Goal: Task Accomplishment & Management: Use online tool/utility

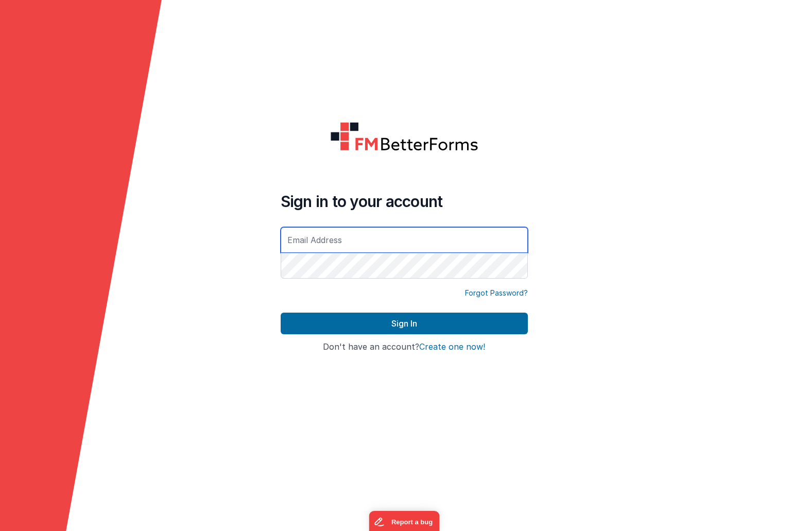
click at [439, 246] on input "text" at bounding box center [404, 240] width 247 height 26
type input "[PERSON_NAME][EMAIL_ADDRESS][DOMAIN_NAME]"
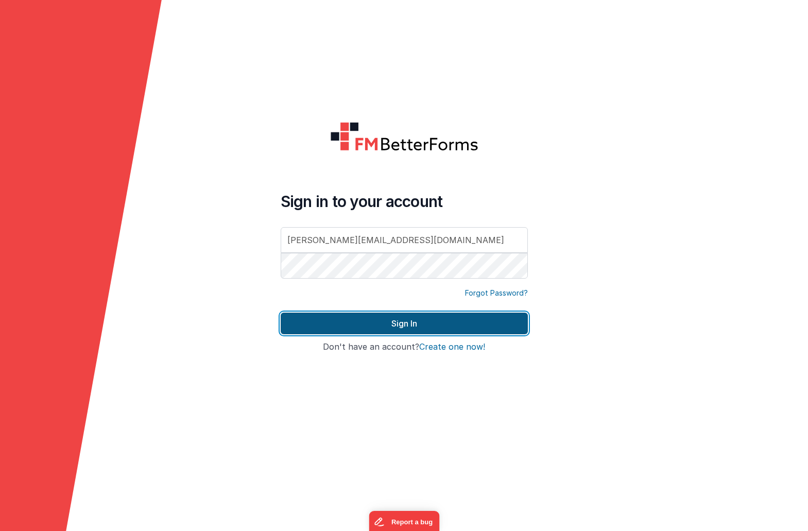
click at [370, 321] on button "Sign In" at bounding box center [404, 323] width 247 height 22
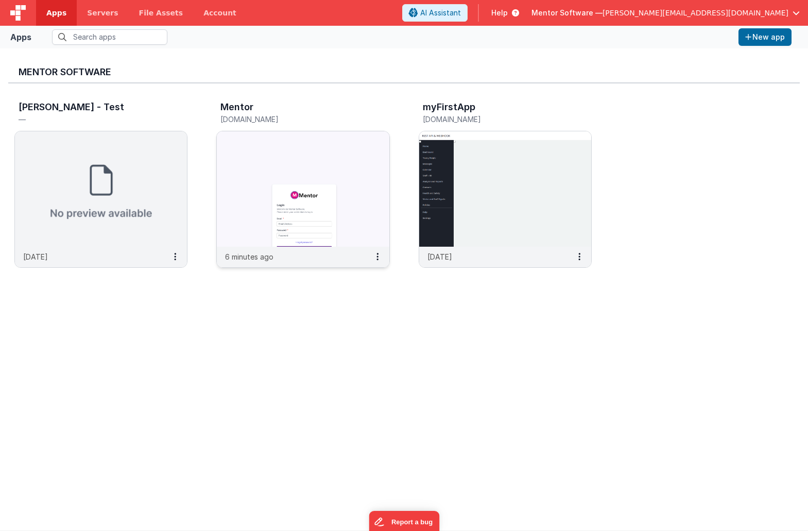
click at [253, 142] on img at bounding box center [303, 188] width 172 height 115
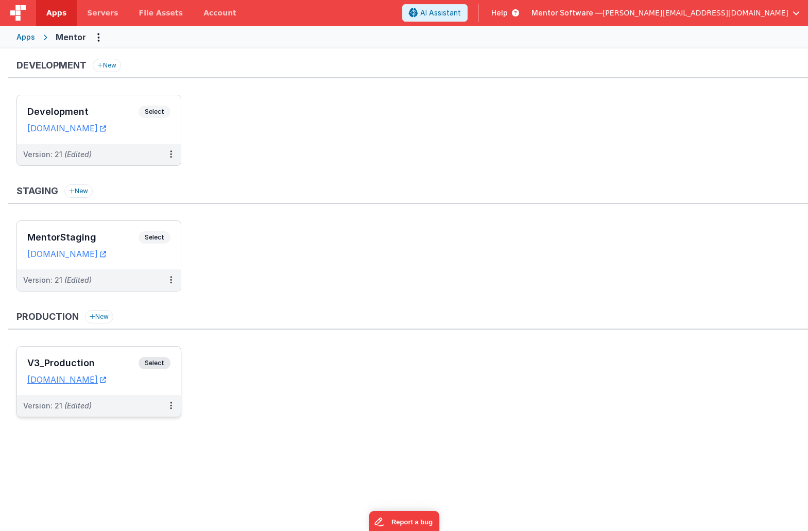
click at [119, 358] on div "V3_Production Select" at bounding box center [98, 366] width 143 height 18
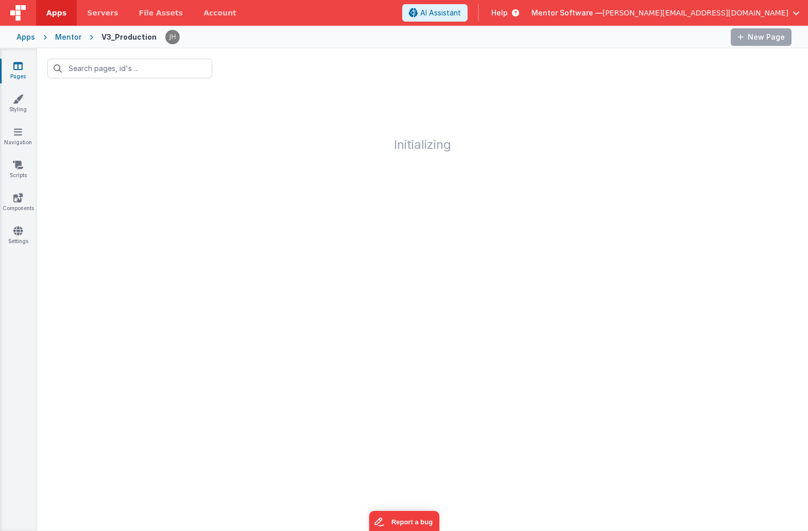
click at [21, 72] on link "Pages" at bounding box center [17, 71] width 37 height 21
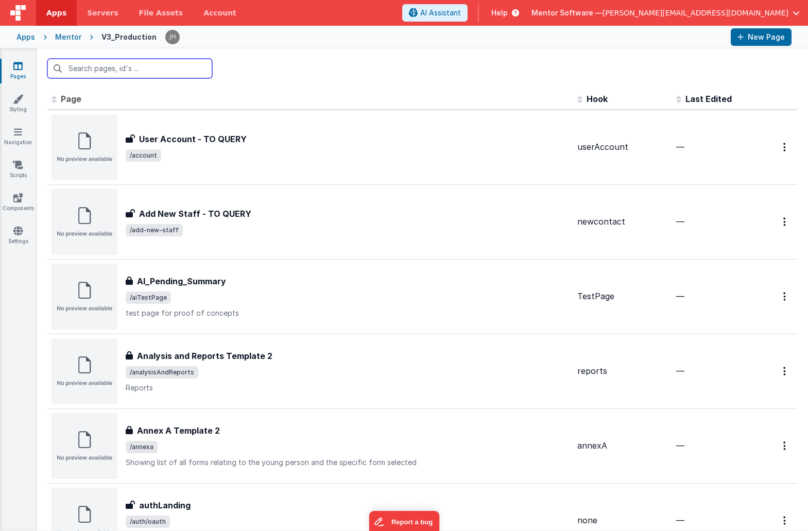
click at [87, 73] on input "text" at bounding box center [129, 69] width 165 height 20
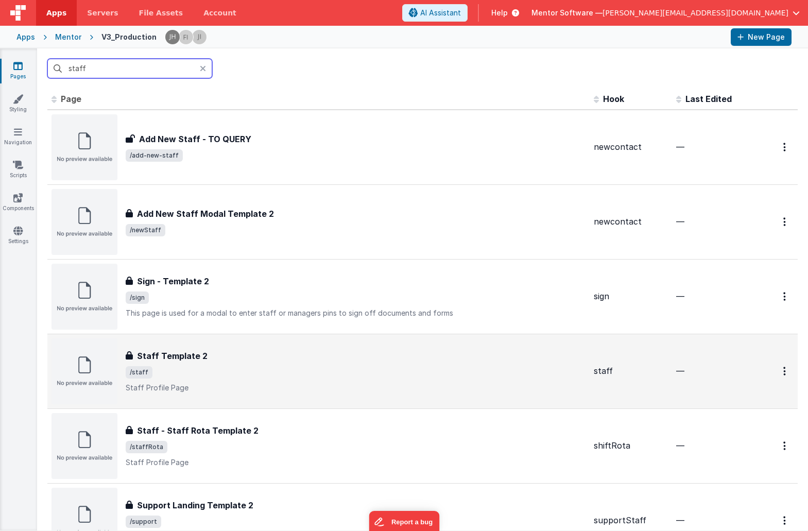
type input "staff"
click at [230, 379] on div "Staff Template 2 Staff Template 2 /staff Staff Profile Page" at bounding box center [356, 371] width 460 height 43
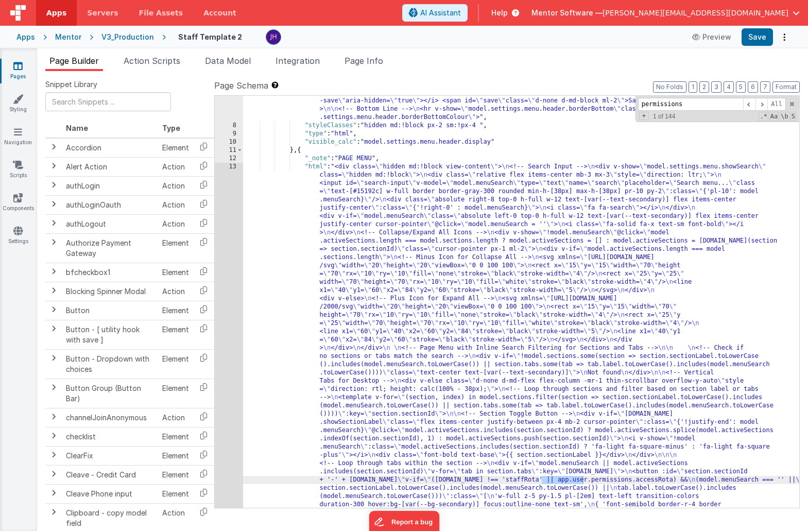
scroll to position [209, 0]
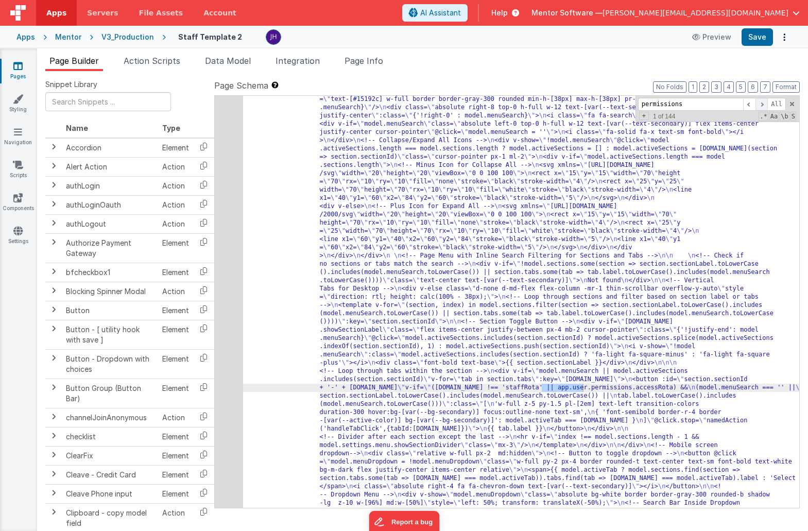
type input "permissions"
click at [762, 107] on span at bounding box center [761, 104] width 12 height 13
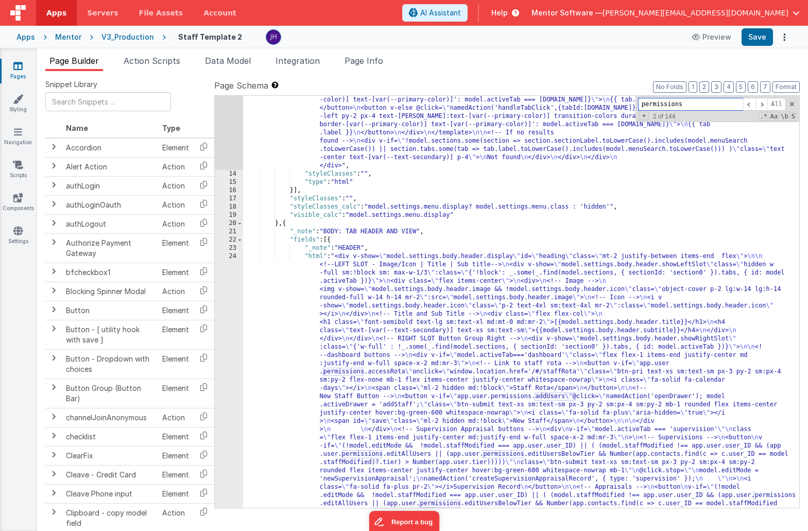
scroll to position [640, 0]
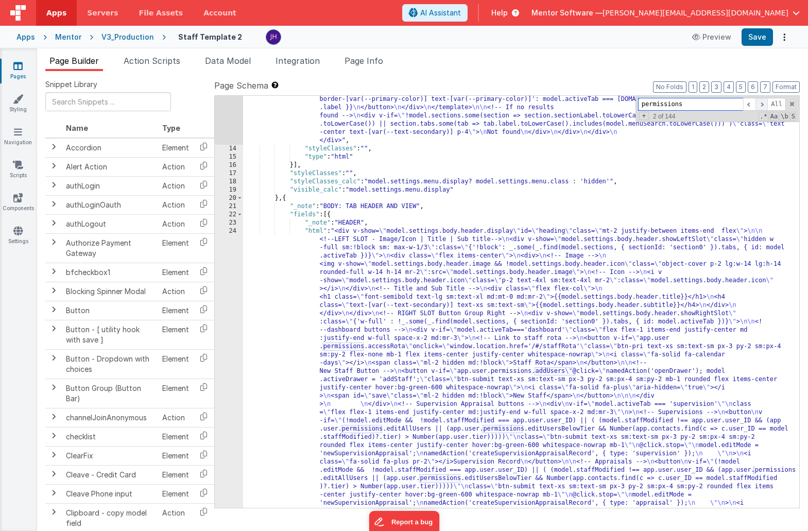
click at [759, 105] on span at bounding box center [761, 104] width 12 height 13
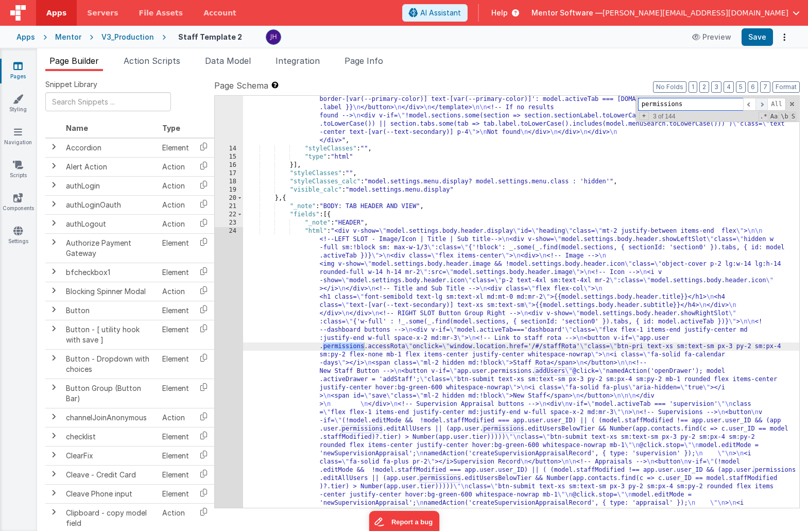
click at [759, 105] on span at bounding box center [761, 104] width 12 height 13
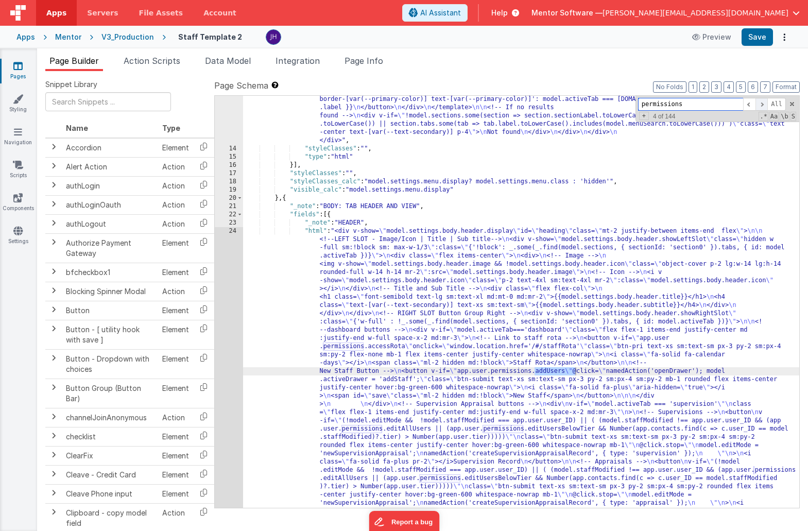
click at [759, 105] on span at bounding box center [761, 104] width 12 height 13
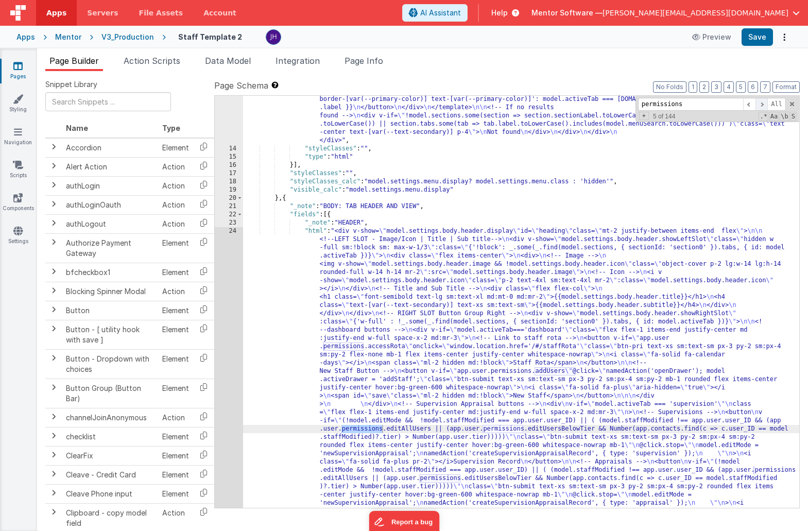
click at [759, 105] on span at bounding box center [761, 104] width 12 height 13
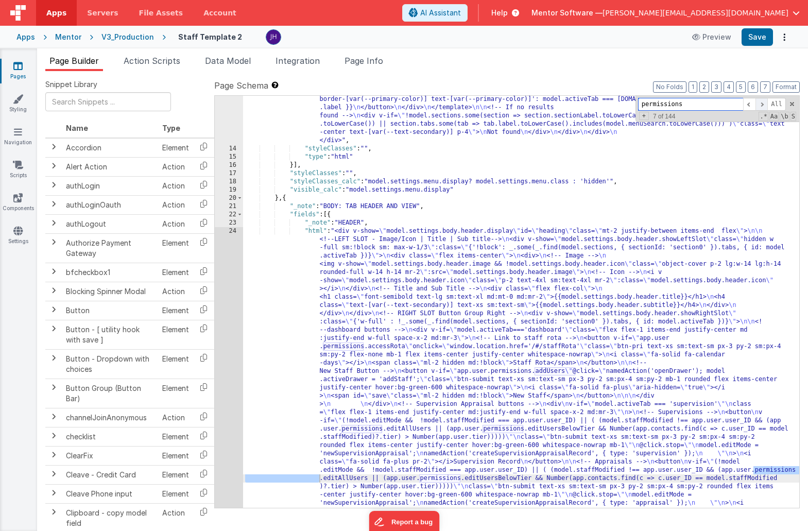
click at [759, 105] on span at bounding box center [761, 104] width 12 height 13
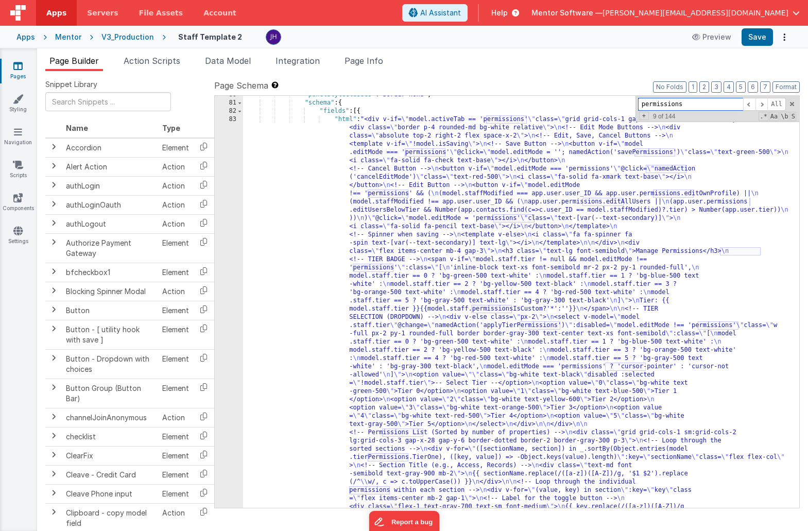
scroll to position [5966, 0]
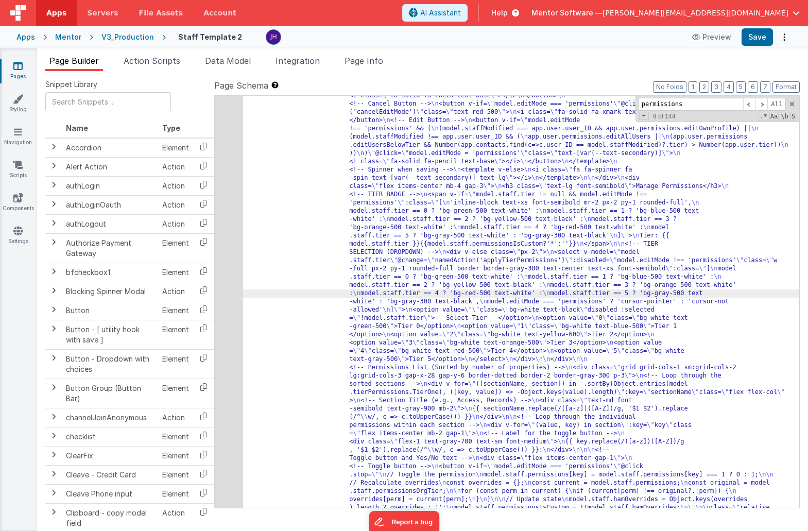
click at [230, 271] on div "83" at bounding box center [229, 359] width 28 height 618
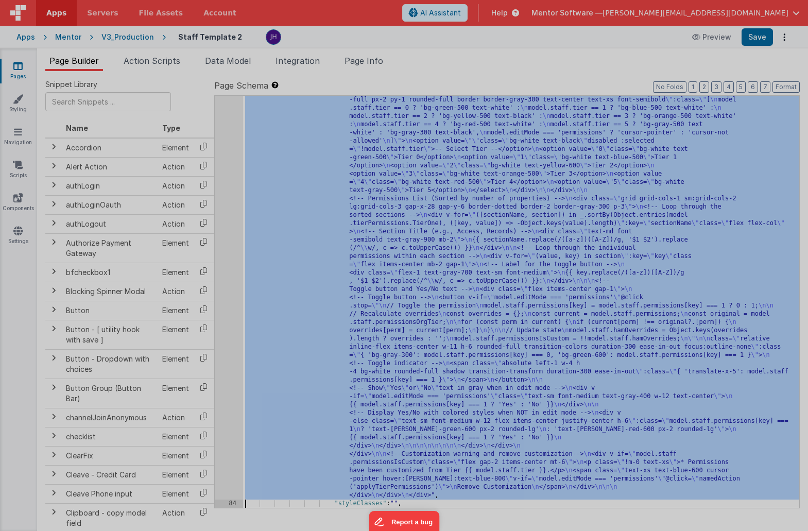
scroll to position [6095, 0]
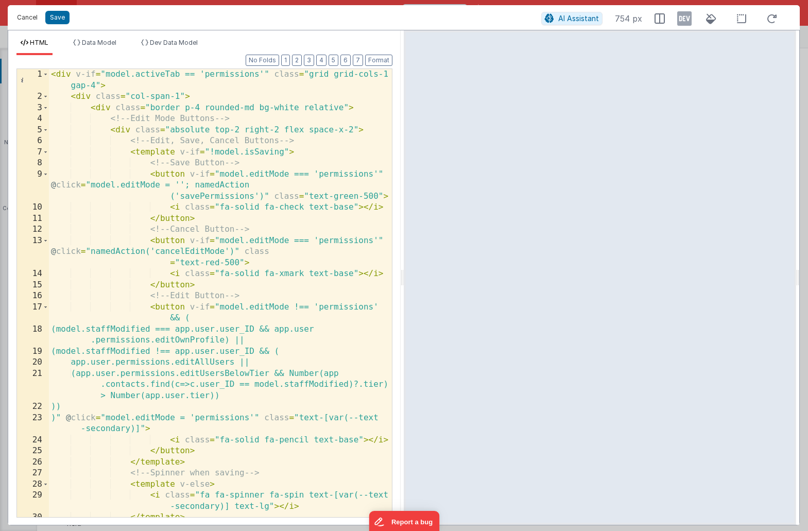
click at [24, 16] on button "Cancel" at bounding box center [27, 17] width 31 height 14
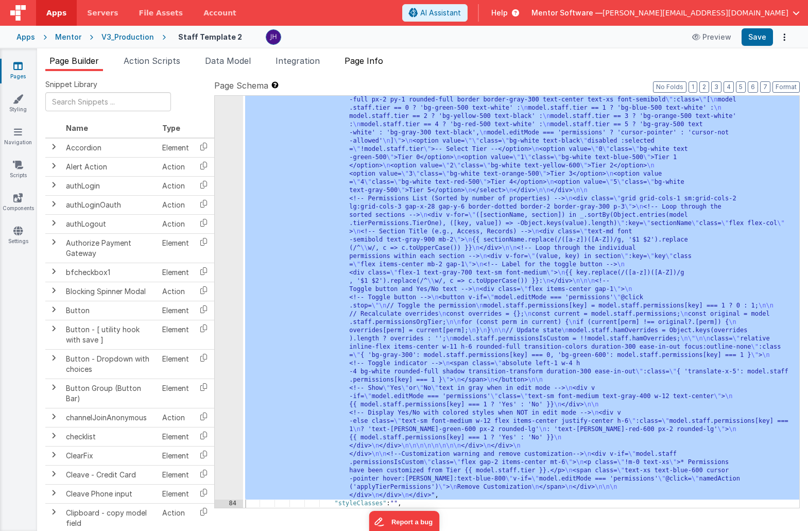
click at [367, 65] on span "Page Info" at bounding box center [363, 61] width 39 height 10
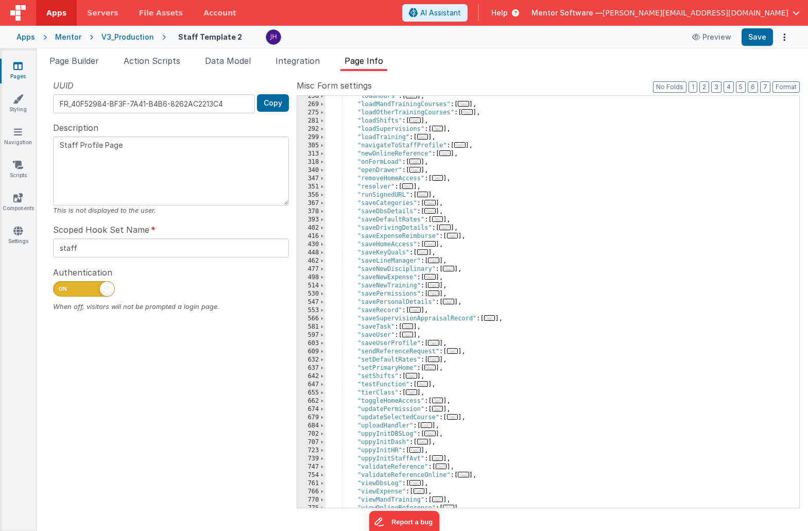
scroll to position [323, 0]
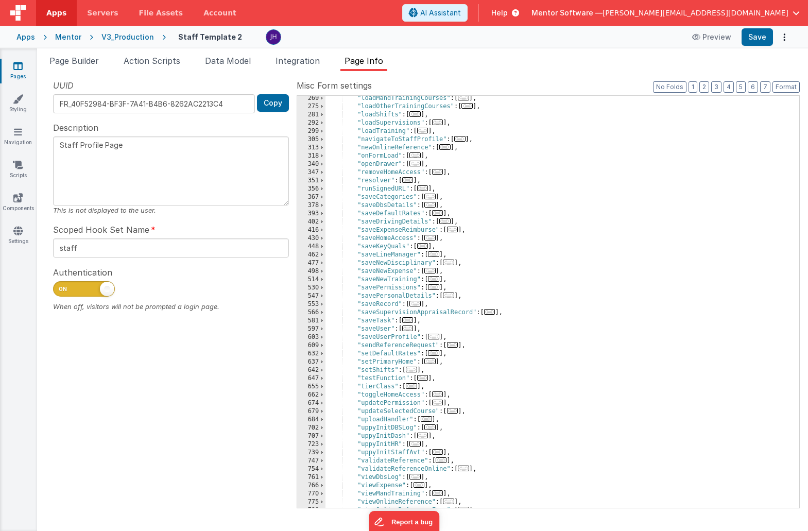
click at [438, 288] on span "..." at bounding box center [433, 287] width 11 height 6
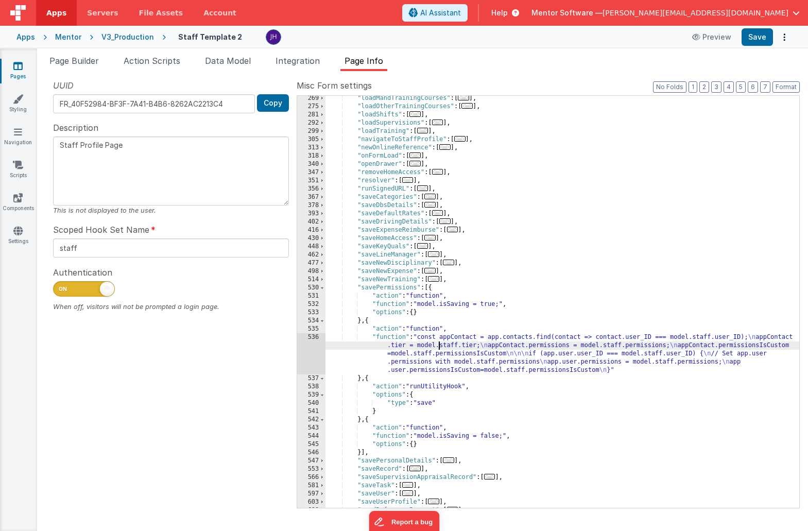
click at [438, 345] on div ""loadMandTrainingCourses" : [ ... ] , "loadOtherTrainingCourses" : [ ... ] , "l…" at bounding box center [562, 308] width 474 height 428
click at [314, 350] on div "536" at bounding box center [311, 353] width 28 height 41
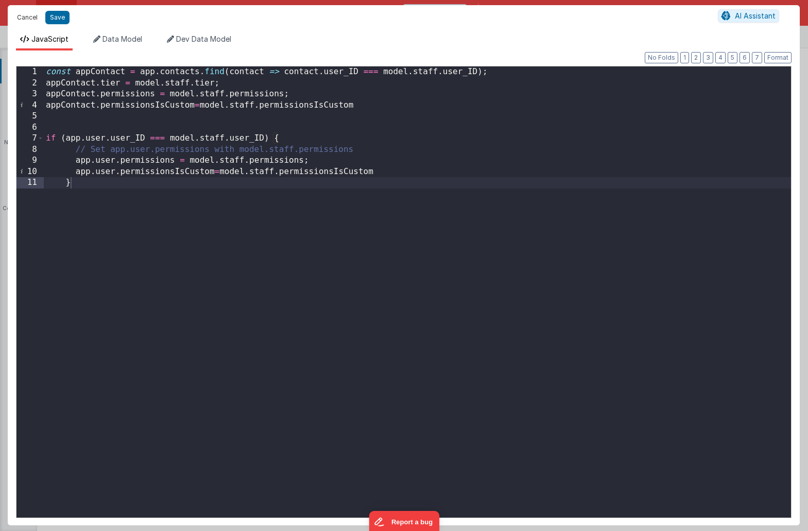
click at [26, 17] on button "Cancel" at bounding box center [27, 17] width 31 height 14
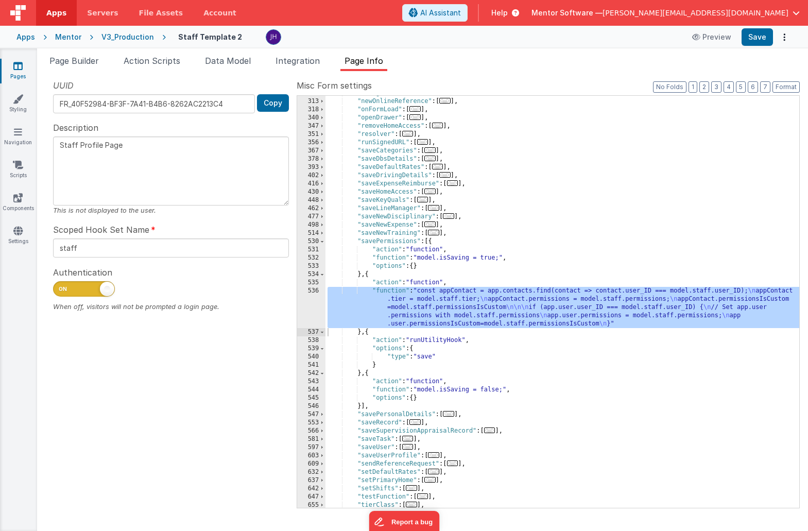
scroll to position [369, 0]
click at [477, 304] on div ""navigateToStaffProfile" : [ ... ] , "newOnlineReference" : [ ... ] , "onFormLo…" at bounding box center [562, 303] width 474 height 428
click at [316, 305] on div "536" at bounding box center [311, 307] width 28 height 41
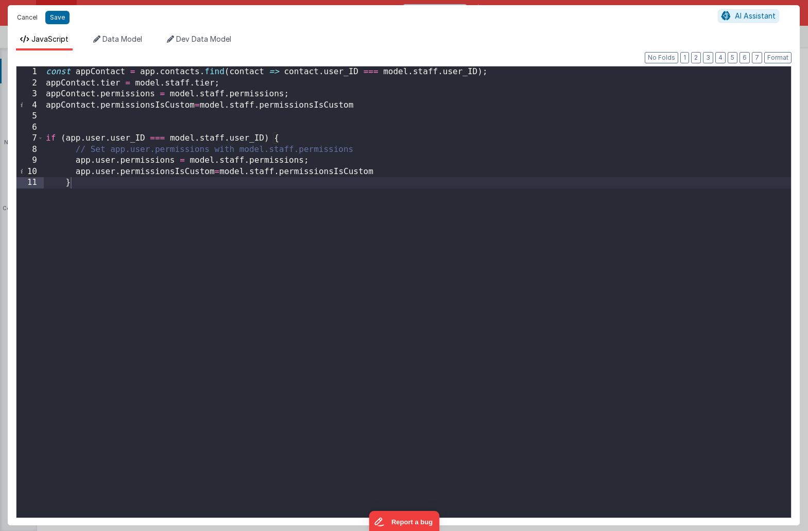
click at [25, 15] on button "Cancel" at bounding box center [27, 17] width 31 height 14
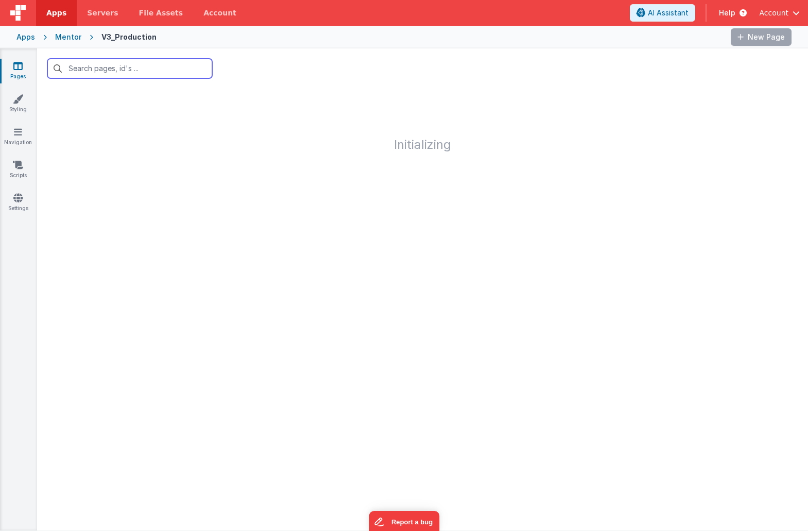
click at [90, 69] on input "text" at bounding box center [129, 69] width 165 height 20
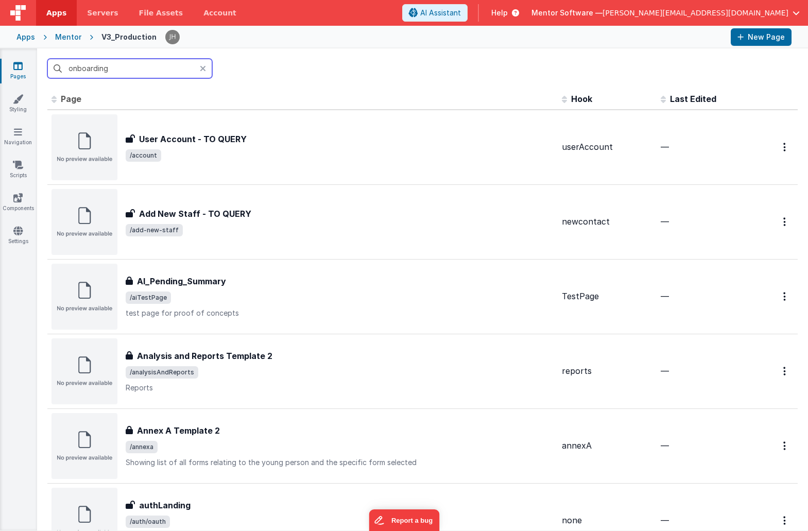
click at [125, 71] on input "onboarding" at bounding box center [129, 69] width 165 height 20
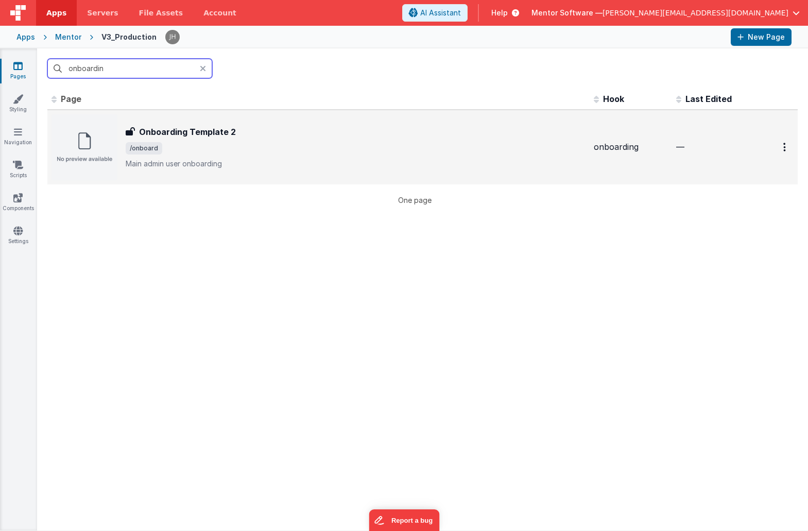
type input "onboardin"
click at [185, 147] on span "/onboard" at bounding box center [356, 148] width 460 height 12
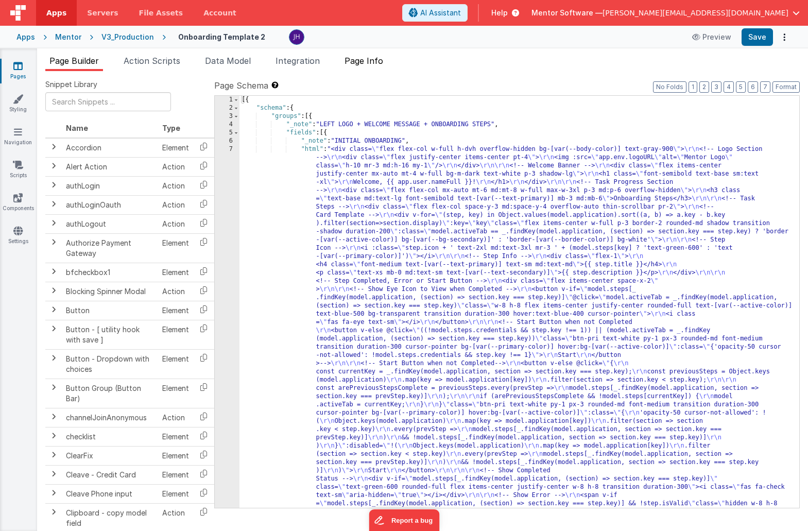
click at [378, 65] on span "Page Info" at bounding box center [363, 61] width 39 height 10
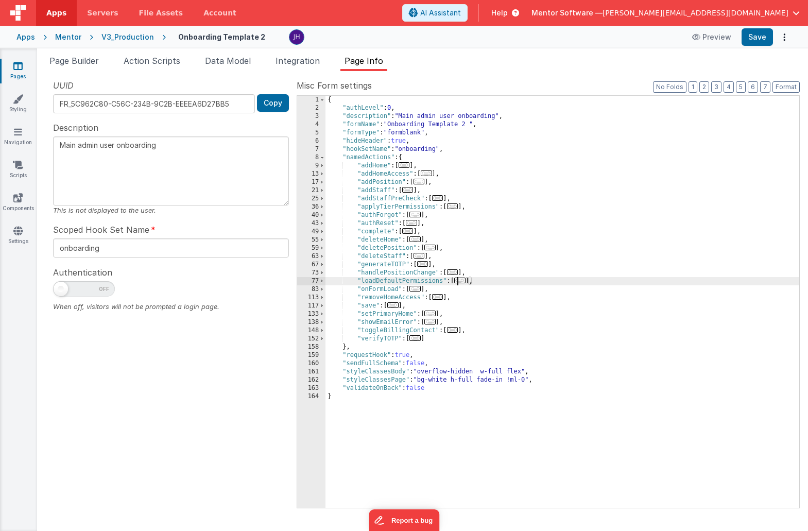
click at [462, 282] on span "..." at bounding box center [459, 280] width 11 height 6
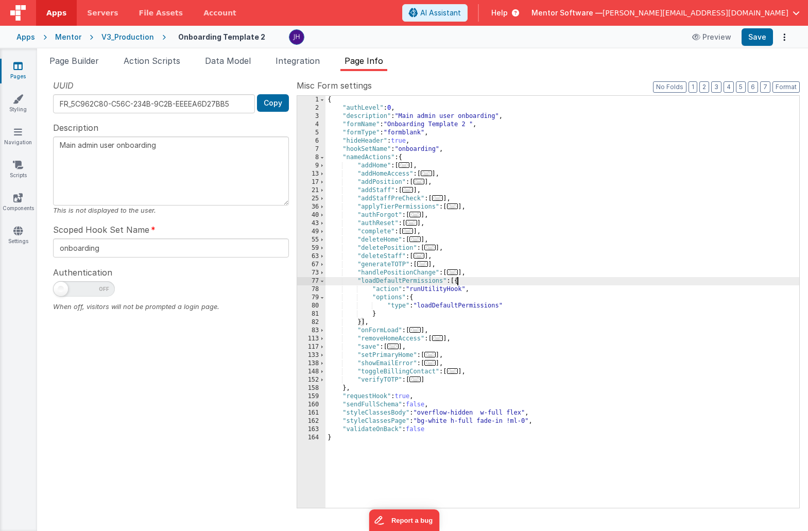
click at [457, 272] on span "..." at bounding box center [452, 272] width 11 height 6
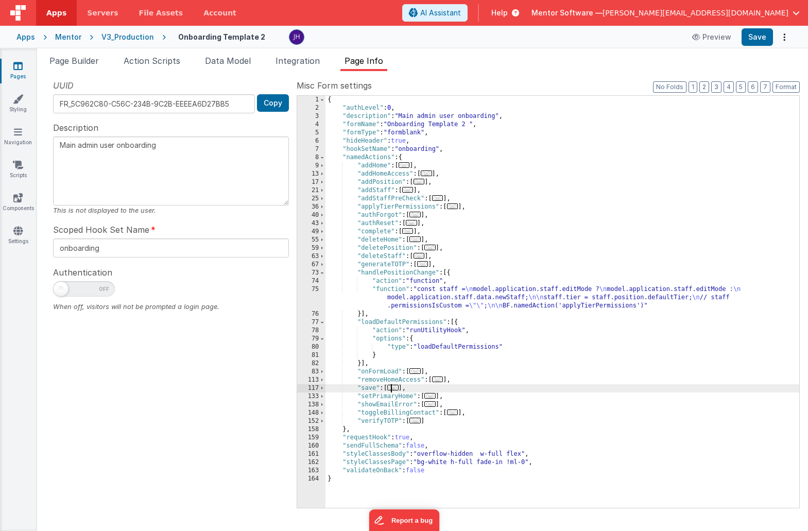
click at [394, 387] on span "..." at bounding box center [392, 388] width 11 height 6
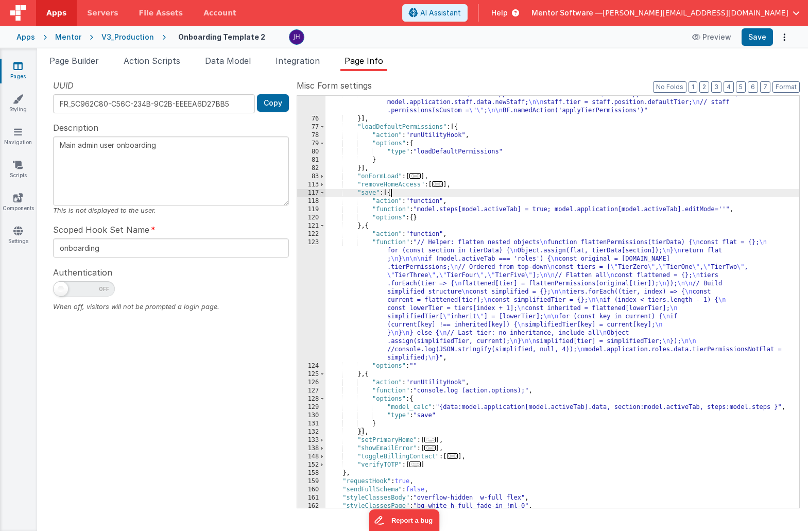
scroll to position [214, 0]
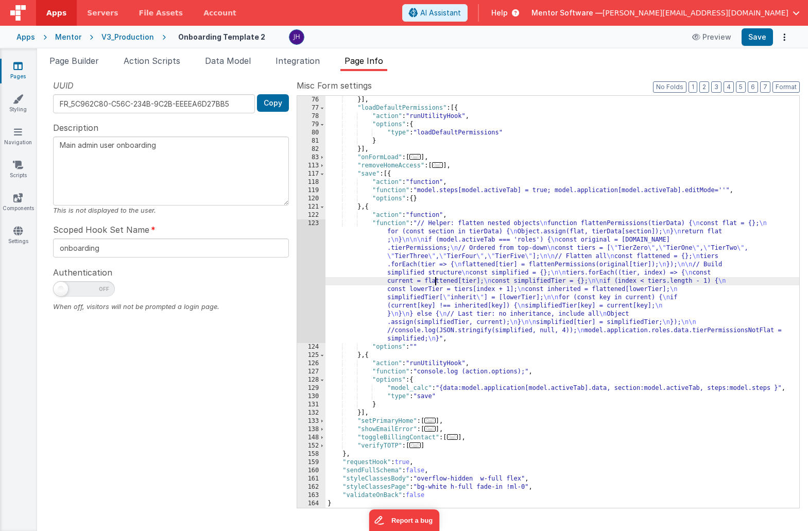
click at [433, 277] on div "}] , "loadDefaultPermissions" : [{ "action" : "runUtilityHook" , "options" : { …" at bounding box center [562, 310] width 474 height 428
click at [309, 275] on div "123" at bounding box center [311, 281] width 28 height 124
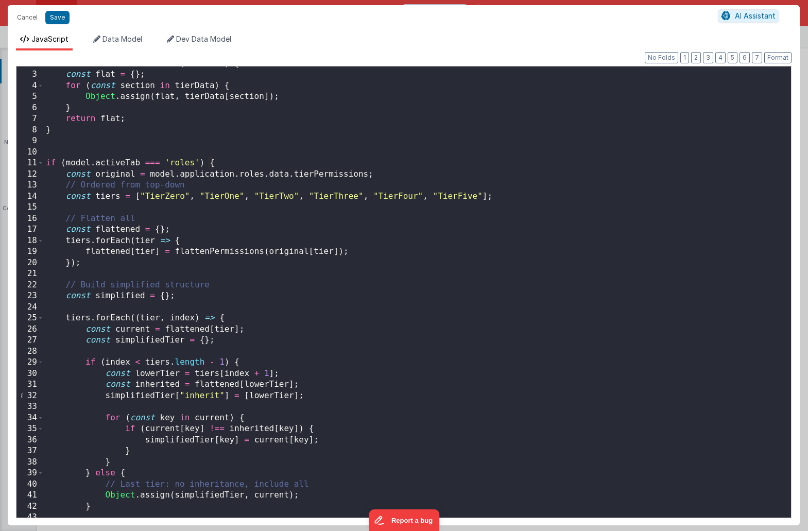
scroll to position [0, 0]
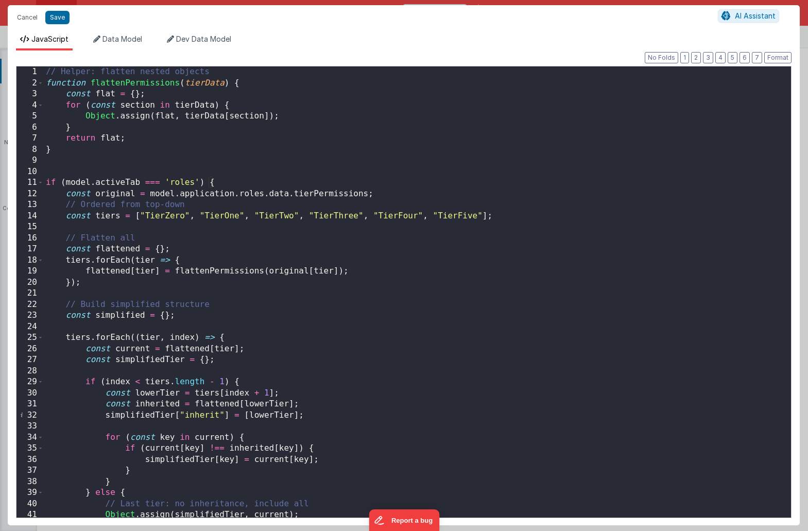
click at [419, 290] on div "// Helper: flatten nested objects function flattenPermissions ( tierData ) { co…" at bounding box center [417, 302] width 747 height 473
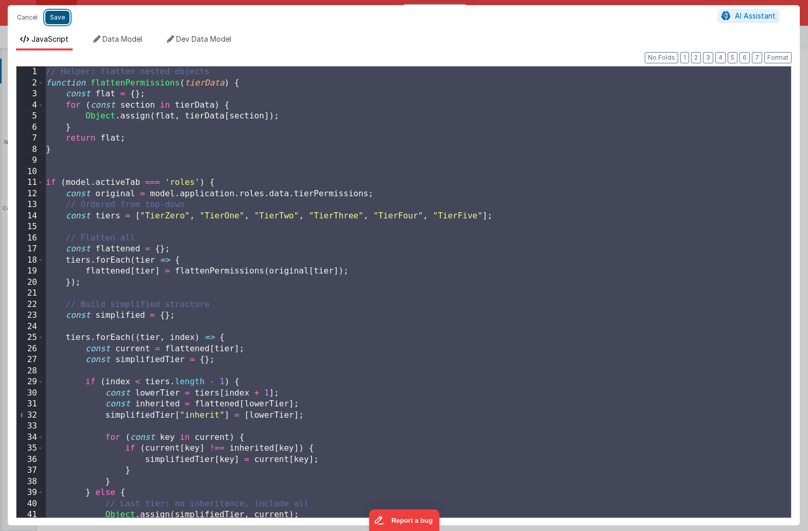
click at [61, 17] on button "Save" at bounding box center [57, 17] width 24 height 13
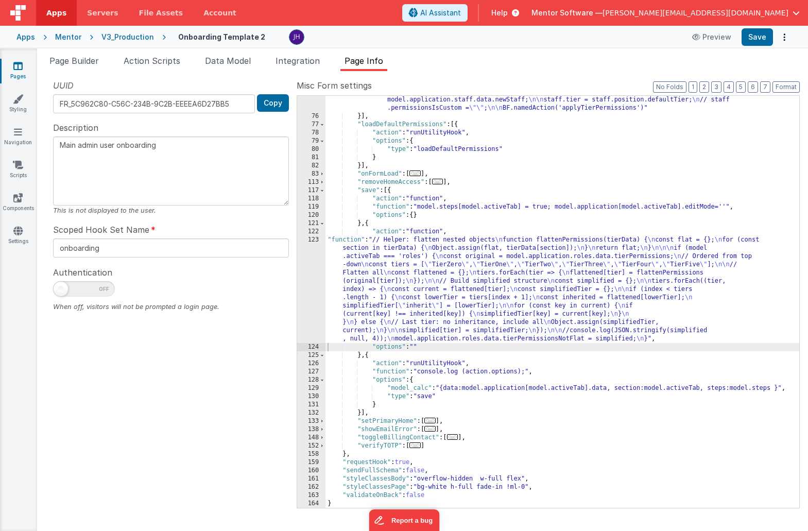
scroll to position [198, 0]
click at [317, 275] on div "123" at bounding box center [311, 289] width 28 height 107
click at [368, 275] on div ""function" : "const staff = \n model.application.staff.editMode ? \n model.appl…" at bounding box center [562, 310] width 474 height 445
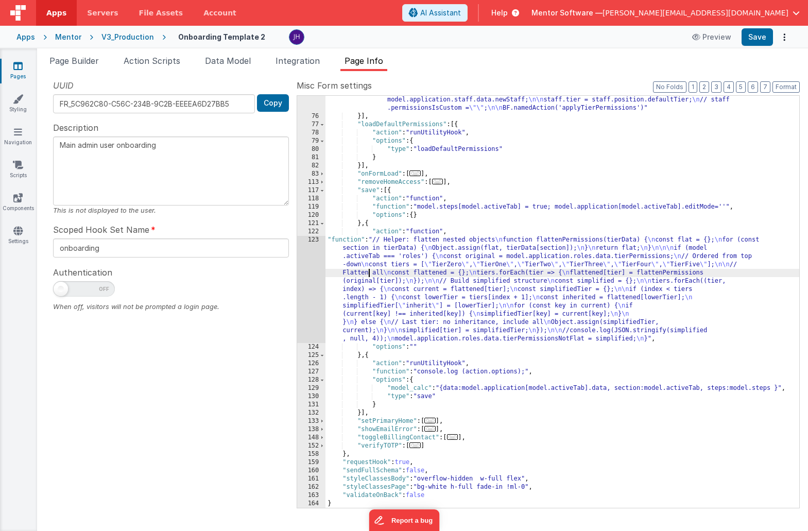
click at [304, 280] on div "123" at bounding box center [311, 289] width 28 height 107
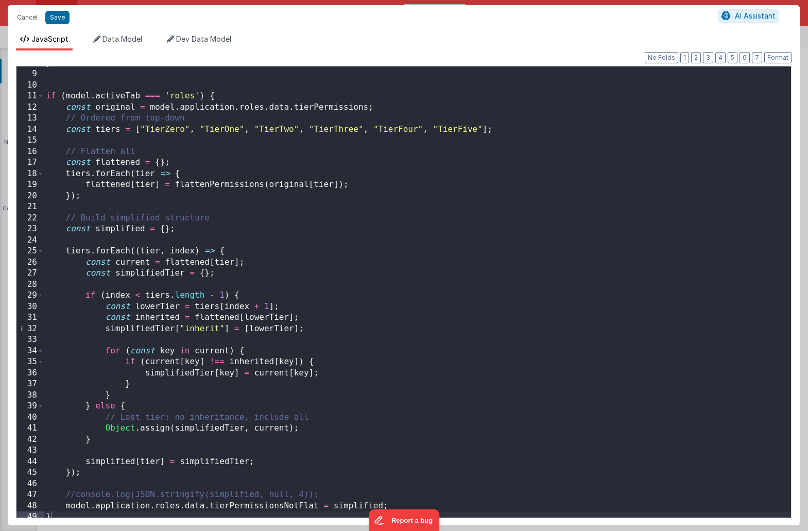
scroll to position [91, 0]
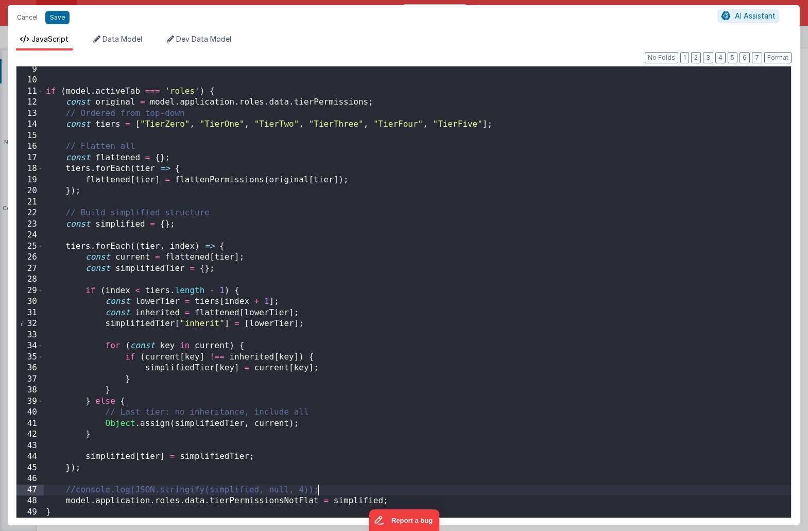
click at [328, 492] on div "if ( model . activeTab === 'roles' ) { const original = model . application . r…" at bounding box center [417, 300] width 747 height 473
click at [77, 493] on div "if ( model . activeTab === 'roles' ) { const original = model . application . r…" at bounding box center [417, 300] width 747 height 473
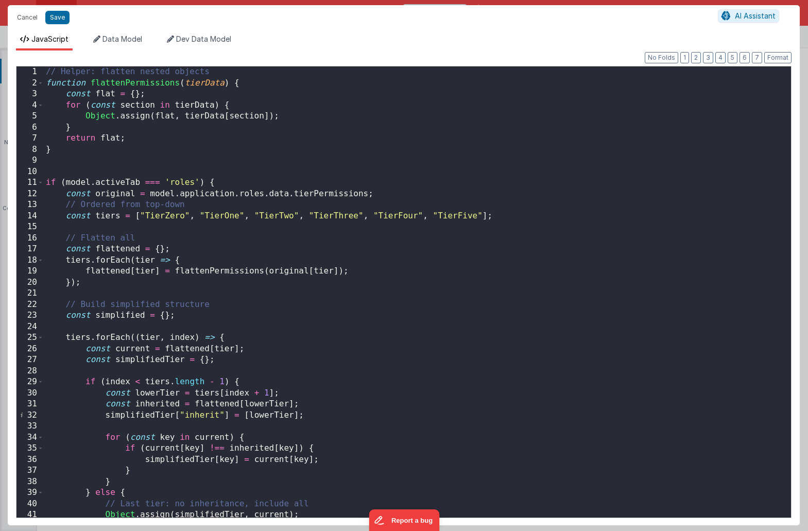
scroll to position [0, 0]
click at [55, 16] on button "Save" at bounding box center [57, 17] width 24 height 13
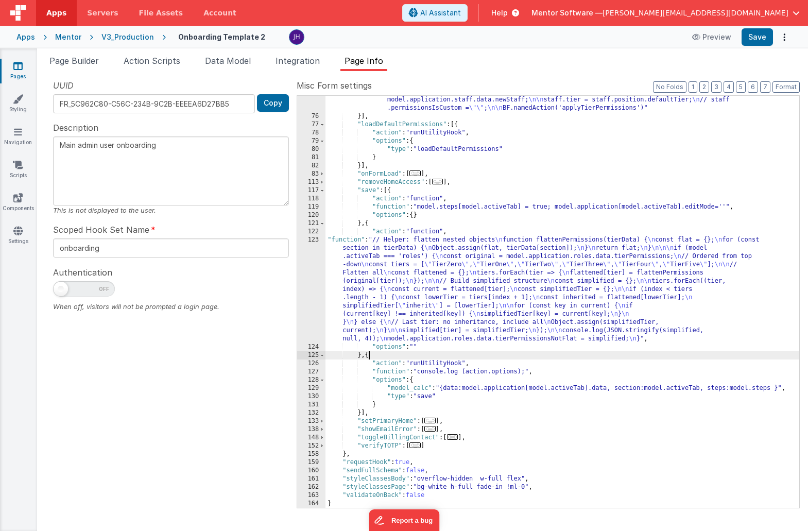
click at [369, 357] on div ""function" : "const staff = \n model.application.staff.editMode ? \n model.appl…" at bounding box center [562, 310] width 474 height 445
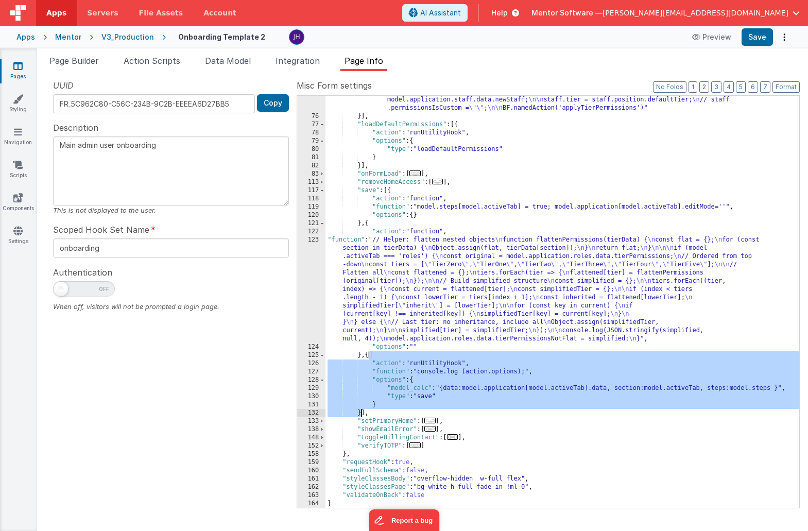
click at [361, 413] on div ""function" : "const staff = \n model.application.staff.editMode ? \n model.appl…" at bounding box center [562, 310] width 474 height 445
drag, startPoint x: 361, startPoint y: 357, endPoint x: 360, endPoint y: 412, distance: 54.6
click at [360, 412] on div ""function" : "const staff = \n model.application.staff.editMode ? \n model.appl…" at bounding box center [562, 310] width 474 height 445
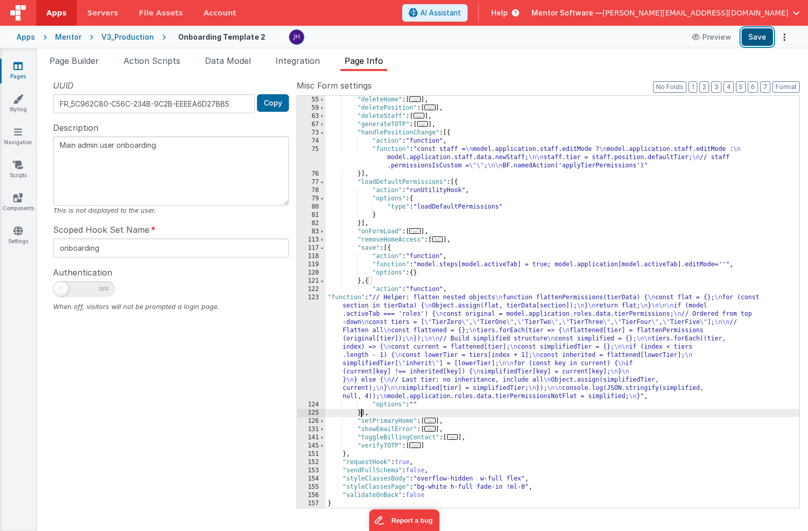
click at [756, 40] on button "Save" at bounding box center [756, 37] width 31 height 18
click at [498, 372] on div ""deleteHome" : [ ... ] , "deletePosition" : [ ... ] , "deleteStaff" : [ ... ] ,…" at bounding box center [562, 310] width 474 height 428
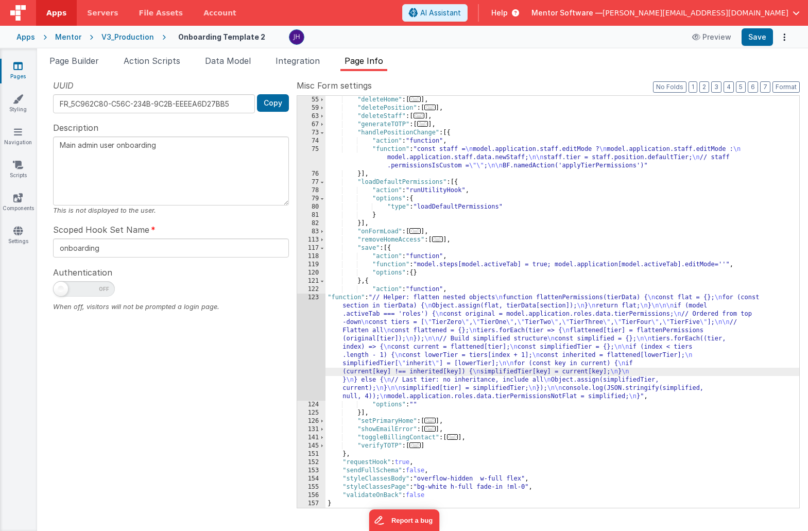
click at [312, 344] on div "123" at bounding box center [311, 346] width 28 height 107
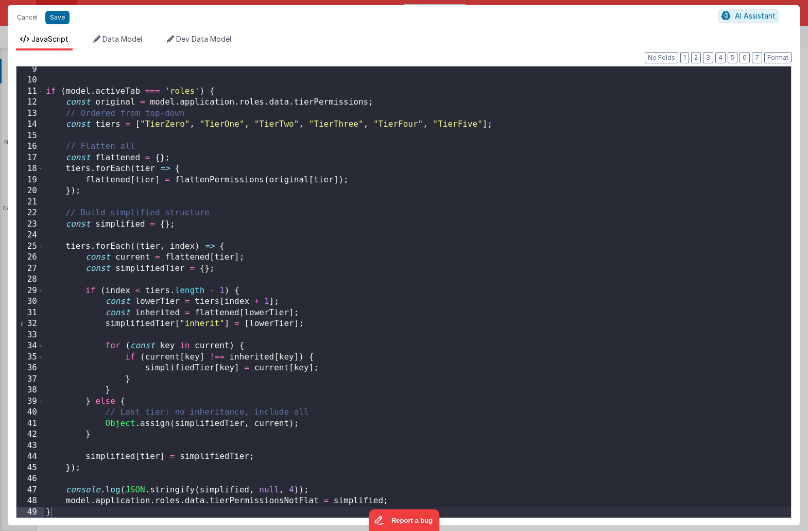
scroll to position [91, 0]
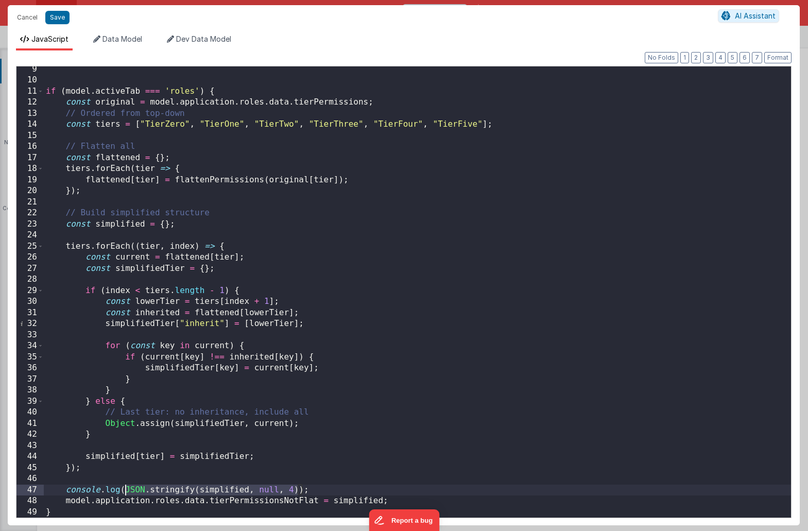
drag, startPoint x: 298, startPoint y: 491, endPoint x: 123, endPoint y: 492, distance: 175.0
click at [123, 492] on div "if ( model . activeTab === 'roles' ) { const original = model . application . r…" at bounding box center [417, 300] width 747 height 473
click at [135, 491] on div "if ( model . activeTab === 'roles' ) { const original = model . application . r…" at bounding box center [417, 300] width 747 height 473
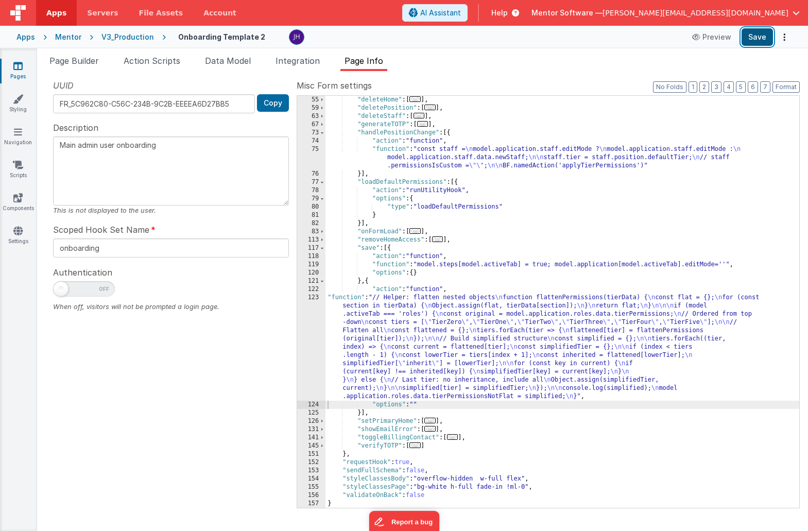
click at [758, 39] on button "Save" at bounding box center [756, 37] width 31 height 18
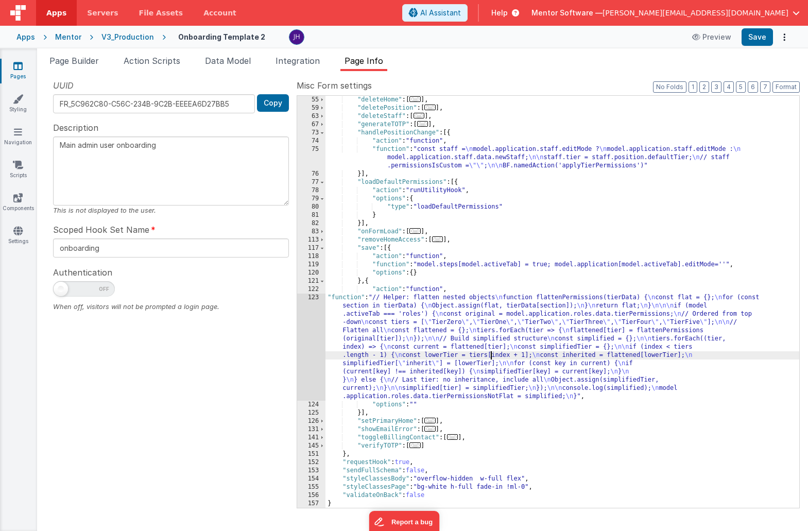
click at [491, 351] on div ""deleteHome" : [ ... ] , "deletePosition" : [ ... ] , "deleteStaff" : [ ... ] ,…" at bounding box center [562, 310] width 474 height 428
click at [309, 332] on div "123" at bounding box center [311, 346] width 28 height 107
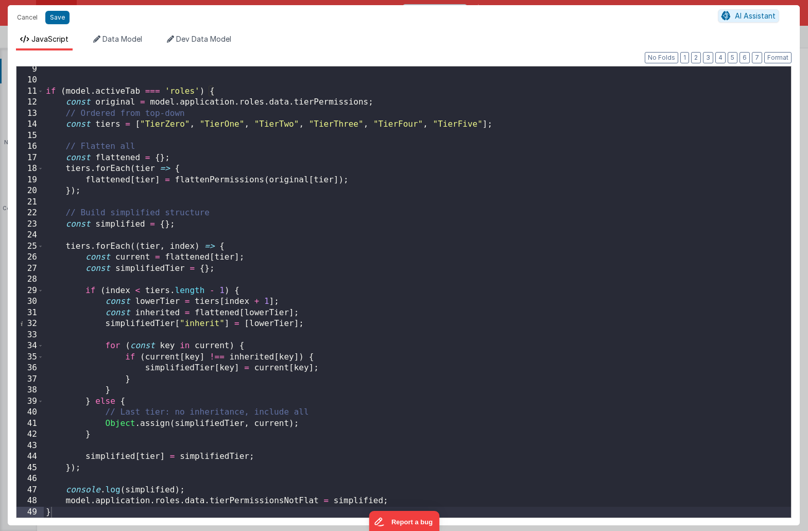
click at [222, 487] on div "if ( model . activeTab === 'roles' ) { const original = model . application . r…" at bounding box center [417, 300] width 747 height 473
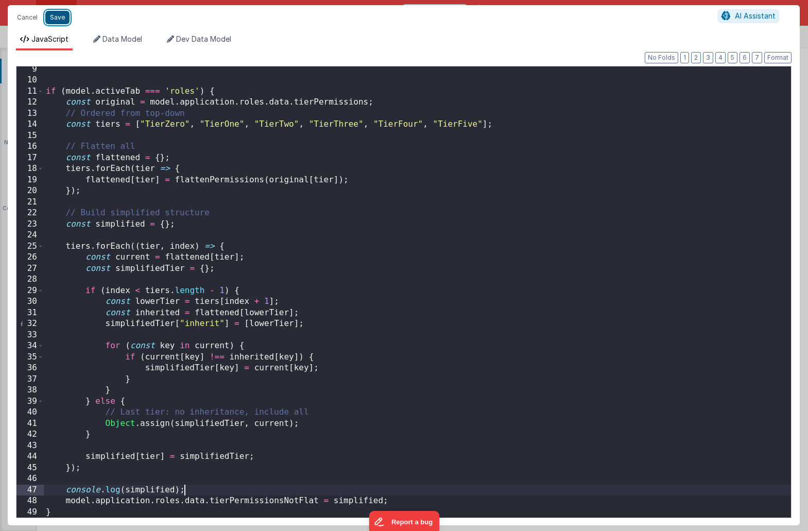
click at [55, 19] on button "Save" at bounding box center [57, 17] width 24 height 13
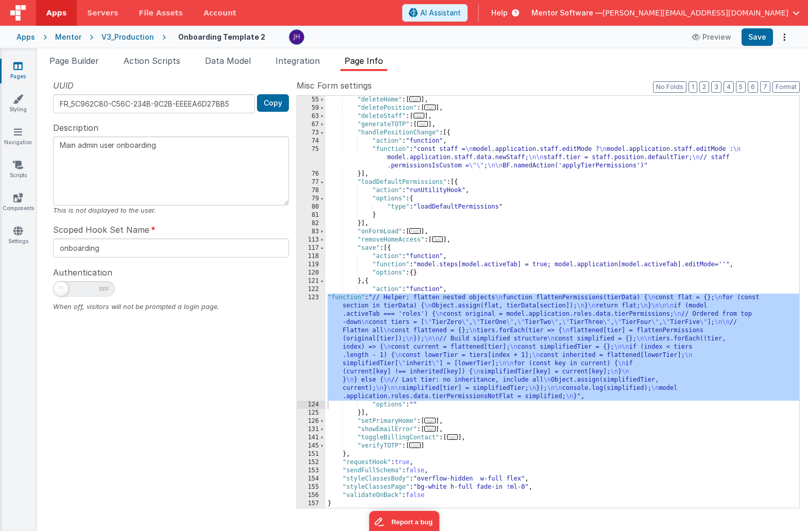
click at [361, 413] on div ""deleteHome" : [ ... ] , "deletePosition" : [ ... ] , "deleteStaff" : [ ... ] ,…" at bounding box center [562, 310] width 474 height 428
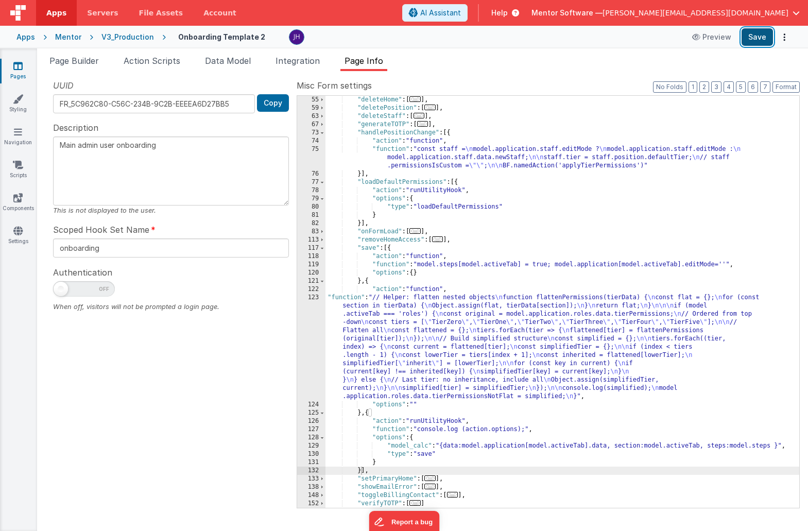
click at [761, 41] on button "Save" at bounding box center [756, 37] width 31 height 18
click at [527, 374] on div ""deleteHome" : [ ... ] , "deletePosition" : [ ... ] , "deleteStaff" : [ ... ] ,…" at bounding box center [562, 310] width 474 height 428
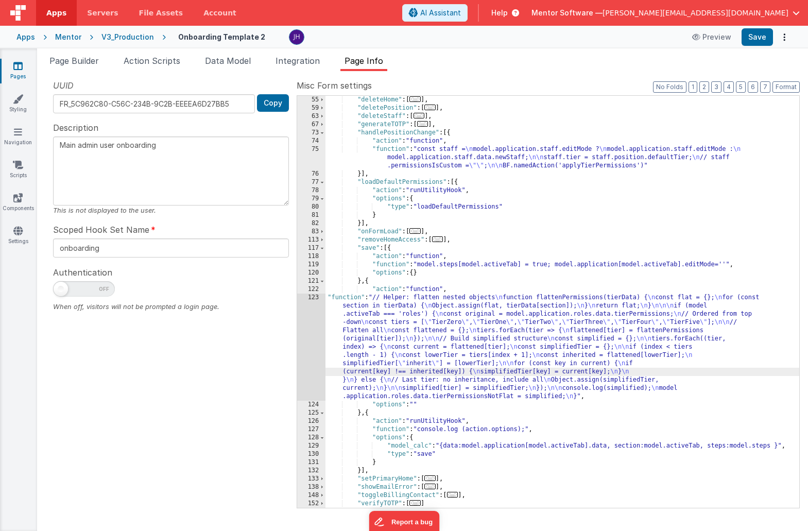
click at [312, 346] on div "123" at bounding box center [311, 346] width 28 height 107
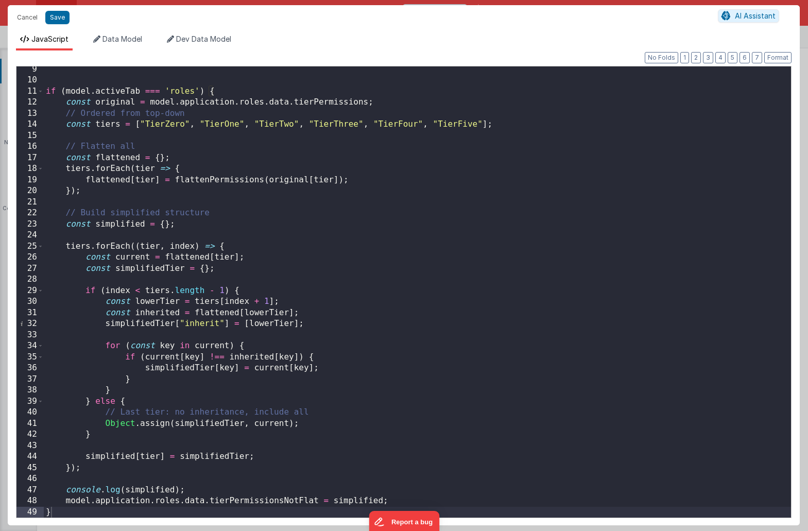
click at [141, 490] on div "if ( model . activeTab === 'roles' ) { const original = model . application . r…" at bounding box center [417, 300] width 747 height 473
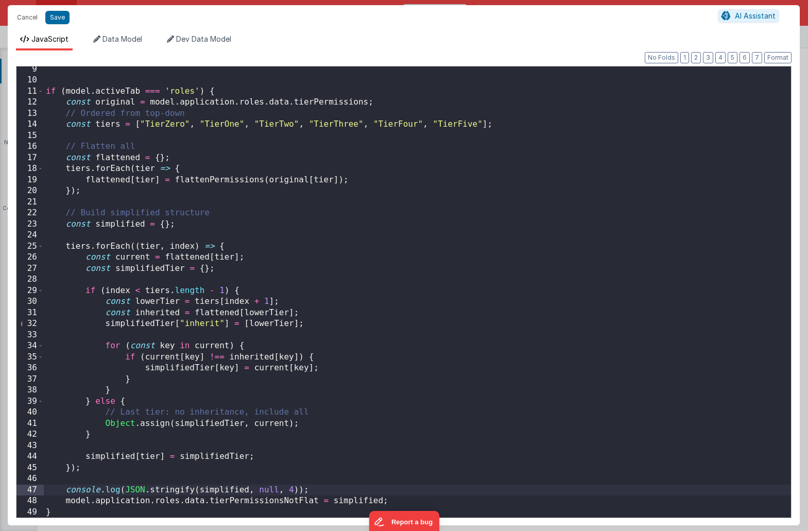
click at [351, 501] on div "if ( model . activeTab === 'roles' ) { const original = model . application . r…" at bounding box center [417, 300] width 747 height 473
click at [439, 389] on div "if ( model . activeTab === 'roles' ) { const original = model . application . r…" at bounding box center [417, 300] width 747 height 473
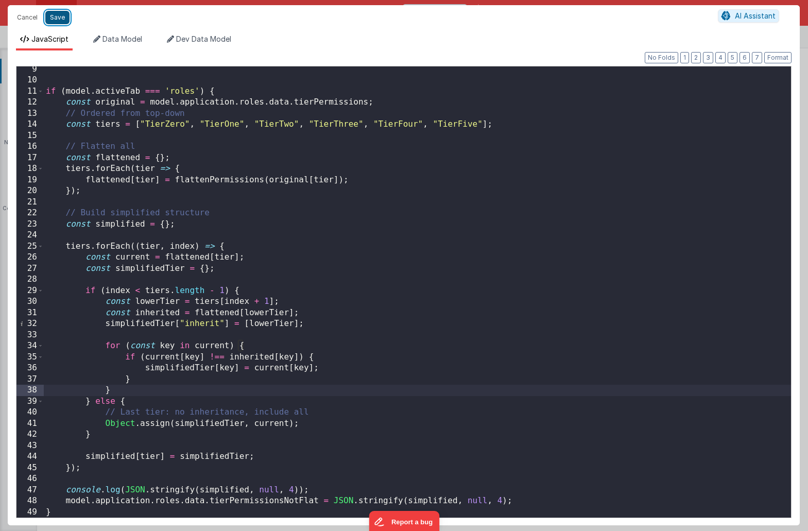
click at [53, 18] on button "Save" at bounding box center [57, 17] width 24 height 13
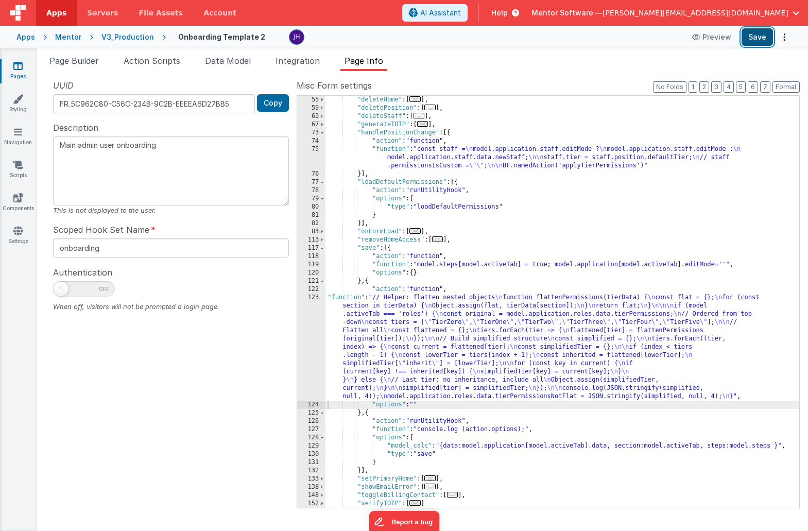
click at [755, 39] on button "Save" at bounding box center [756, 37] width 31 height 18
click at [756, 37] on button "Save" at bounding box center [756, 37] width 31 height 18
click at [483, 445] on div ""deleteHome" : [ ... ] , "deletePosition" : [ ... ] , "deleteStaff" : [ ... ] ,…" at bounding box center [562, 310] width 474 height 428
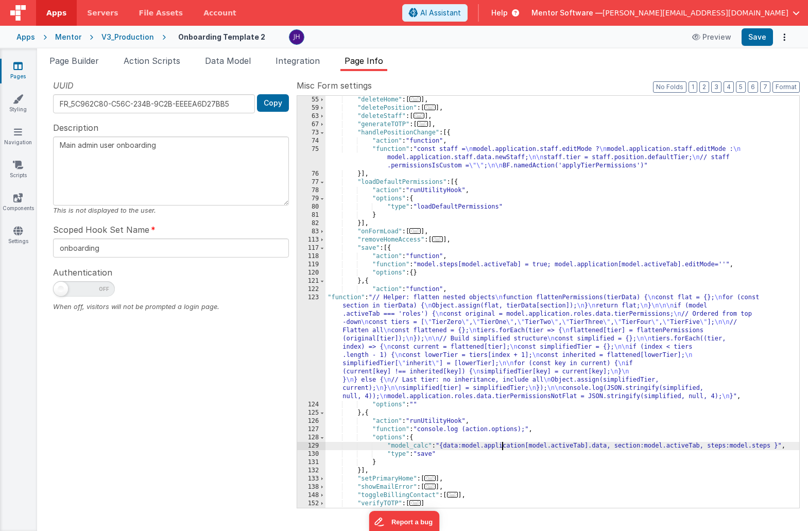
click at [503, 448] on div ""deleteHome" : [ ... ] , "deletePosition" : [ ... ] , "deleteStaff" : [ ... ] ,…" at bounding box center [562, 310] width 474 height 428
click at [609, 446] on div ""deleteHome" : [ ... ] , "deletePosition" : [ ... ] , "deleteStaff" : [ ... ] ,…" at bounding box center [562, 310] width 474 height 428
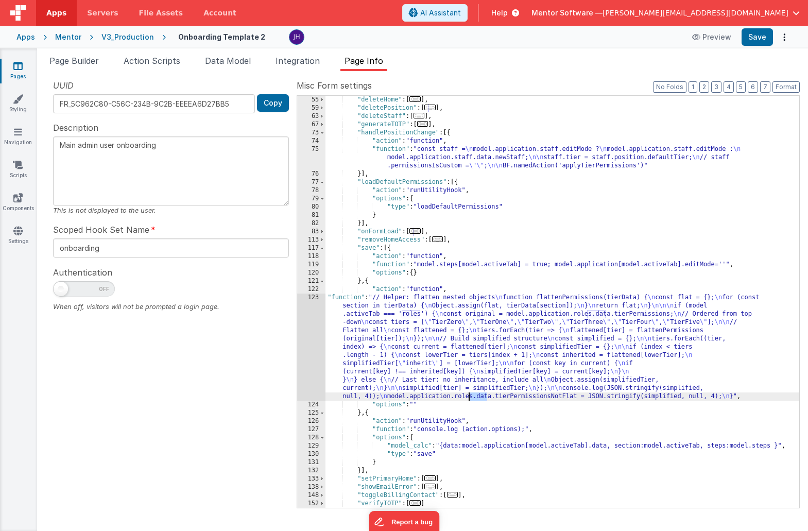
drag, startPoint x: 486, startPoint y: 395, endPoint x: 468, endPoint y: 397, distance: 18.6
click at [468, 397] on div ""deleteHome" : [ ... ] , "deletePosition" : [ ... ] , "deleteStaff" : [ ... ] ,…" at bounding box center [562, 310] width 474 height 428
click at [481, 340] on div ""deleteHome" : [ ... ] , "deletePosition" : [ ... ] , "deleteStaff" : [ ... ] ,…" at bounding box center [562, 310] width 474 height 428
click at [76, 63] on span "Page Builder" at bounding box center [73, 61] width 49 height 10
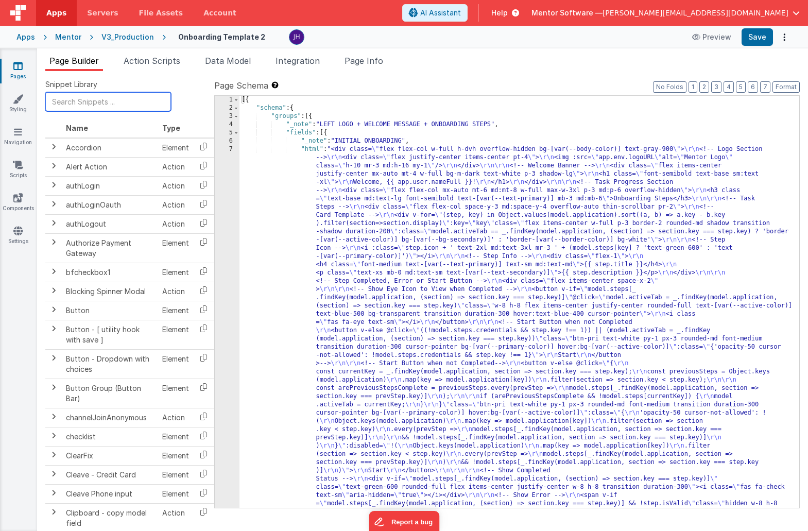
click at [99, 100] on input "text" at bounding box center [108, 101] width 126 height 19
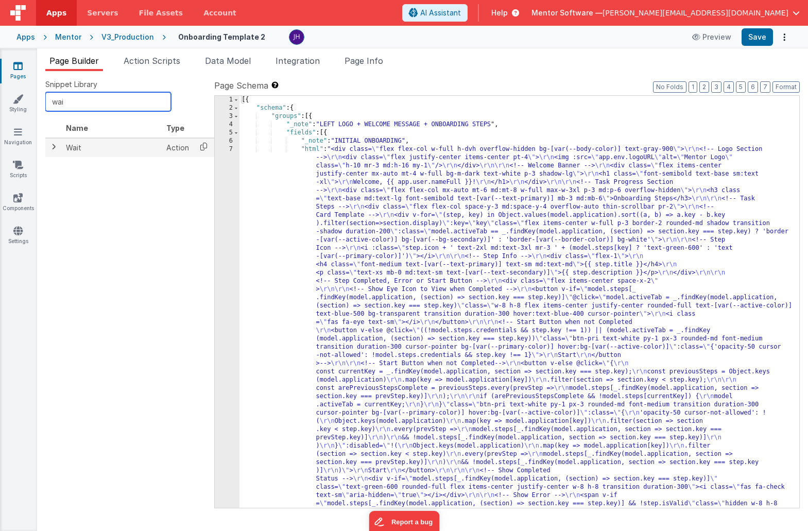
type input "wai"
click at [204, 148] on icon at bounding box center [203, 146] width 21 height 16
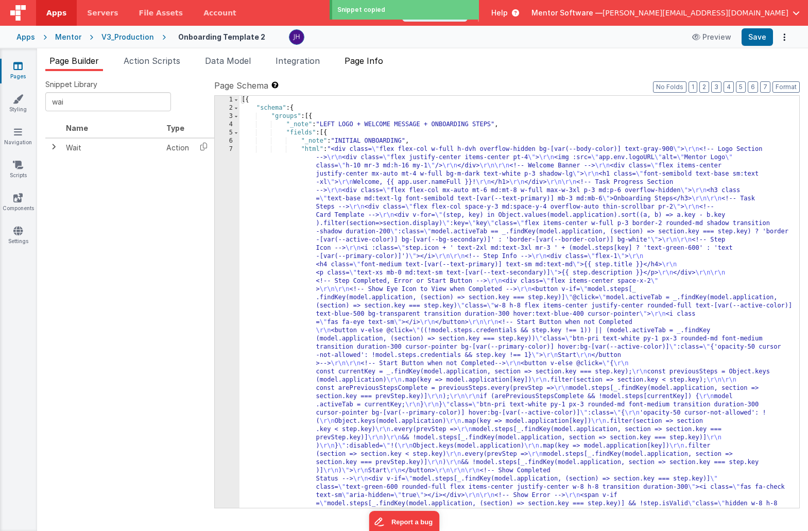
click at [370, 62] on span "Page Info" at bounding box center [363, 61] width 39 height 10
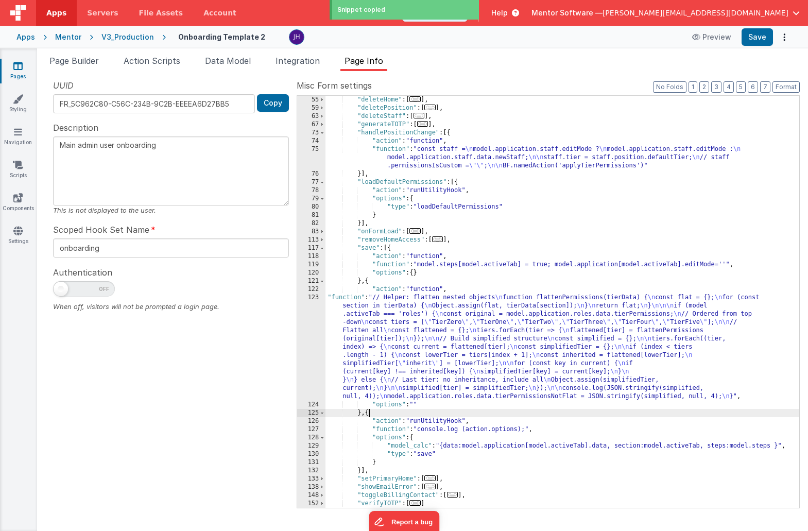
click at [369, 411] on div ""deleteHome" : [ ... ] , "deletePosition" : [ ... ] , "deleteStaff" : [ ... ] ,…" at bounding box center [562, 310] width 474 height 428
paste textarea
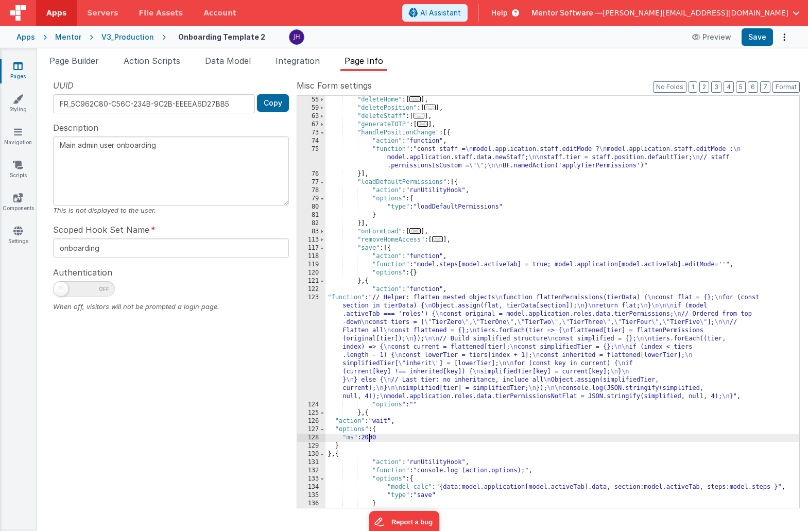
click at [369, 440] on div ""deleteHome" : [ ... ] , "deletePosition" : [ ... ] , "deleteStaff" : [ ... ] ,…" at bounding box center [562, 310] width 474 height 428
click at [762, 41] on button "Save" at bounding box center [756, 37] width 31 height 18
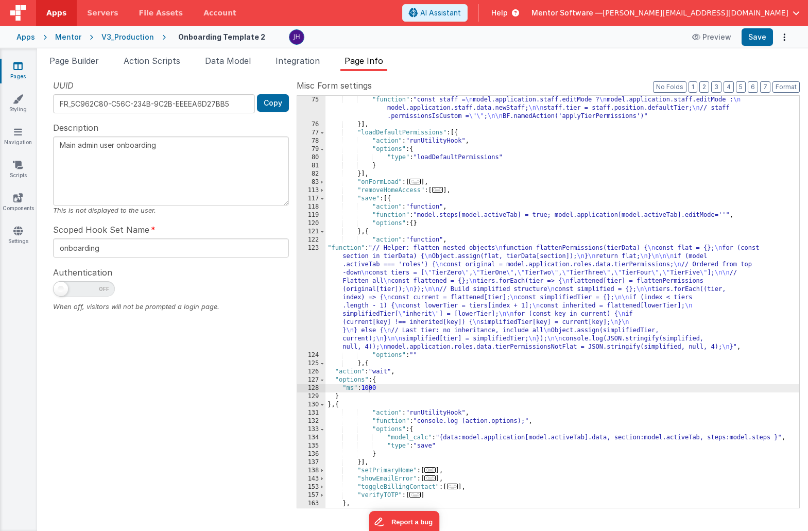
scroll to position [239, 0]
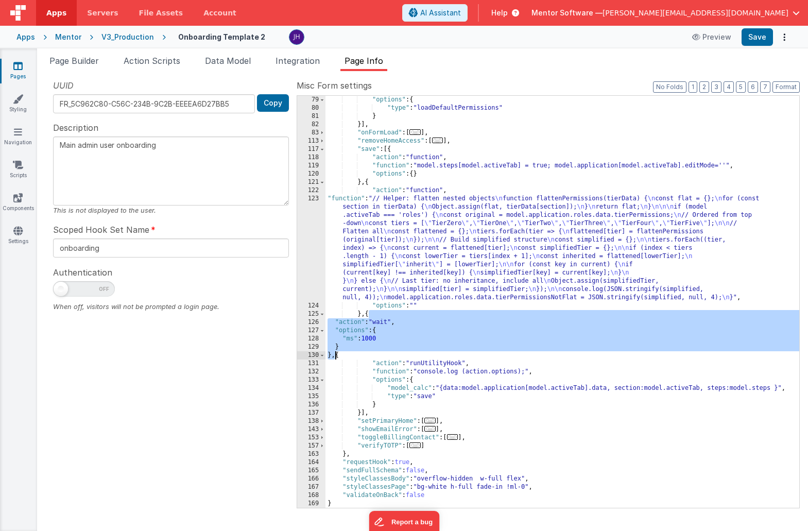
drag, startPoint x: 368, startPoint y: 315, endPoint x: 335, endPoint y: 354, distance: 51.9
click at [335, 354] on div ""options" : { "type" : "loadDefaultPermissions" } }] , "onFormLoad" : [ ... ] ,…" at bounding box center [562, 310] width 474 height 428
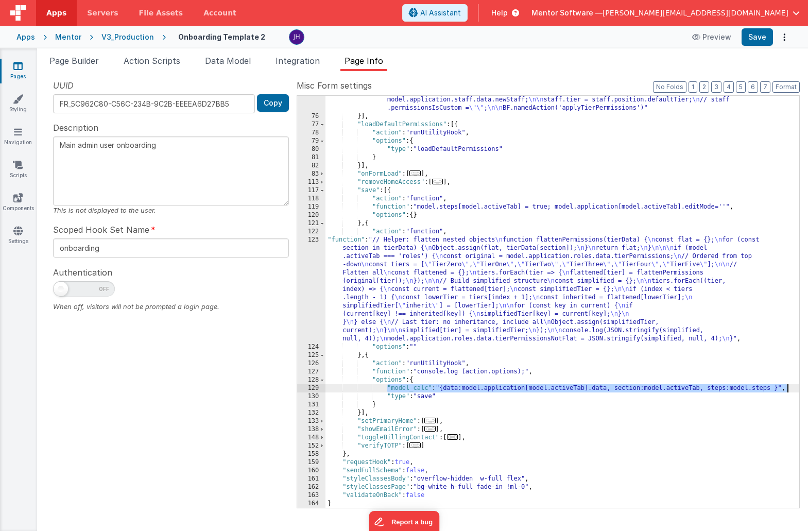
drag, startPoint x: 388, startPoint y: 389, endPoint x: 793, endPoint y: 389, distance: 404.6
click at [793, 389] on div "75 76 77 78 79 80 81 82 83 113 117 118 119 120 121 122 123 124 125 126 127 128 …" at bounding box center [548, 301] width 503 height 413
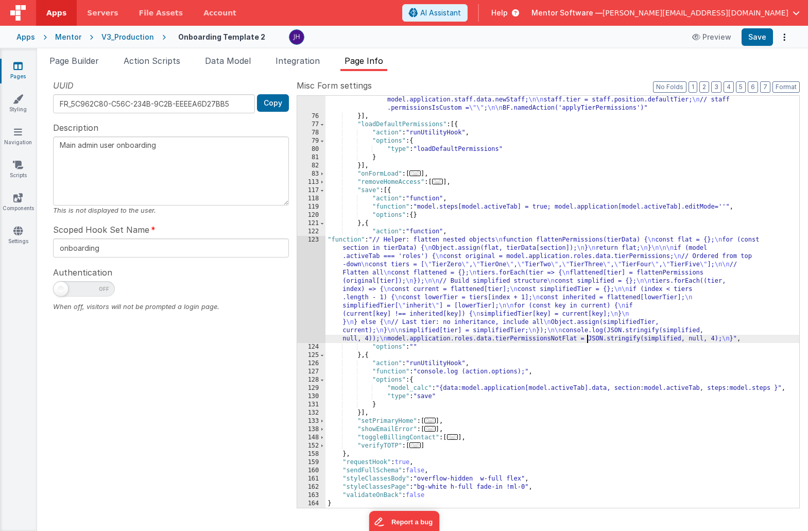
click at [586, 340] on div ""function" : "const staff = \n model.application.staff.editMode ? \n model.appl…" at bounding box center [562, 310] width 474 height 445
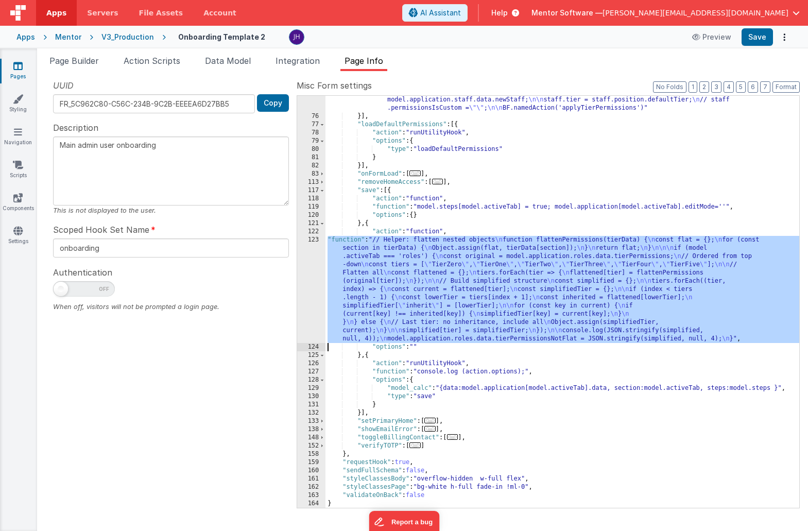
click at [314, 282] on div "123" at bounding box center [311, 289] width 28 height 107
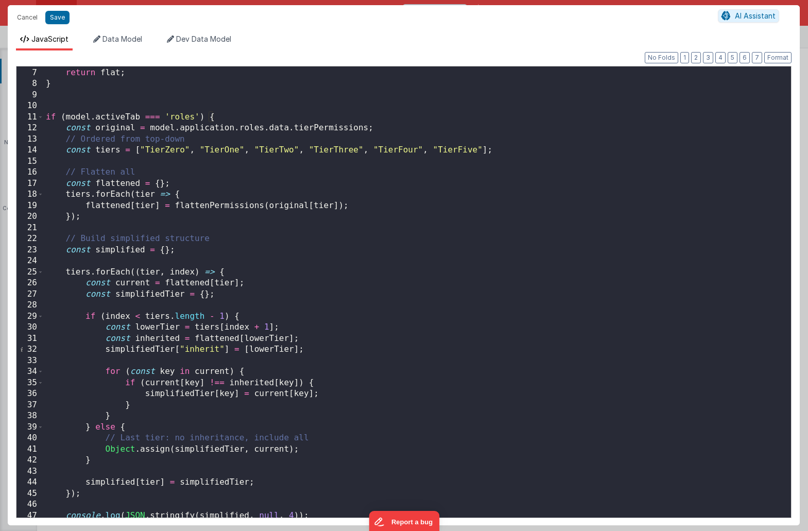
scroll to position [91, 0]
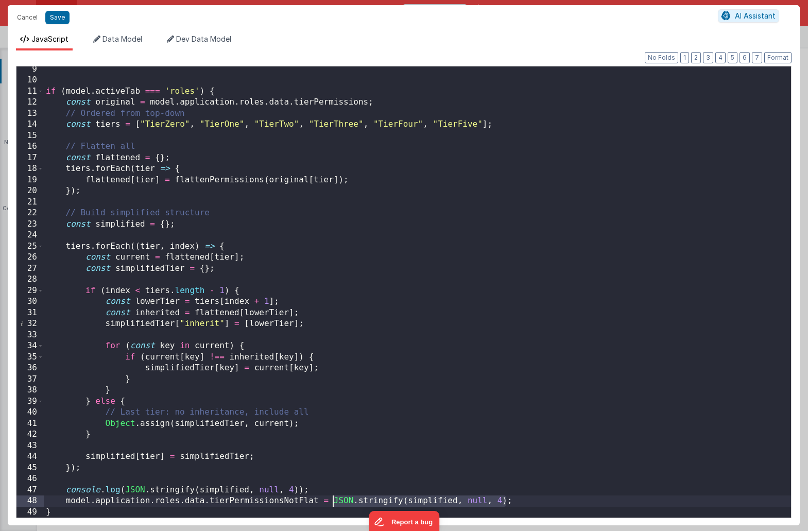
drag, startPoint x: 506, startPoint y: 501, endPoint x: 335, endPoint y: 501, distance: 171.4
click at [335, 501] on div "if ( model . activeTab === 'roles' ) { const original = model . application . r…" at bounding box center [417, 300] width 747 height 473
click at [216, 489] on div "if ( model . activeTab === 'roles' ) { const original = model . application . r…" at bounding box center [417, 300] width 747 height 473
click at [333, 504] on div "if ( model . activeTab === 'roles' ) { const original = model . application . r…" at bounding box center [417, 300] width 747 height 473
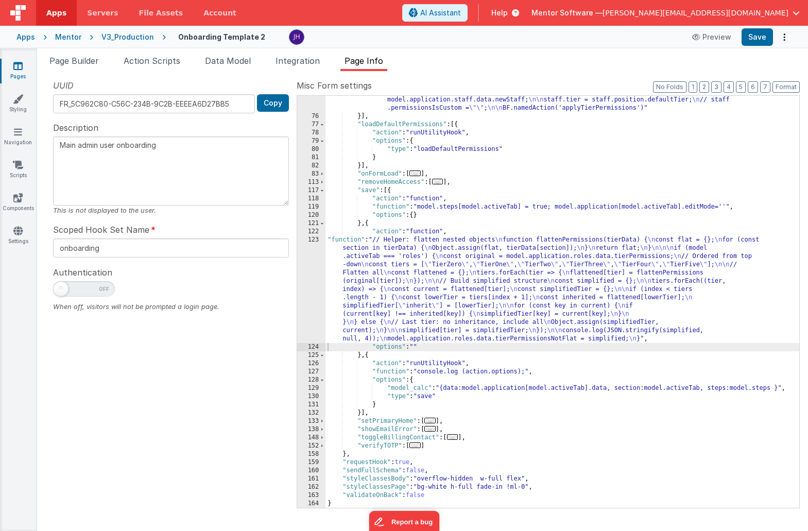
click at [444, 283] on div ""function" : "const staff = \n model.application.staff.editMode ? \n model.appl…" at bounding box center [562, 310] width 474 height 445
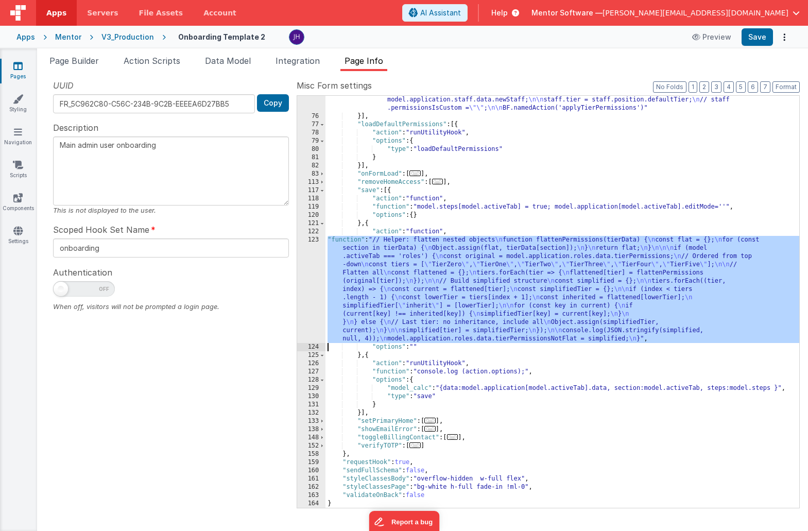
click at [306, 282] on div "123" at bounding box center [311, 289] width 28 height 107
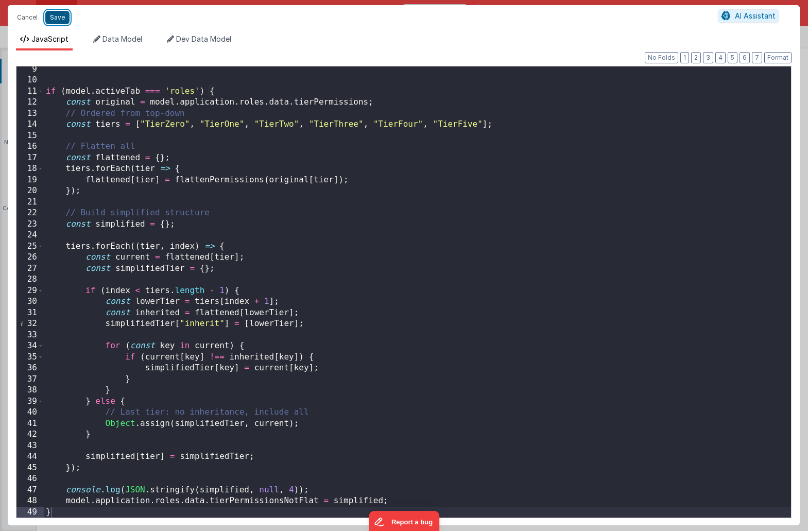
click at [60, 19] on button "Save" at bounding box center [57, 17] width 24 height 13
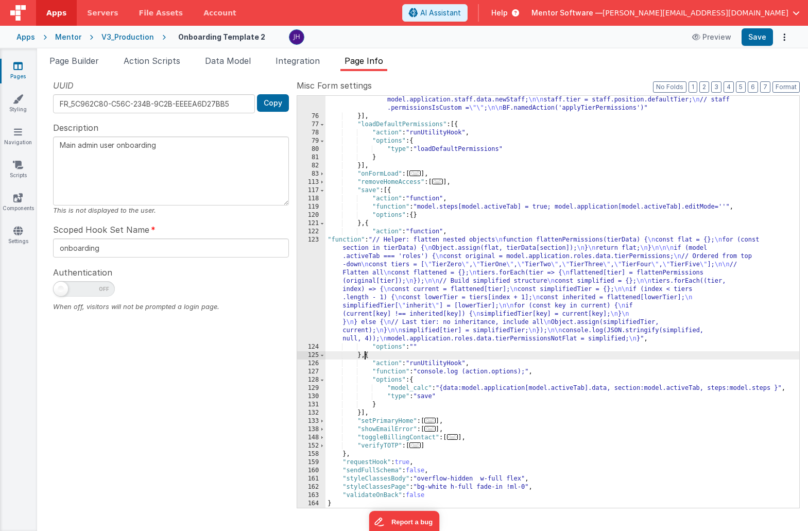
click at [366, 356] on div ""function" : "const staff = \n model.application.staff.editMode ? \n model.appl…" at bounding box center [562, 310] width 474 height 445
click at [69, 60] on span "Page Builder" at bounding box center [73, 61] width 49 height 10
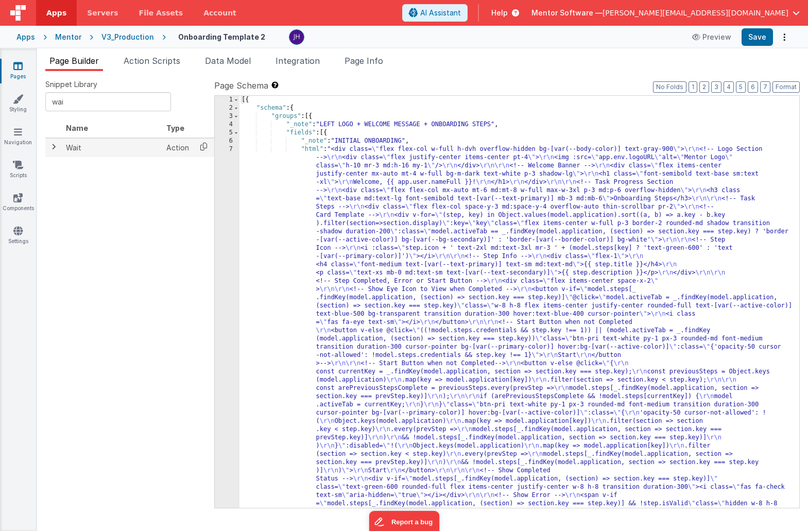
click at [201, 147] on icon at bounding box center [203, 146] width 21 height 16
click at [357, 63] on span "Page Info" at bounding box center [363, 61] width 39 height 10
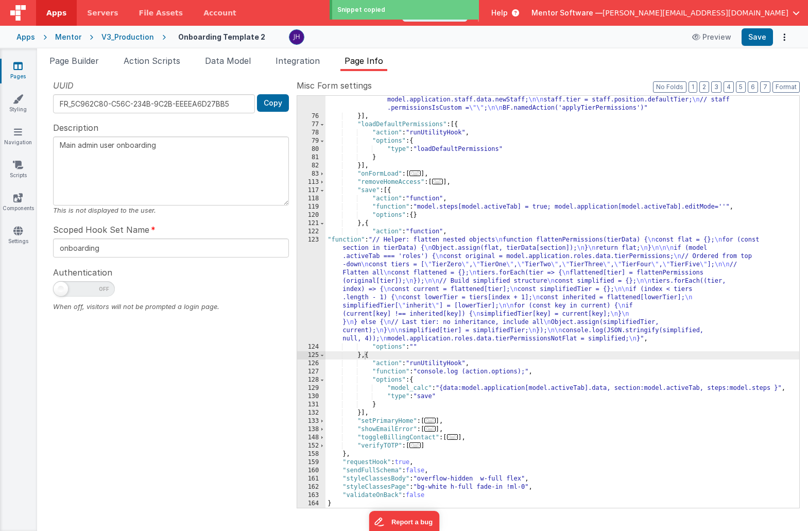
click at [364, 356] on div ""function" : "const staff = \n model.application.staff.editMode ? \n model.appl…" at bounding box center [562, 310] width 474 height 445
paste textarea
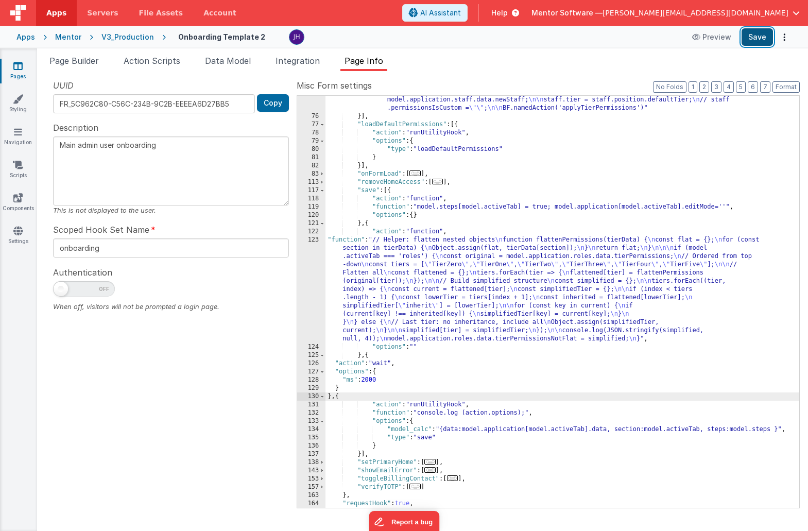
click at [754, 38] on button "Save" at bounding box center [756, 37] width 31 height 18
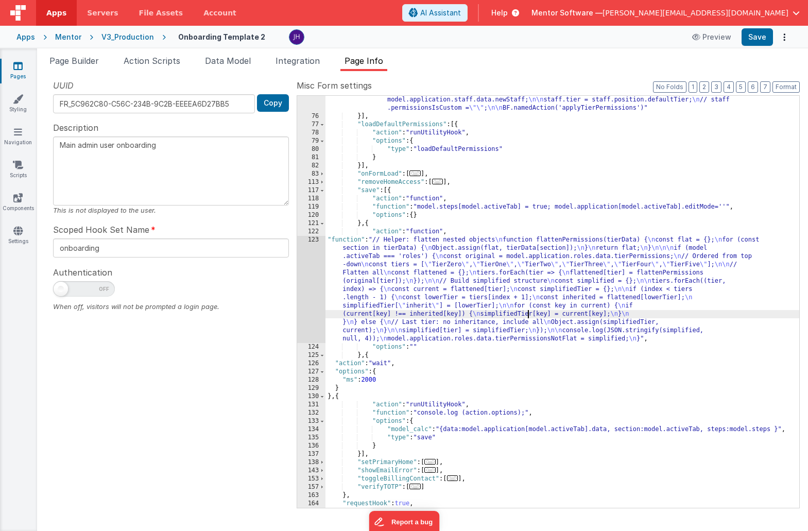
click at [528, 315] on div ""function" : "const staff = \n model.application.staff.editMode ? \n model.appl…" at bounding box center [562, 310] width 474 height 445
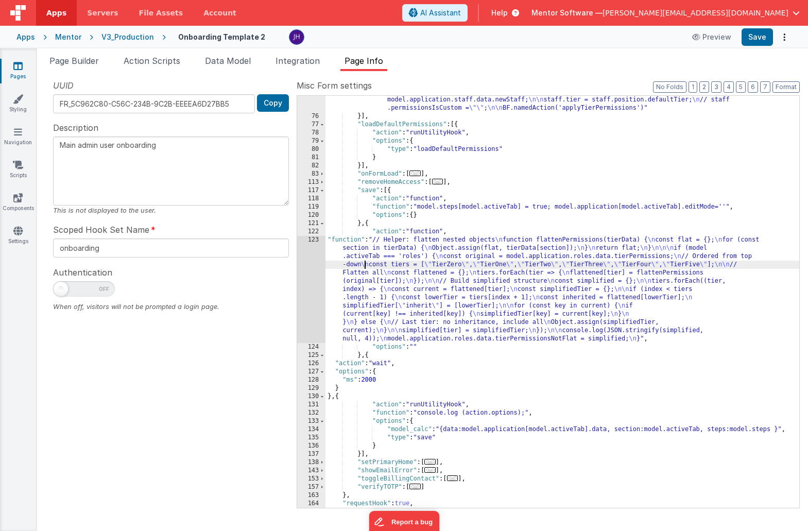
click at [366, 262] on div ""function" : "const staff = \n model.application.staff.editMode ? \n model.appl…" at bounding box center [562, 310] width 474 height 445
click at [314, 277] on div "123" at bounding box center [311, 289] width 28 height 107
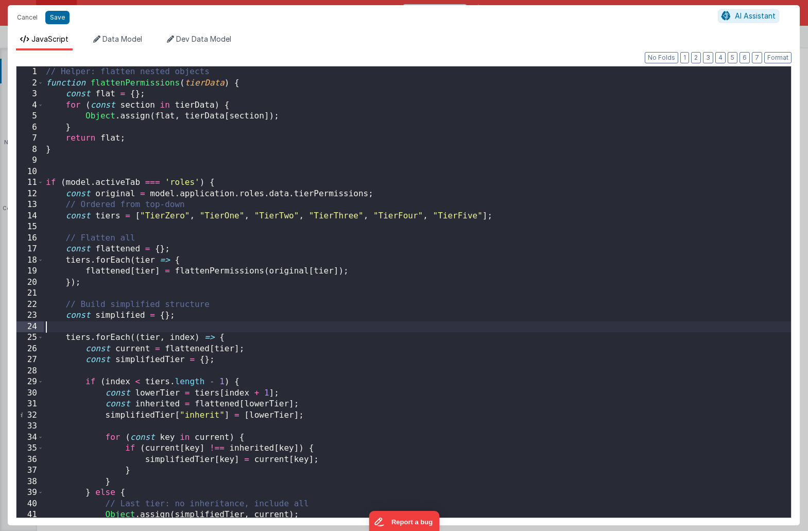
click at [371, 329] on div "// Helper: flatten nested objects function flattenPermissions ( tierData ) { co…" at bounding box center [417, 302] width 747 height 473
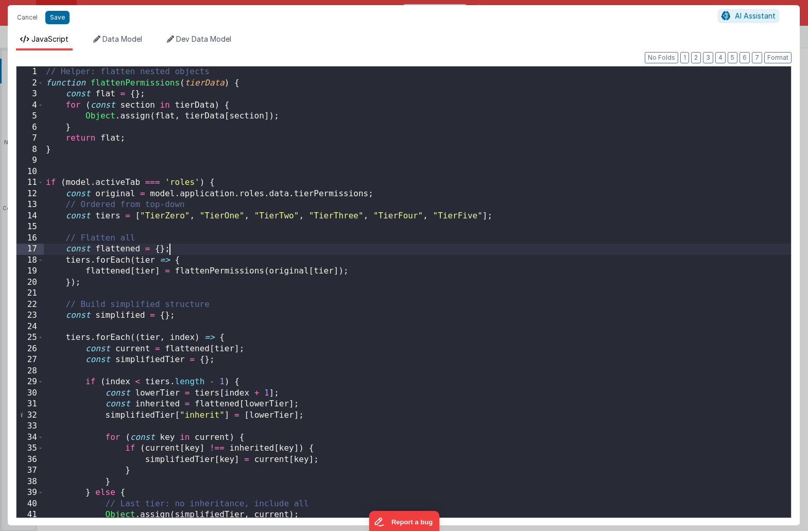
click at [311, 244] on div "// Helper: flatten nested objects function flattenPermissions ( tierData ) { co…" at bounding box center [417, 302] width 747 height 473
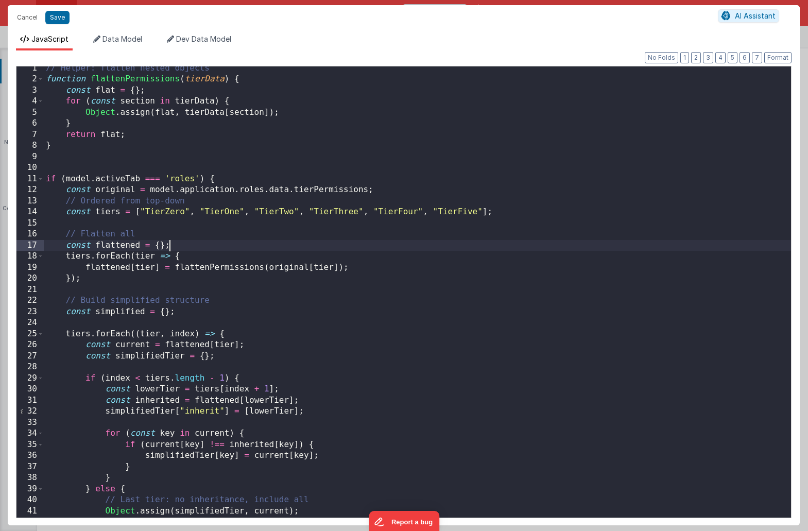
scroll to position [91, 0]
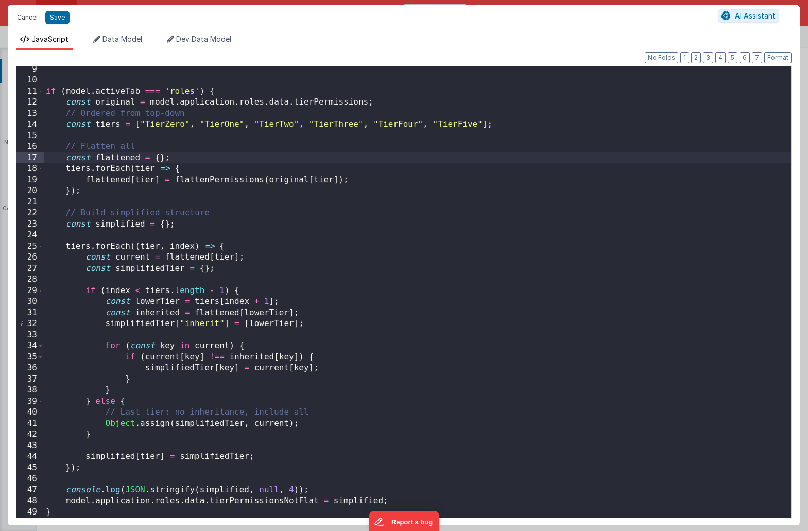
click at [32, 20] on button "Cancel" at bounding box center [27, 17] width 31 height 14
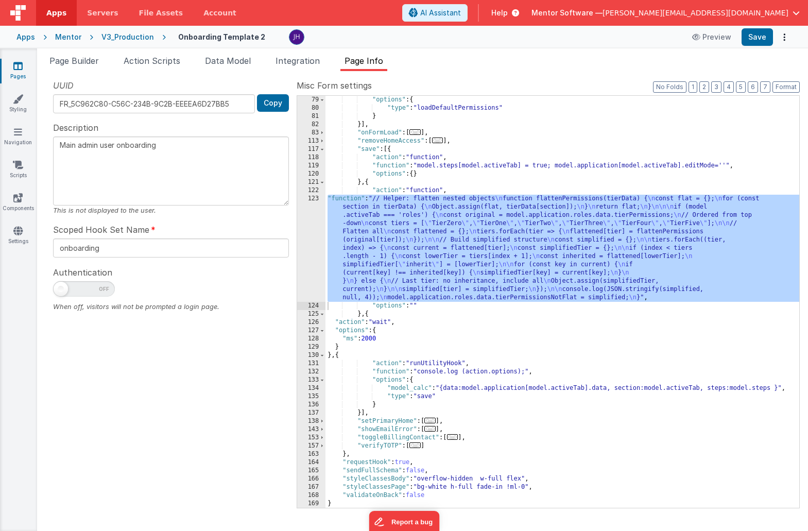
scroll to position [239, 0]
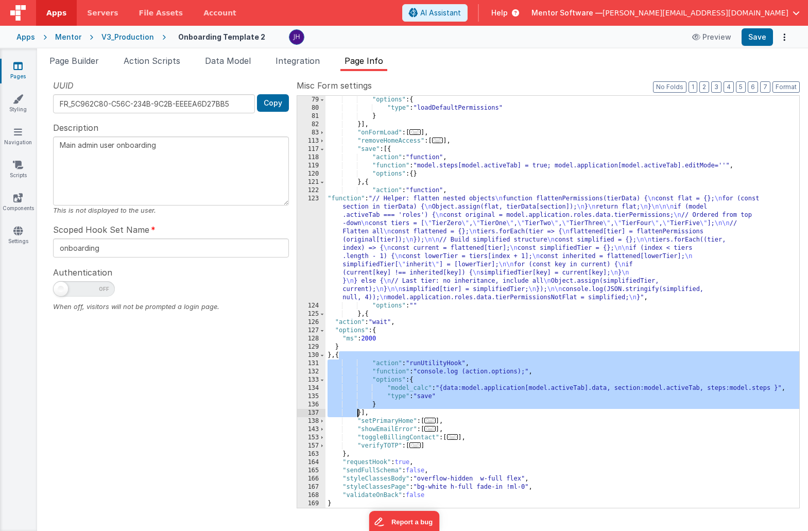
drag, startPoint x: 338, startPoint y: 356, endPoint x: 357, endPoint y: 415, distance: 61.7
click at [357, 415] on div ""options" : { "type" : "loadDefaultPermissions" } }] , "onFormLoad" : [ ... ] ,…" at bounding box center [562, 310] width 474 height 428
click at [453, 267] on div ""options" : { "type" : "loadDefaultPermissions" } }] , "onFormLoad" : [ ... ] ,…" at bounding box center [562, 310] width 474 height 428
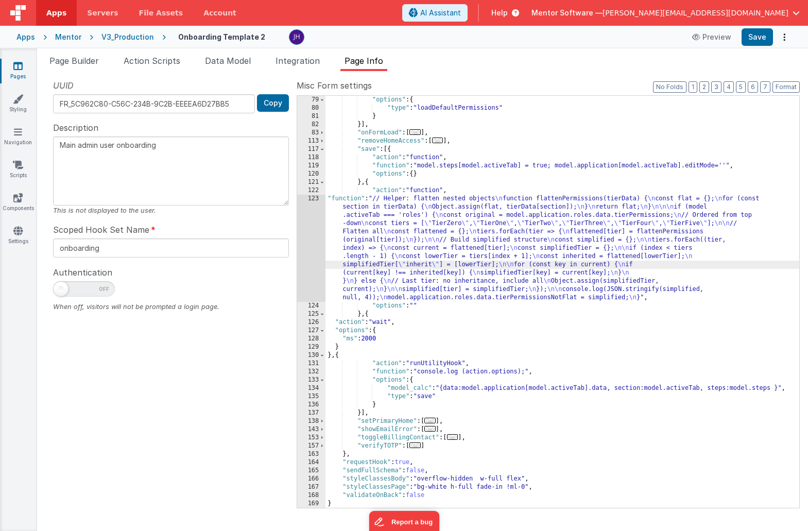
click at [306, 237] on div "123" at bounding box center [311, 248] width 28 height 107
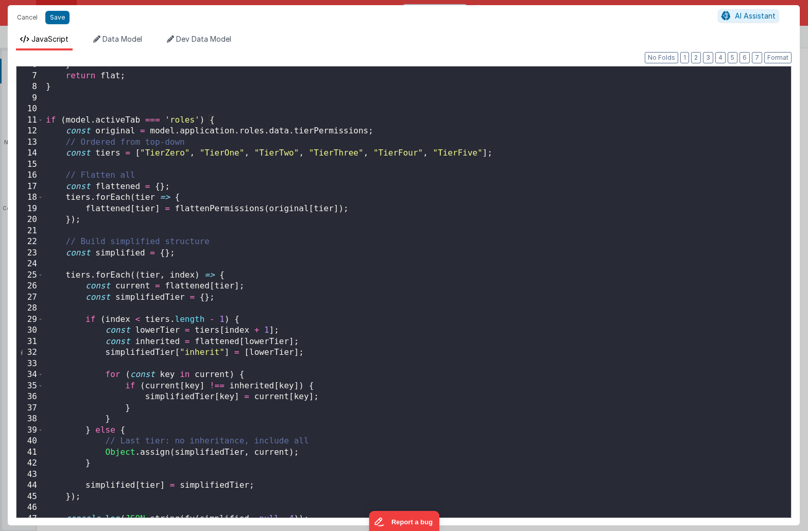
scroll to position [91, 0]
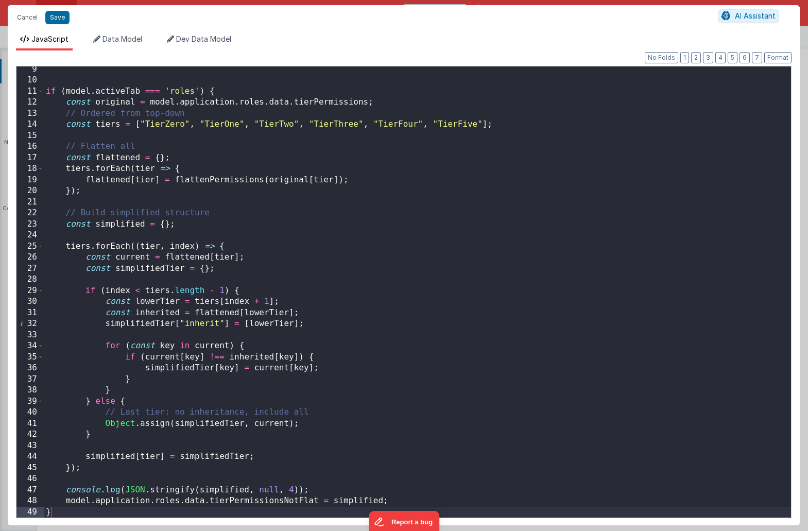
click at [430, 499] on div "if ( model . activeTab === 'roles' ) { const original = model . application . r…" at bounding box center [417, 300] width 747 height 473
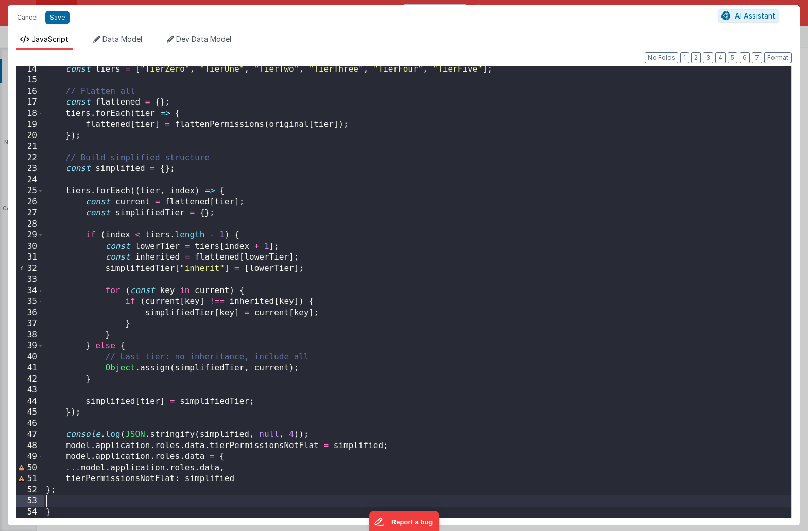
scroll to position [146, 0]
click at [396, 445] on div "const tiers = [ "TierZero" , "TierOne" , "TierTwo" , "TierThree" , "TierFour" ,…" at bounding box center [417, 300] width 747 height 473
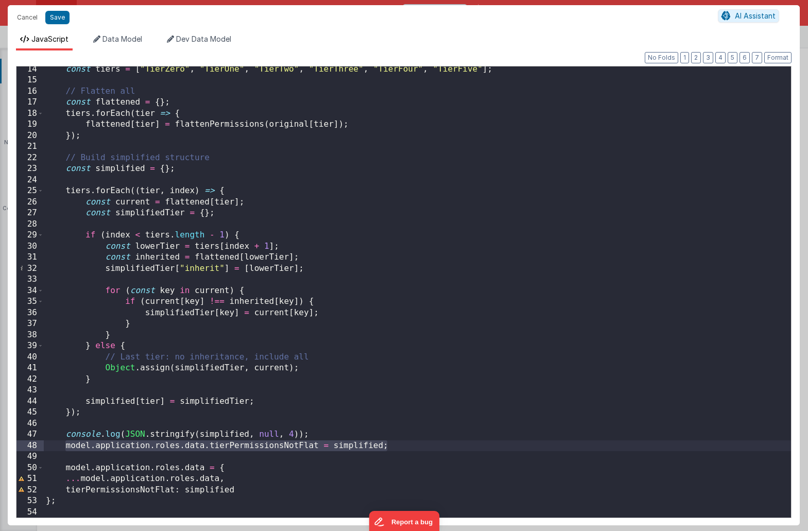
drag, startPoint x: 66, startPoint y: 446, endPoint x: 419, endPoint y: 447, distance: 352.6
click at [419, 447] on div "const tiers = [ "TierZero" , "TierOne" , "TierTwo" , "TierThree" , "TierFour" ,…" at bounding box center [417, 300] width 747 height 473
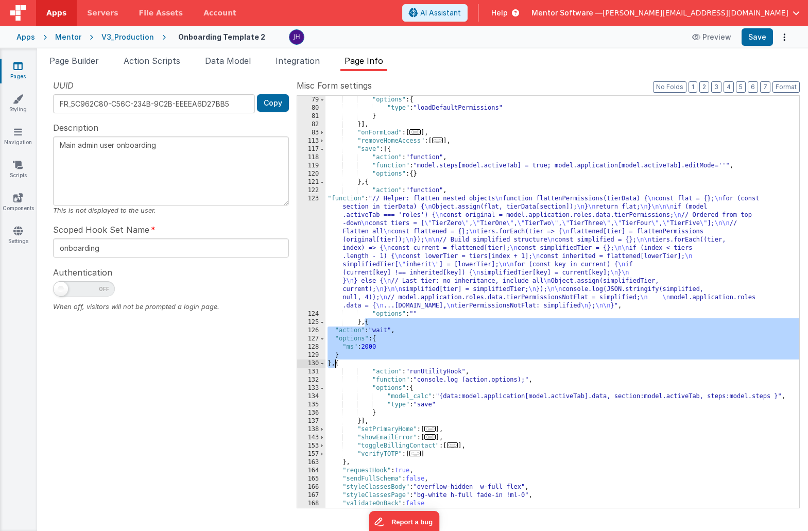
drag, startPoint x: 365, startPoint y: 324, endPoint x: 334, endPoint y: 363, distance: 49.8
click at [334, 363] on div ""options" : { "type" : "loadDefaultPermissions" } }] , "onFormLoad" : [ ... ] ,…" at bounding box center [562, 310] width 474 height 428
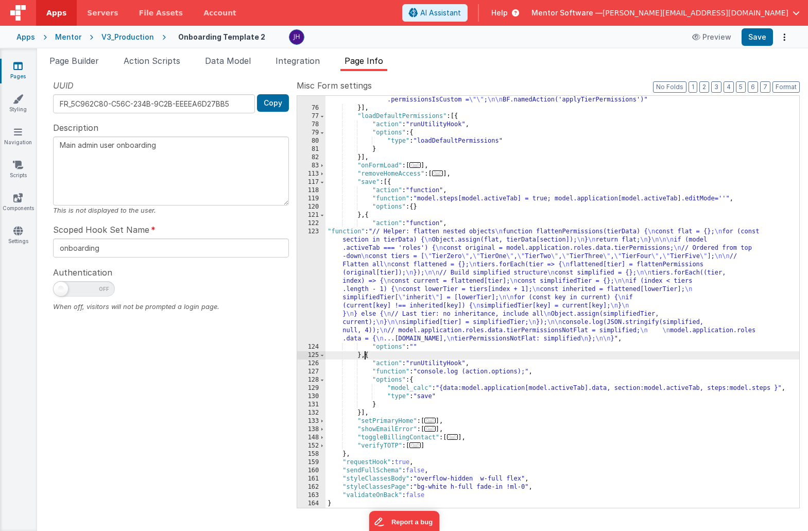
scroll to position [206, 0]
click at [757, 37] on button "Save" at bounding box center [756, 37] width 31 height 18
click at [464, 265] on div ""function" : "const staff = \n model.application.staff.editMode ? \n model.appl…" at bounding box center [562, 301] width 474 height 445
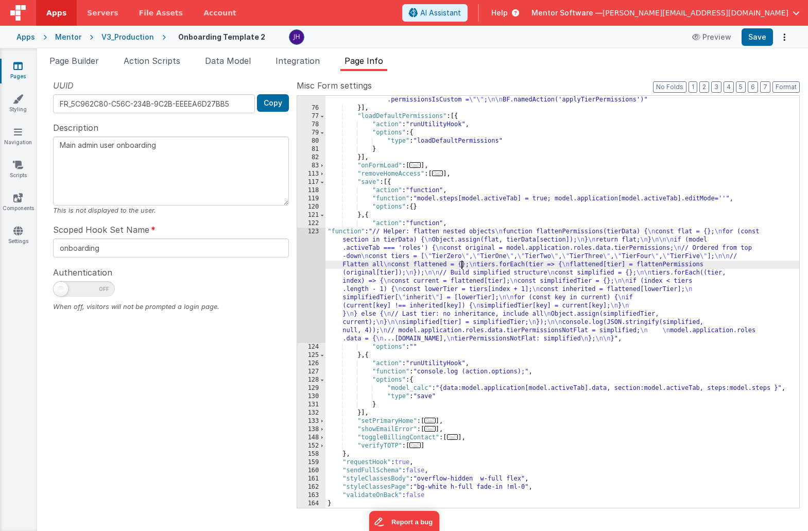
click at [460, 264] on div ""function" : "const staff = \n model.application.staff.editMode ? \n model.appl…" at bounding box center [562, 301] width 474 height 445
click at [318, 263] on div "123" at bounding box center [311, 285] width 28 height 115
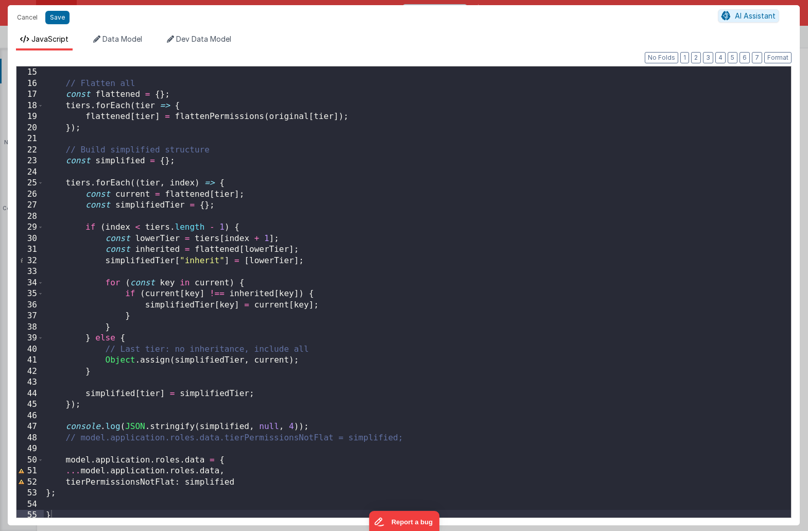
scroll to position [158, 0]
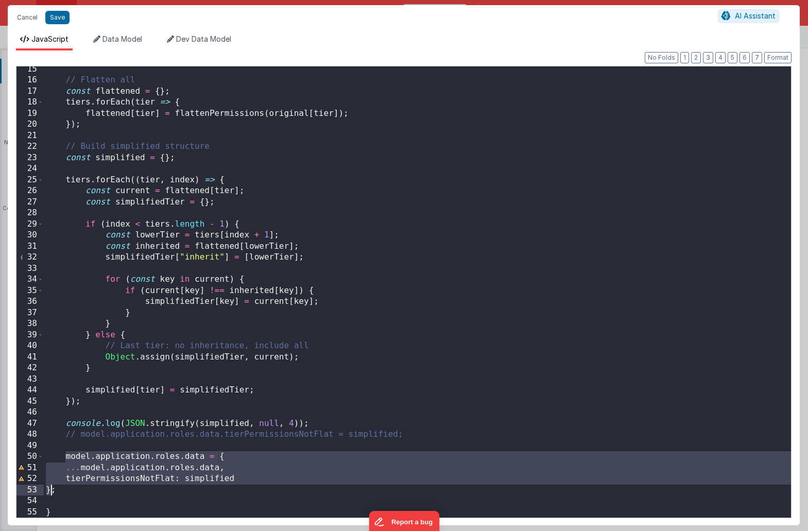
drag, startPoint x: 64, startPoint y: 456, endPoint x: 53, endPoint y: 489, distance: 35.0
click at [53, 489] on div "// Flatten all const flattened = { } ; tiers . forEach ( tier => { flattened [ …" at bounding box center [417, 300] width 747 height 473
click at [302, 162] on div "// Flatten all const flattened = { } ; tiers . forEach ( tier => { flattened [ …" at bounding box center [417, 300] width 747 height 473
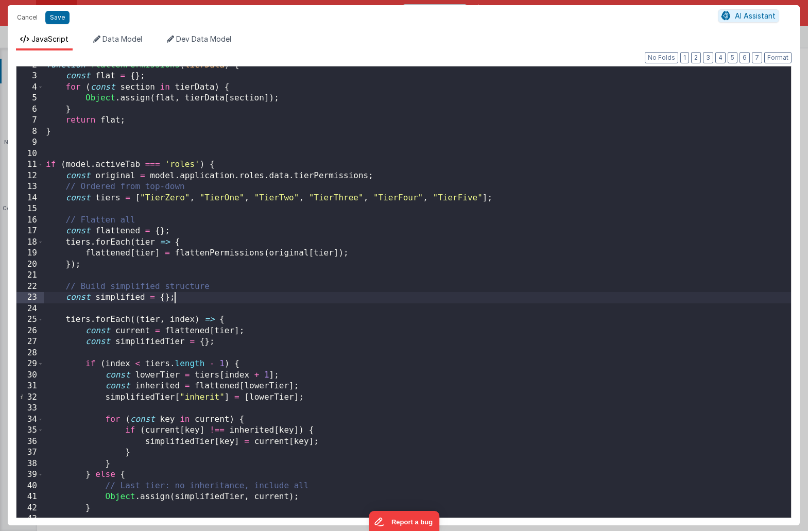
scroll to position [0, 0]
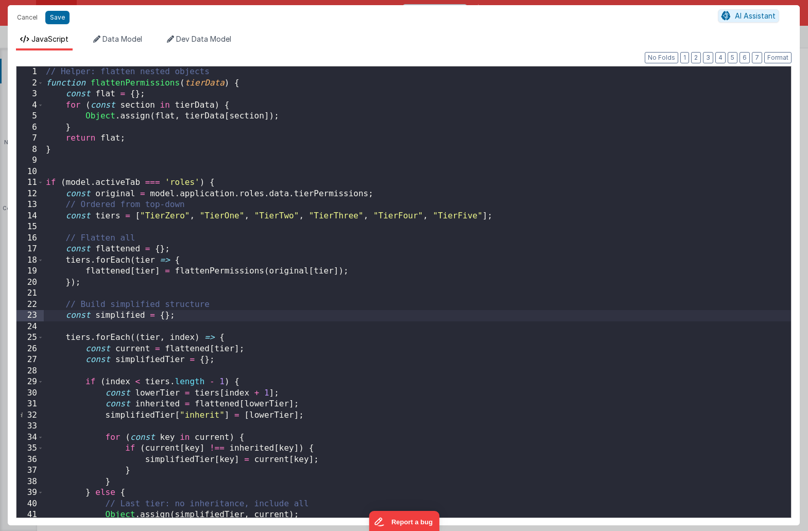
click at [400, 147] on div "// Helper: flatten nested objects function flattenPermissions ( tierData ) { co…" at bounding box center [417, 302] width 747 height 473
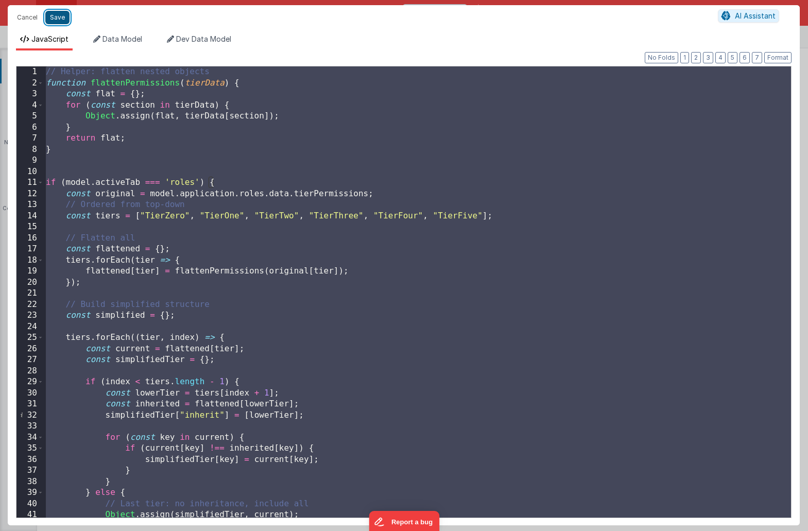
click at [59, 18] on button "Save" at bounding box center [57, 17] width 24 height 13
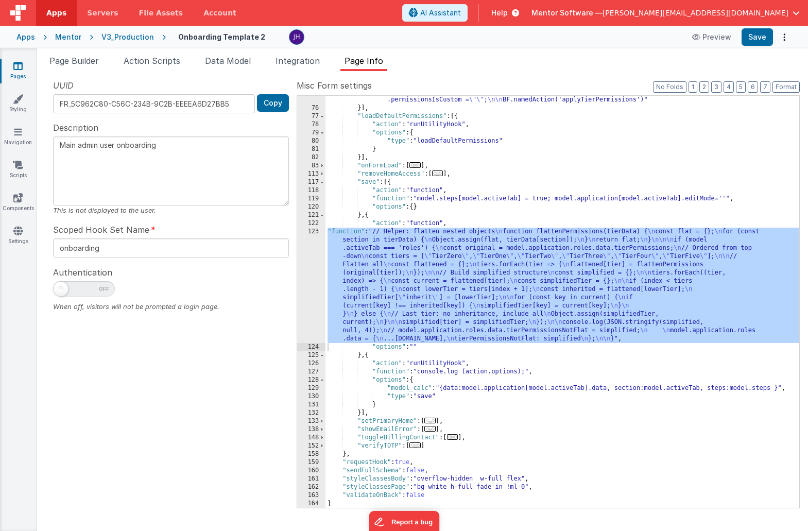
click at [537, 267] on div ""function" : "const staff = \n model.application.staff.editMode ? \n model.appl…" at bounding box center [562, 301] width 474 height 445
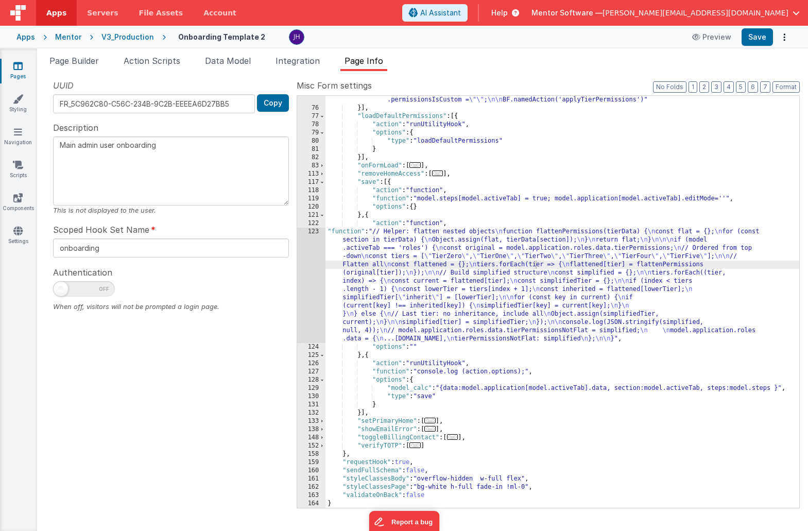
click at [61, 35] on div "Mentor" at bounding box center [68, 37] width 26 height 10
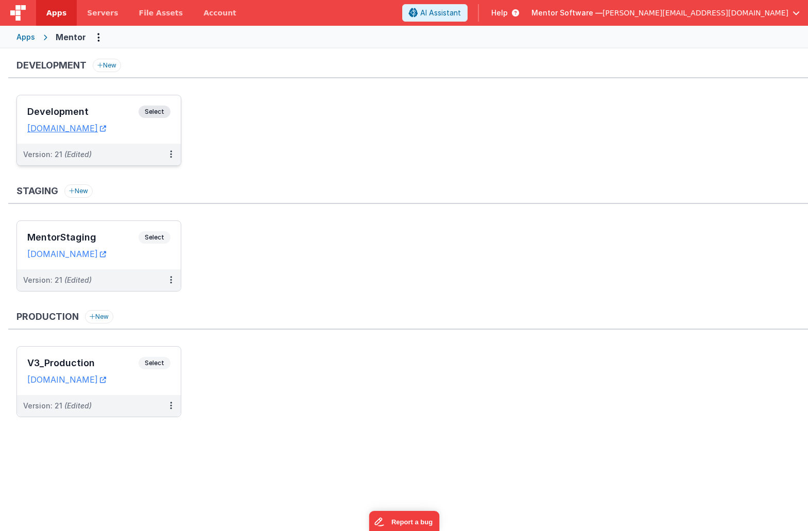
click at [107, 109] on h3 "Development" at bounding box center [82, 112] width 111 height 10
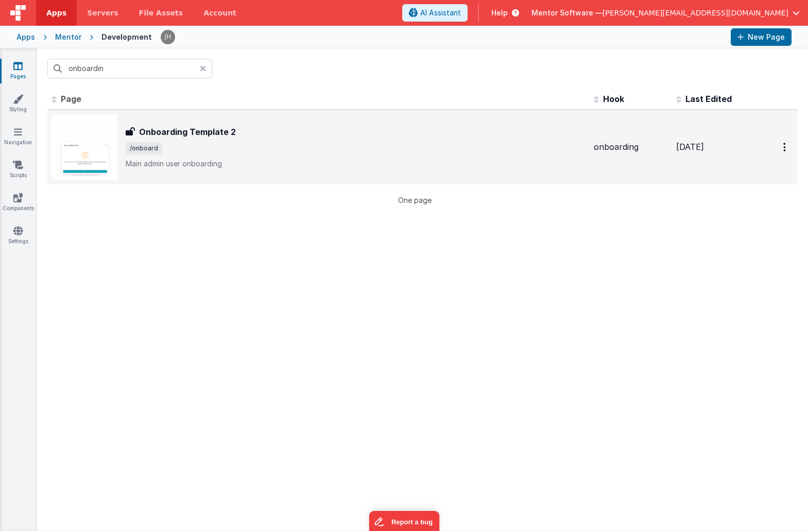
click at [190, 130] on h3 "Onboarding Template 2" at bounding box center [187, 132] width 97 height 12
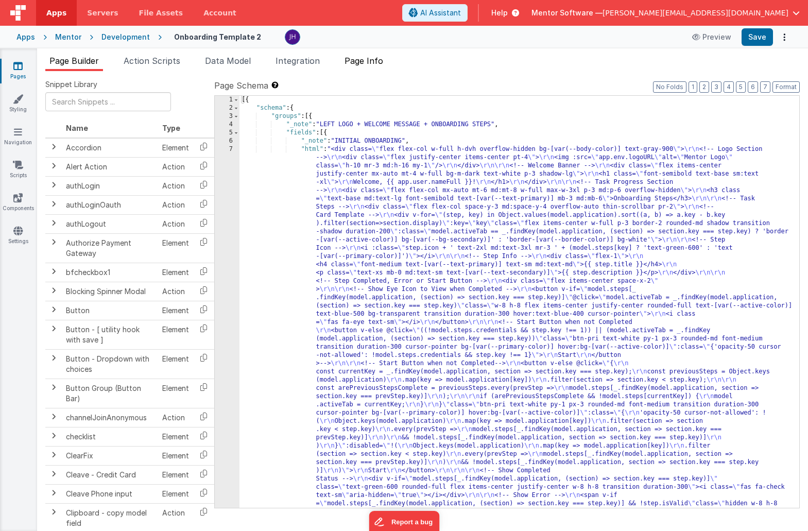
click at [383, 63] on span "Page Info" at bounding box center [363, 61] width 39 height 10
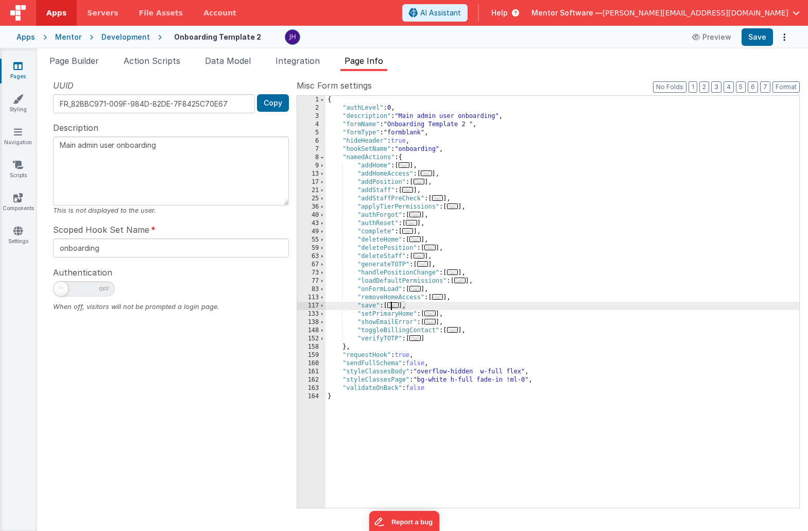
click at [397, 305] on span "..." at bounding box center [392, 305] width 11 height 6
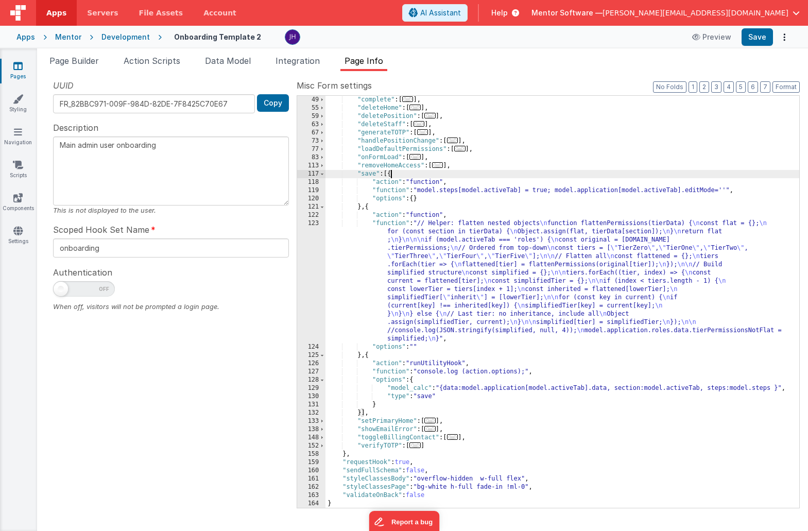
scroll to position [132, 0]
click at [459, 265] on div ""complete" : [ ... ] , "deleteHome" : [ ... ] , "deletePosition" : [ ... ] , "d…" at bounding box center [562, 310] width 474 height 428
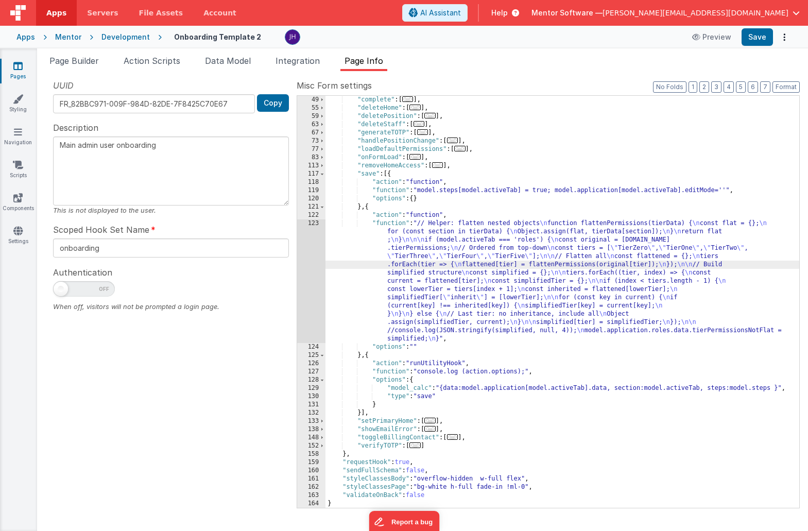
click at [480, 280] on div ""complete" : [ ... ] , "deleteHome" : [ ... ] , "deletePosition" : [ ... ] , "d…" at bounding box center [562, 310] width 474 height 428
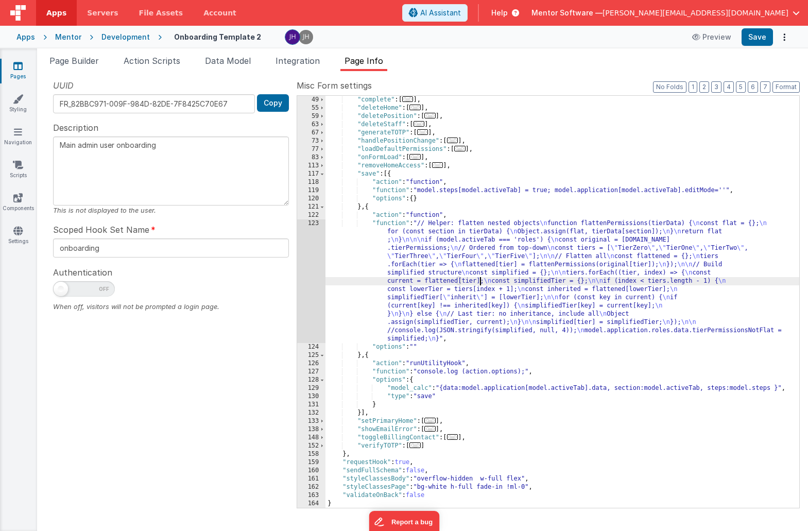
click at [527, 266] on div ""complete" : [ ... ] , "deleteHome" : [ ... ] , "deletePosition" : [ ... ] , "d…" at bounding box center [562, 310] width 474 height 428
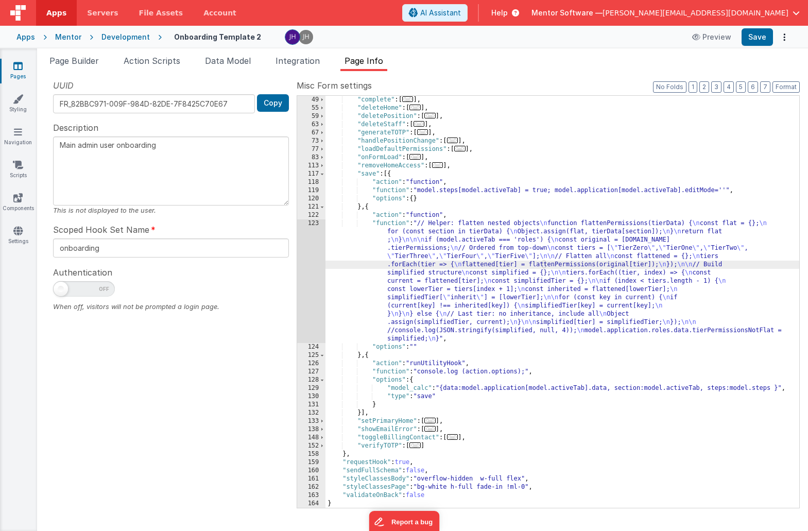
click at [429, 270] on div ""complete" : [ ... ] , "deleteHome" : [ ... ] , "deletePosition" : [ ... ] , "d…" at bounding box center [562, 310] width 474 height 428
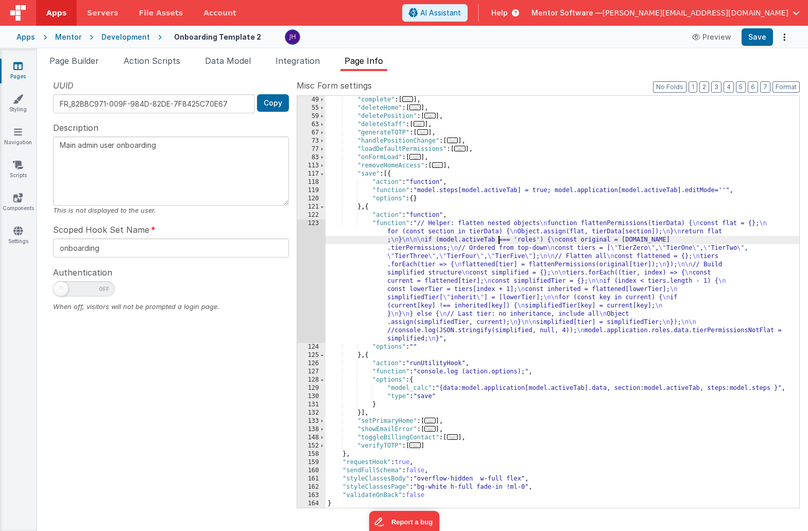
click at [497, 242] on div ""complete" : [ ... ] , "deleteHome" : [ ... ] , "deletePosition" : [ ... ] , "d…" at bounding box center [562, 310] width 474 height 428
click at [722, 332] on div ""complete" : [ ... ] , "deleteHome" : [ ... ] , "deletePosition" : [ ... ] , "d…" at bounding box center [562, 310] width 474 height 428
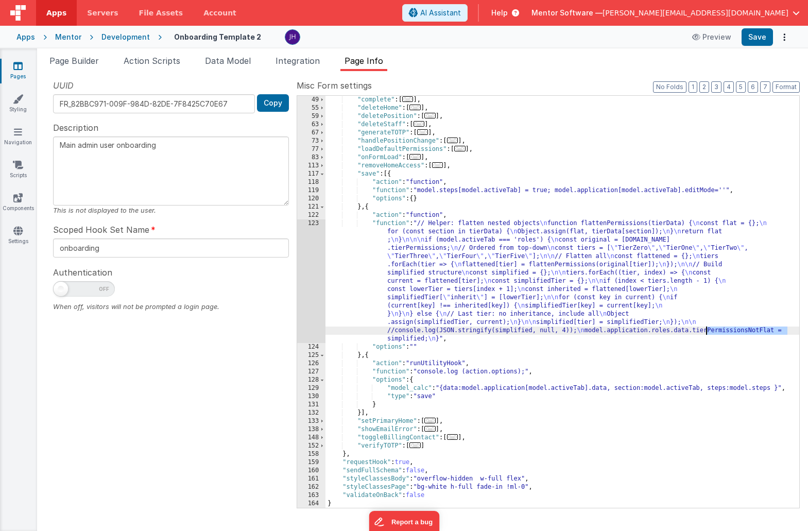
click at [722, 332] on div ""complete" : [ ... ] , "deleteHome" : [ ... ] , "deletePosition" : [ ... ] , "d…" at bounding box center [562, 310] width 474 height 428
click at [219, 60] on span "Data Model" at bounding box center [228, 61] width 46 height 10
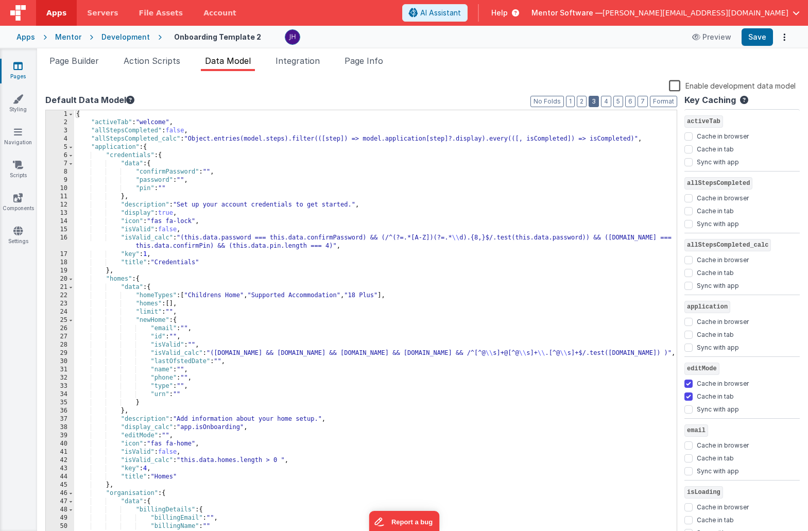
click at [598, 101] on button "3" at bounding box center [593, 101] width 10 height 11
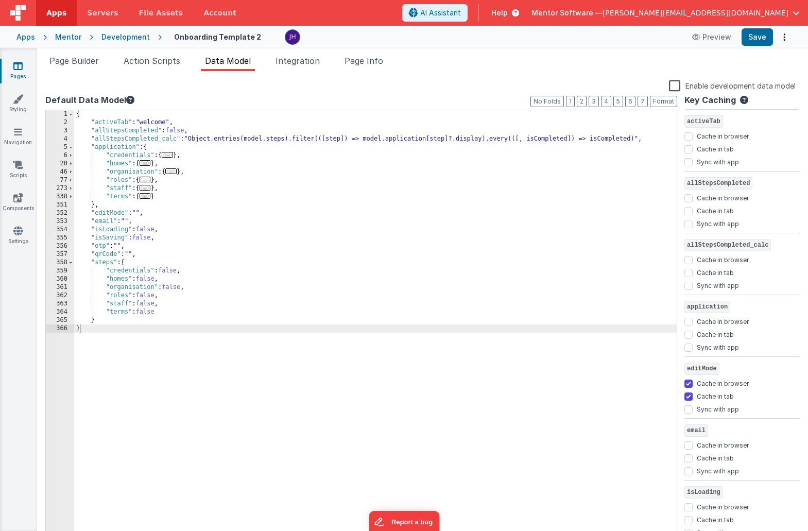
click at [145, 179] on span "..." at bounding box center [145, 180] width 11 height 6
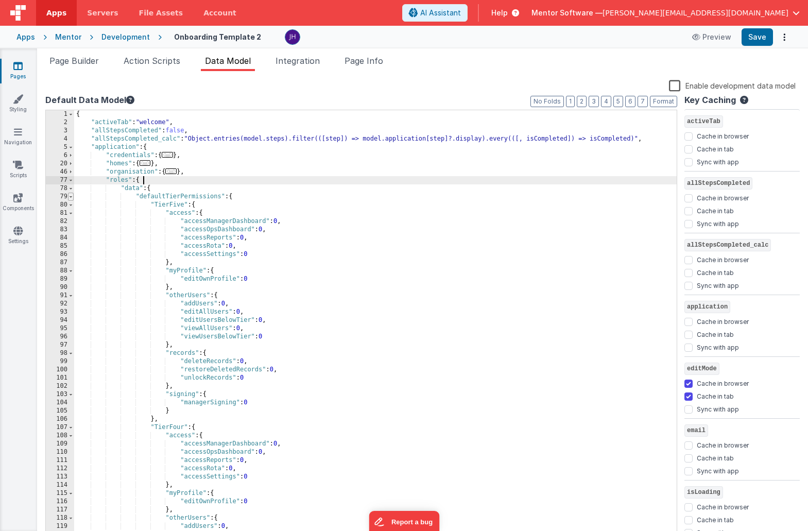
click at [72, 197] on span at bounding box center [71, 197] width 6 height 8
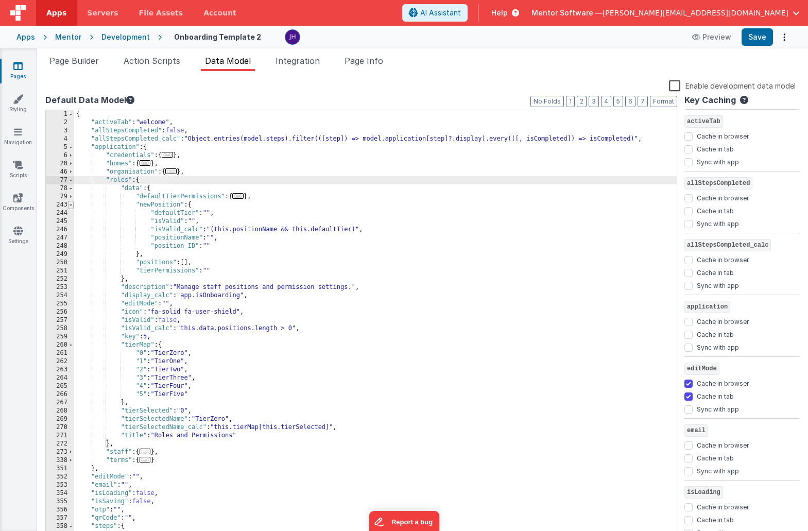
click at [72, 204] on span at bounding box center [71, 205] width 6 height 8
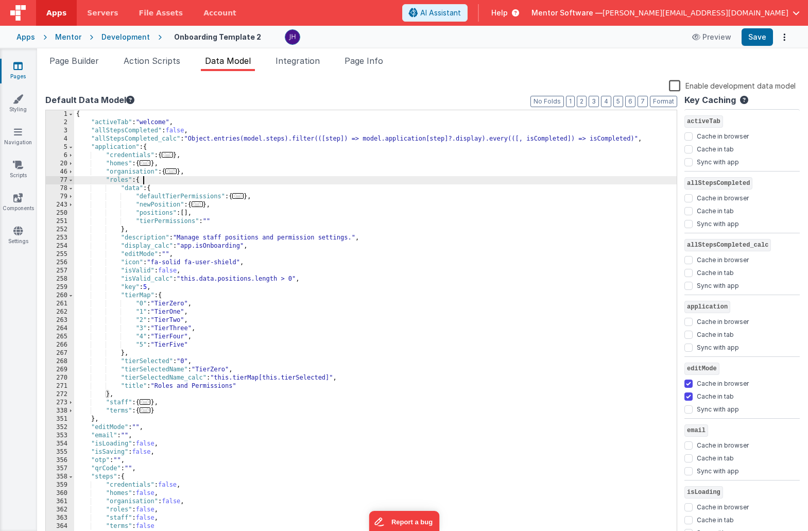
click at [240, 222] on div "{ "activeTab" : "welcome" , "allStepsCompleted" : false , "allStepsCompleted_ca…" at bounding box center [375, 333] width 602 height 446
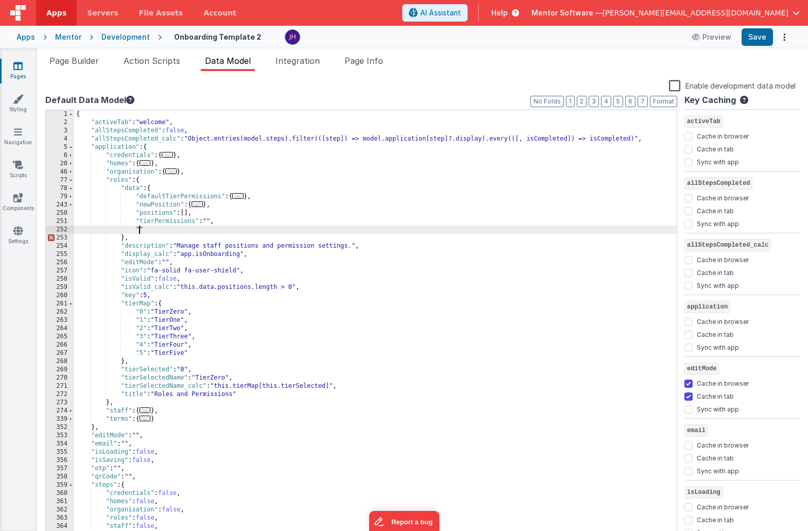
paste textarea
click at [758, 37] on button "Save" at bounding box center [756, 37] width 31 height 18
click at [229, 64] on span "Data Model" at bounding box center [228, 61] width 46 height 10
click at [361, 57] on span "Page Info" at bounding box center [363, 61] width 39 height 10
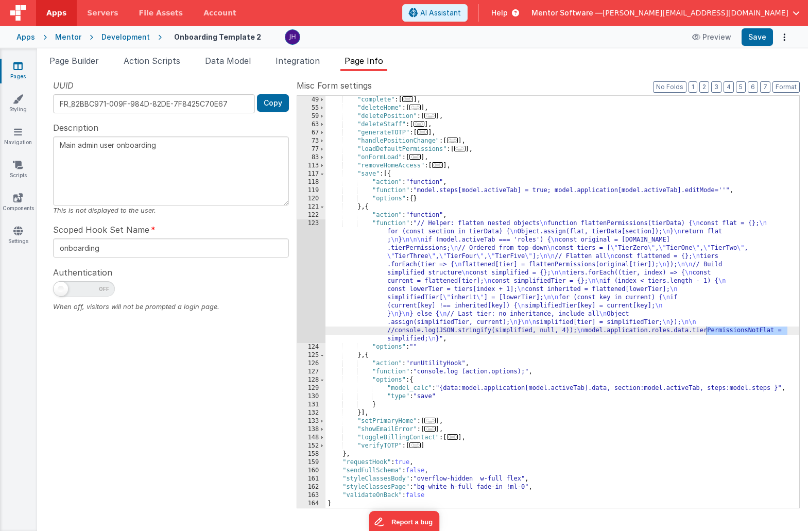
click at [460, 262] on div ""complete" : [ ... ] , "deleteHome" : [ ... ] , "deletePosition" : [ ... ] , "d…" at bounding box center [562, 310] width 474 height 428
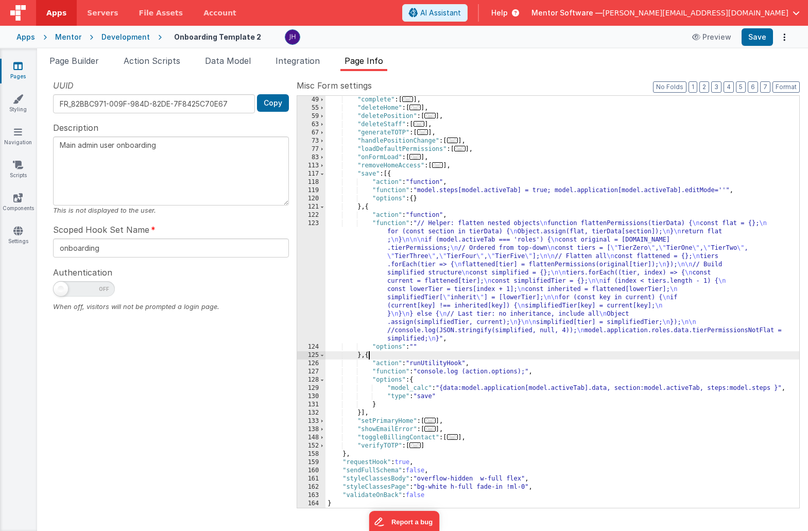
click at [369, 356] on div ""complete" : [ ... ] , "deleteHome" : [ ... ] , "deletePosition" : [ ... ] , "d…" at bounding box center [562, 310] width 474 height 428
click at [19, 63] on icon at bounding box center [17, 66] width 9 height 10
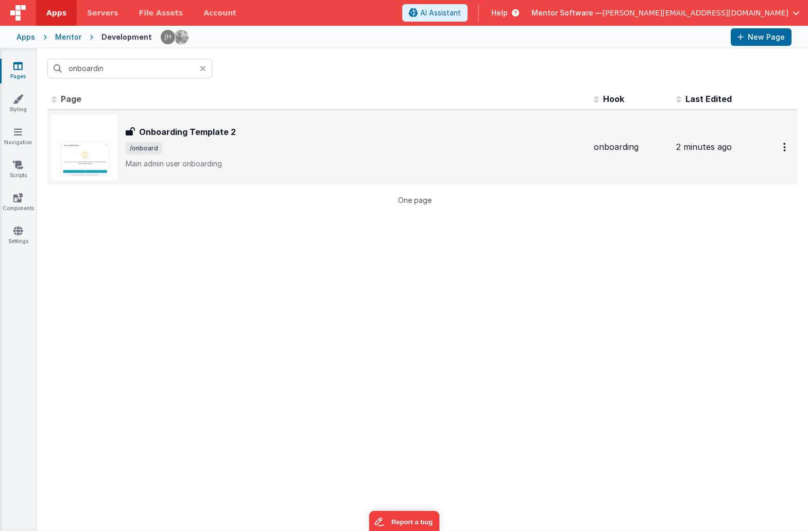
click at [180, 139] on div "Onboarding Template 2 Onboarding Template 2 /onboard Main admin user onboarding" at bounding box center [356, 147] width 460 height 43
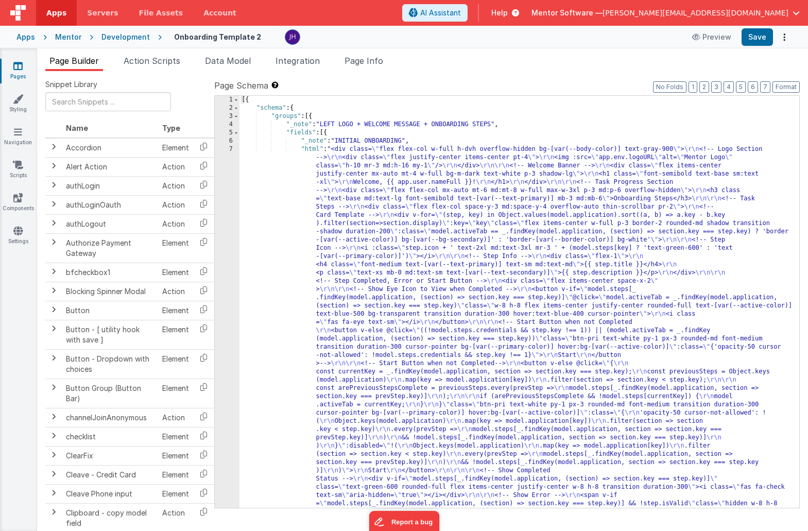
click at [89, 64] on span "Page Builder" at bounding box center [73, 61] width 49 height 10
click at [97, 101] on input "text" at bounding box center [108, 101] width 126 height 19
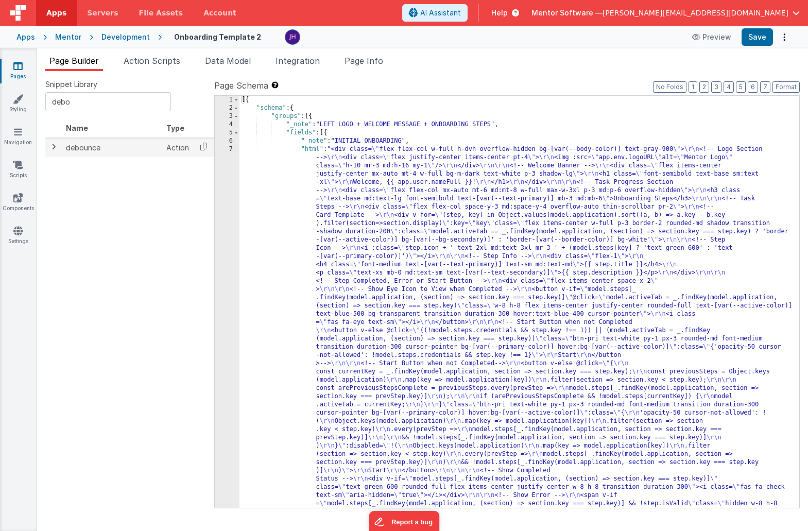
click at [55, 148] on span at bounding box center [53, 147] width 8 height 8
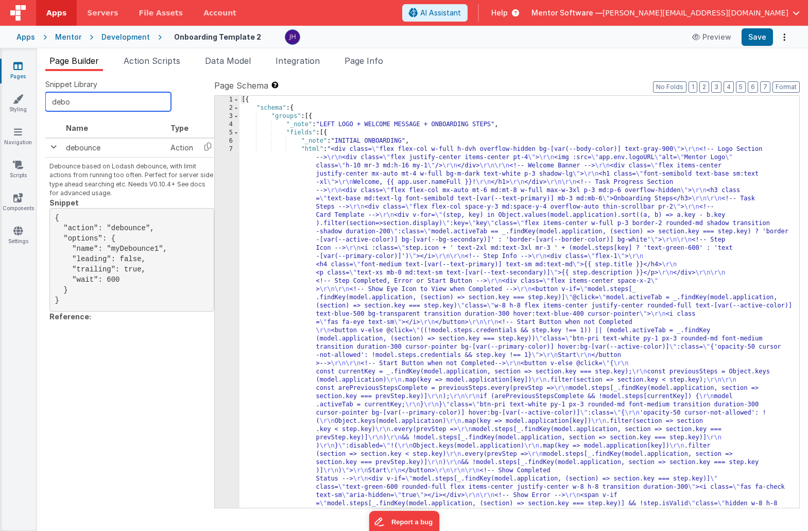
click at [85, 105] on input "debo" at bounding box center [108, 101] width 126 height 19
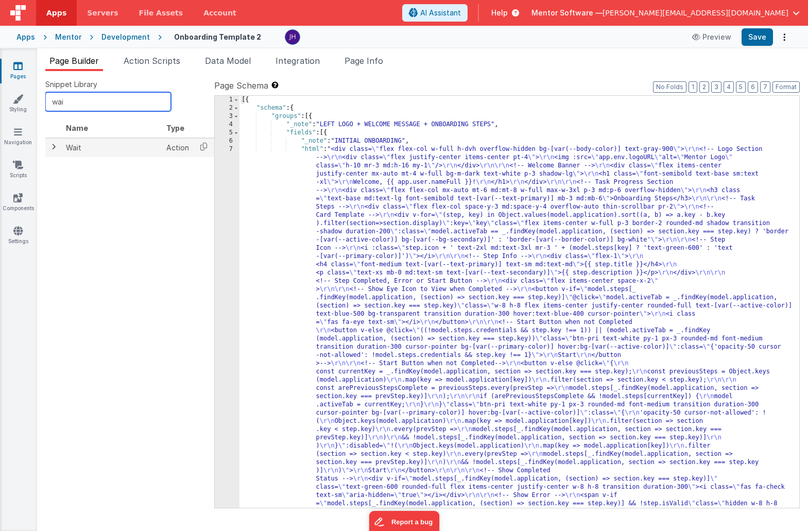
type input "wai"
click at [53, 149] on span at bounding box center [53, 147] width 8 height 8
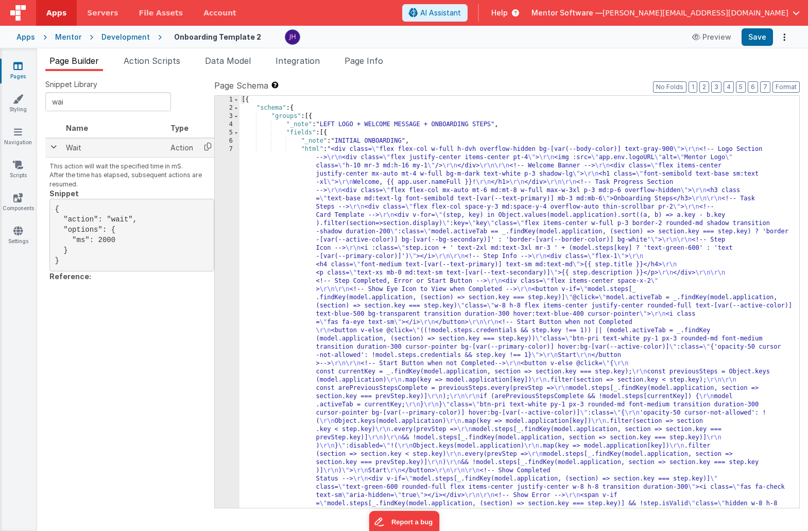
click at [206, 148] on icon at bounding box center [207, 146] width 21 height 16
click at [367, 63] on span "Page Info" at bounding box center [363, 61] width 39 height 10
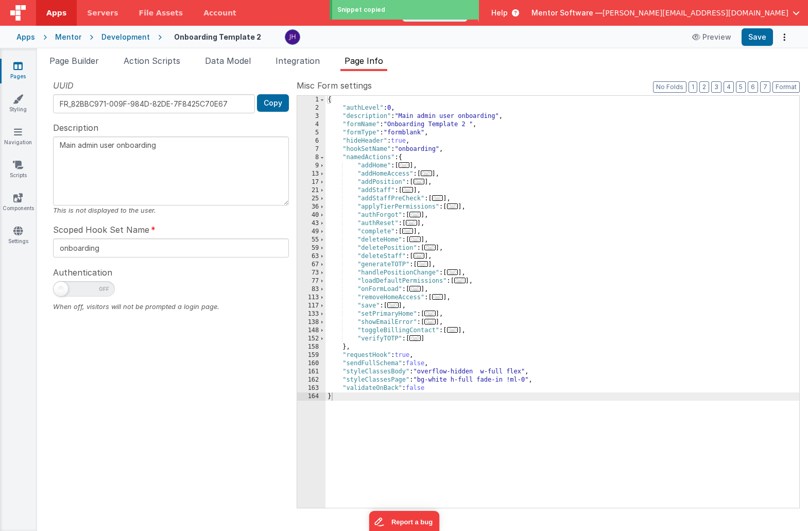
click at [395, 305] on span "..." at bounding box center [392, 305] width 11 height 6
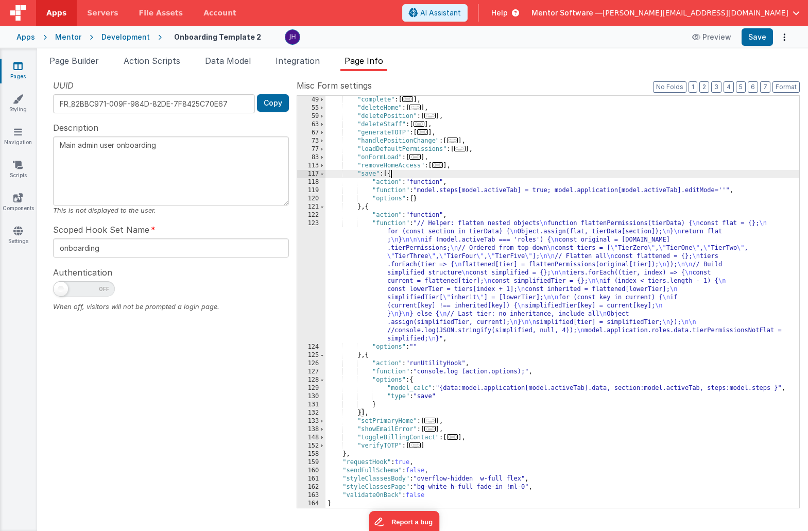
scroll to position [132, 0]
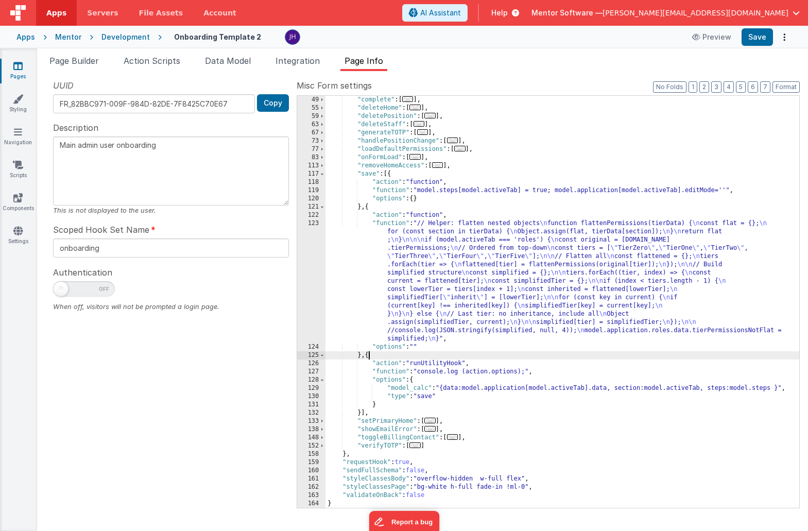
click at [369, 356] on div ""complete" : [ ... ] , "deleteHome" : [ ... ] , "deletePosition" : [ ... ] , "d…" at bounding box center [562, 310] width 474 height 428
paste textarea
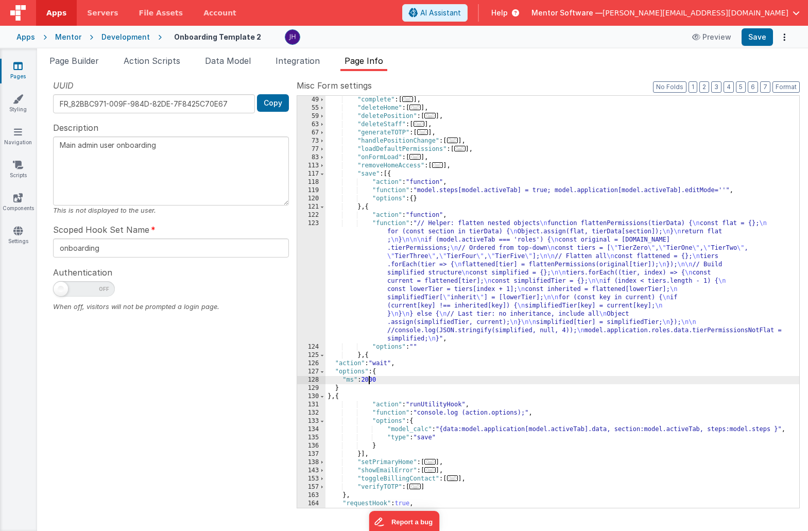
click at [368, 378] on div ""complete" : [ ... ] , "deleteHome" : [ ... ] , "deletePosition" : [ ... ] , "d…" at bounding box center [562, 310] width 474 height 428
click at [761, 36] on button "Save" at bounding box center [756, 37] width 31 height 18
click at [460, 260] on div ""complete" : [ ... ] , "deleteHome" : [ ... ] , "deletePosition" : [ ... ] , "d…" at bounding box center [562, 310] width 474 height 428
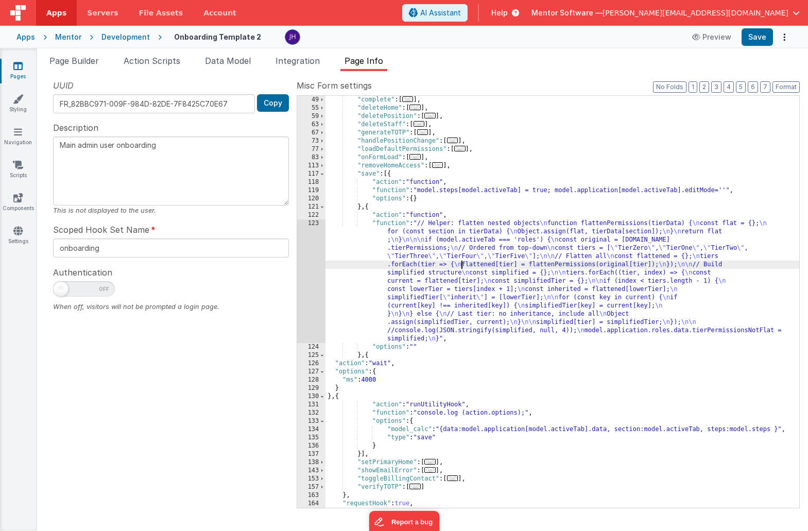
click at [301, 251] on div "123" at bounding box center [311, 281] width 28 height 124
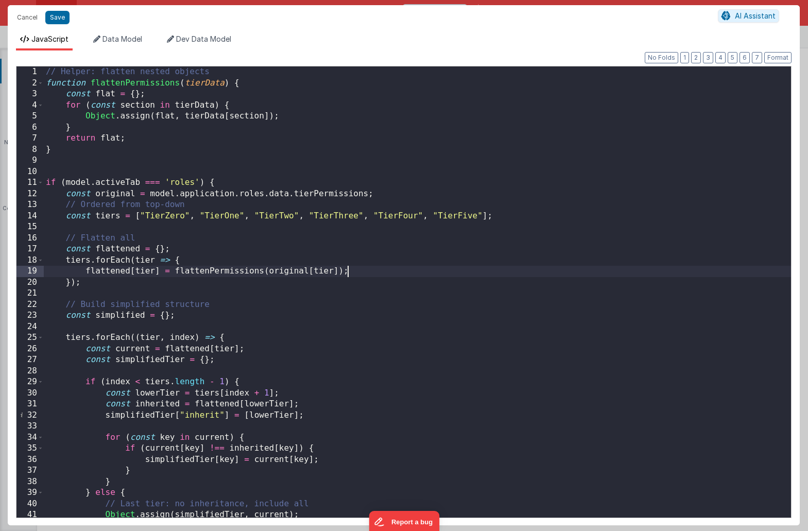
scroll to position [0, 0]
click at [420, 275] on div "// Helper: flatten nested objects function flattenPermissions ( tierData ) { co…" at bounding box center [417, 302] width 747 height 473
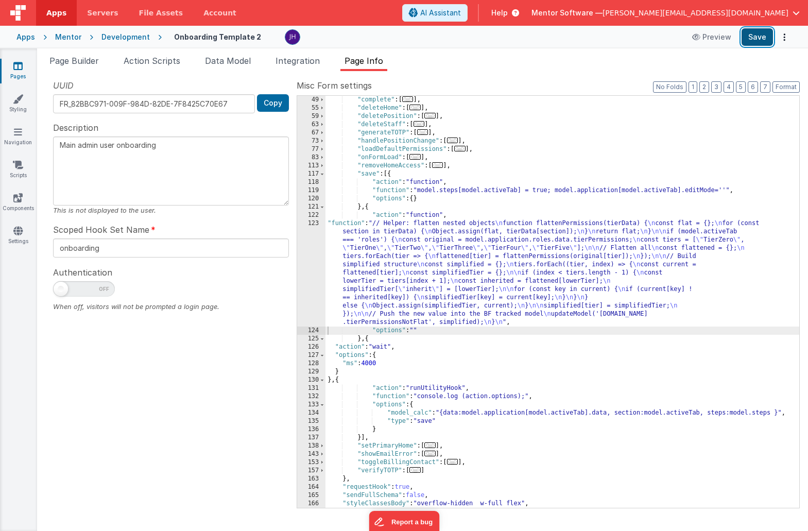
click at [756, 37] on button "Save" at bounding box center [756, 37] width 31 height 18
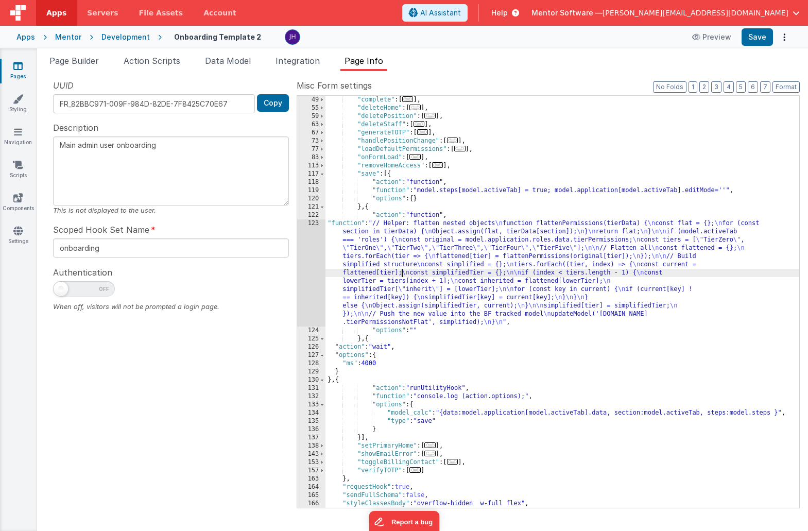
click at [401, 270] on div ""complete" : [ ... ] , "deleteHome" : [ ... ] , "deletePosition" : [ ... ] , "d…" at bounding box center [562, 310] width 474 height 428
click at [311, 254] on div "123" at bounding box center [311, 272] width 28 height 107
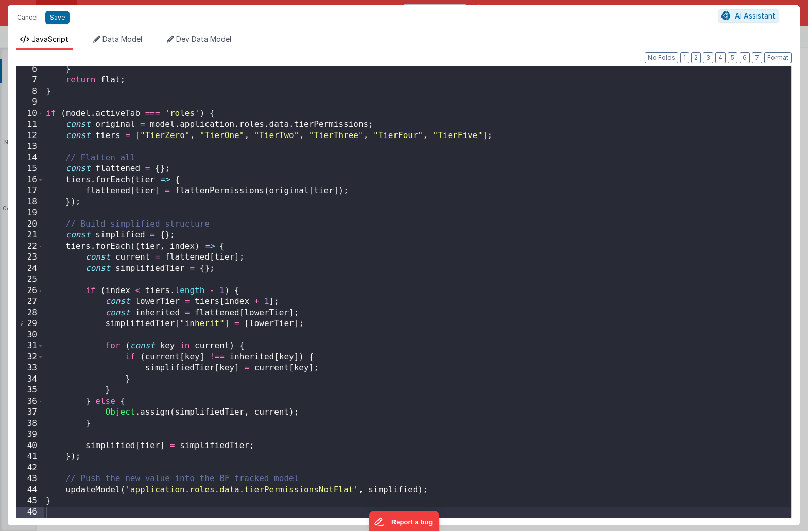
scroll to position [58, 0]
click at [103, 471] on div "} return flat ; } if ( model . activeTab === 'roles' ) { const original = model…" at bounding box center [417, 300] width 747 height 473
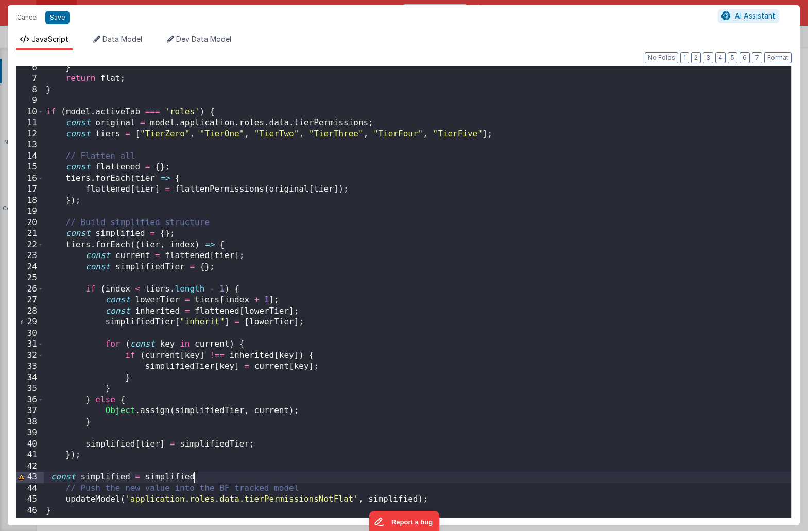
scroll to position [69, 0]
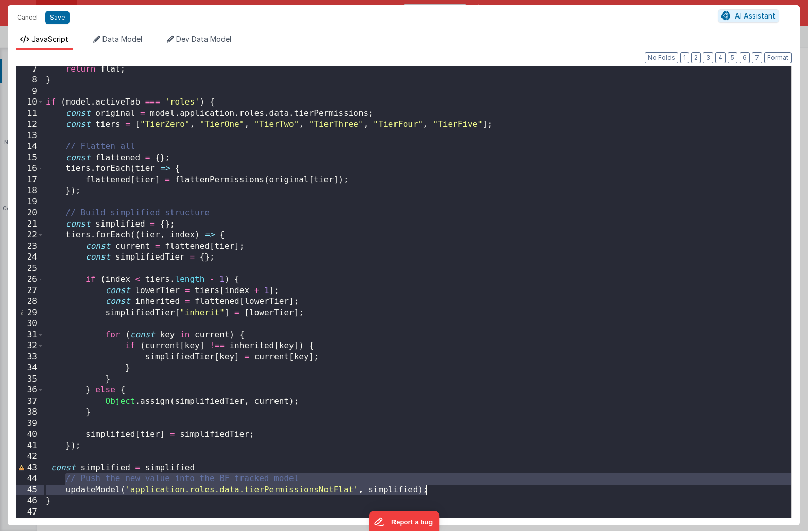
drag, startPoint x: 65, startPoint y: 478, endPoint x: 442, endPoint y: 492, distance: 377.6
click at [442, 492] on div "return flat ; } if ( model . activeTab === 'roles' ) { const original = model .…" at bounding box center [417, 300] width 747 height 473
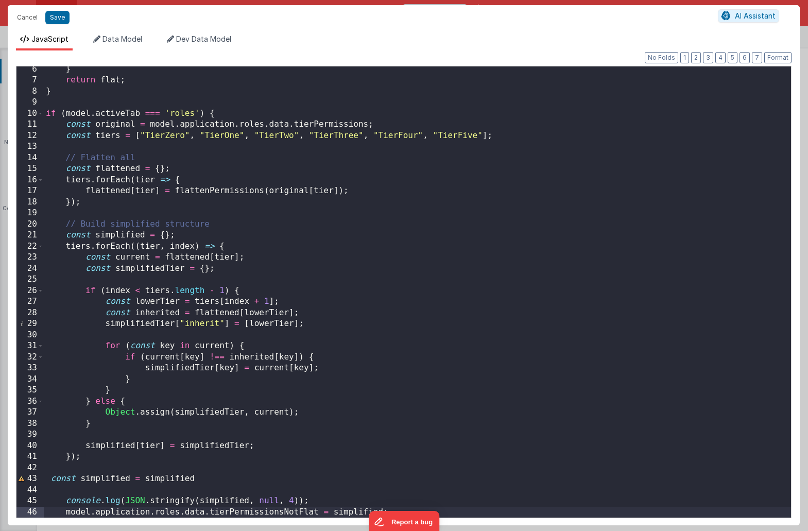
scroll to position [80, 0]
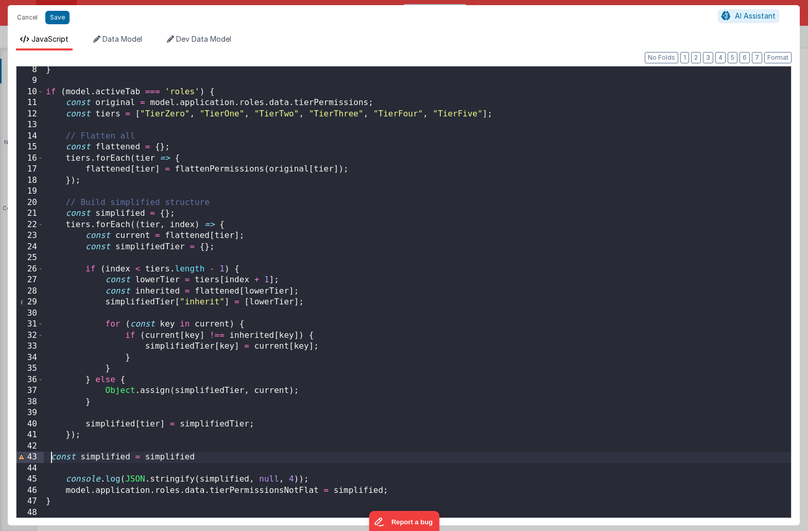
click at [51, 456] on div "} if ( model . activeTab === 'roles' ) { const original = model . application .…" at bounding box center [417, 300] width 747 height 473
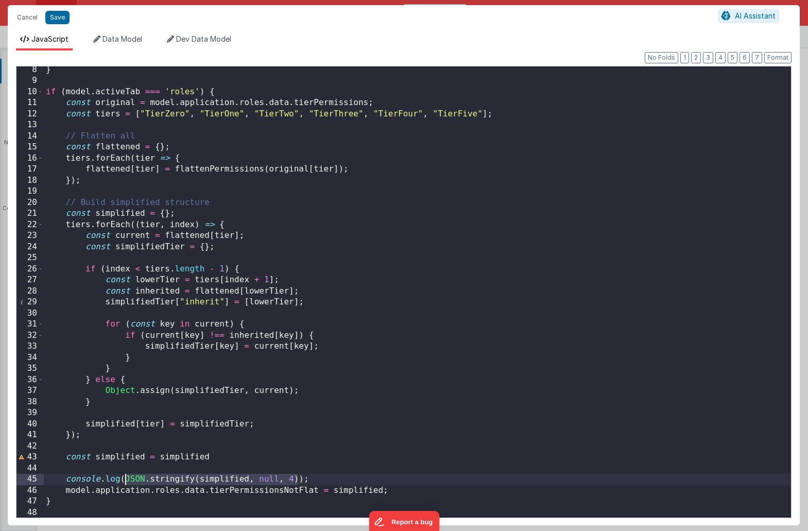
drag, startPoint x: 298, startPoint y: 480, endPoint x: 127, endPoint y: 479, distance: 170.9
click at [127, 479] on div "} if ( model . activeTab === 'roles' ) { const original = model . application .…" at bounding box center [417, 300] width 747 height 473
click at [170, 456] on div "} if ( model . activeTab === 'roles' ) { const original = model . application .…" at bounding box center [417, 300] width 747 height 473
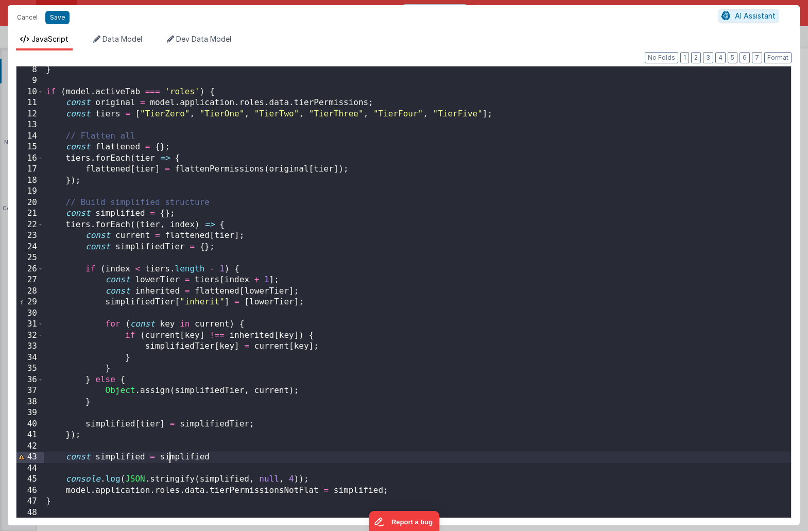
click at [170, 456] on div "} if ( model . activeTab === 'roles' ) { const original = model . application .…" at bounding box center [417, 300] width 747 height 473
paste textarea
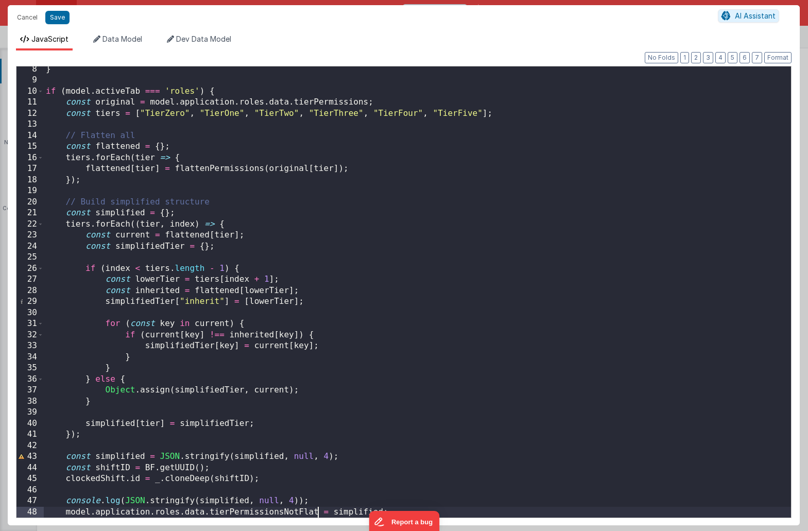
scroll to position [80, 0]
drag, startPoint x: 317, startPoint y: 511, endPoint x: 67, endPoint y: 511, distance: 249.7
click at [67, 511] on div "} if ( model . activeTab === 'roles' ) { const original = model . application .…" at bounding box center [417, 300] width 747 height 473
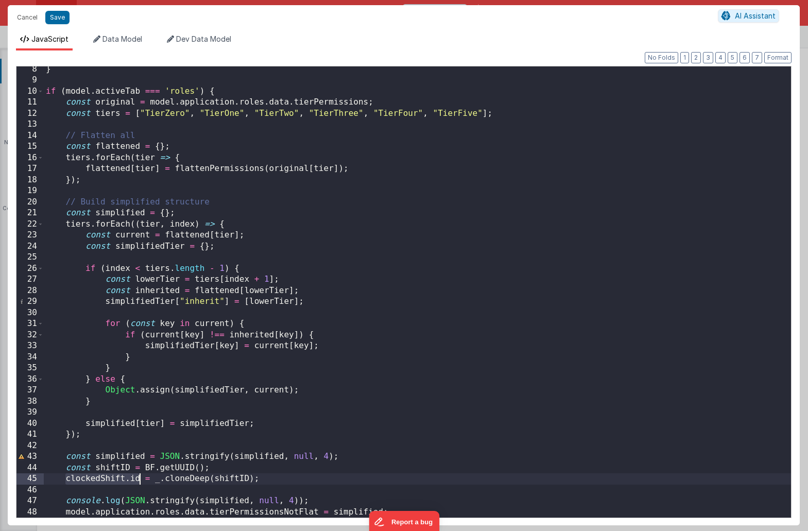
drag, startPoint x: 66, startPoint y: 479, endPoint x: 140, endPoint y: 478, distance: 73.6
click at [140, 478] on div "} if ( model . activeTab === 'roles' ) { const original = model . application .…" at bounding box center [417, 300] width 747 height 473
drag, startPoint x: 427, startPoint y: 478, endPoint x: 393, endPoint y: 479, distance: 33.5
click at [393, 479] on div "} if ( model . activeTab === 'roles' ) { const original = model . application .…" at bounding box center [417, 300] width 747 height 473
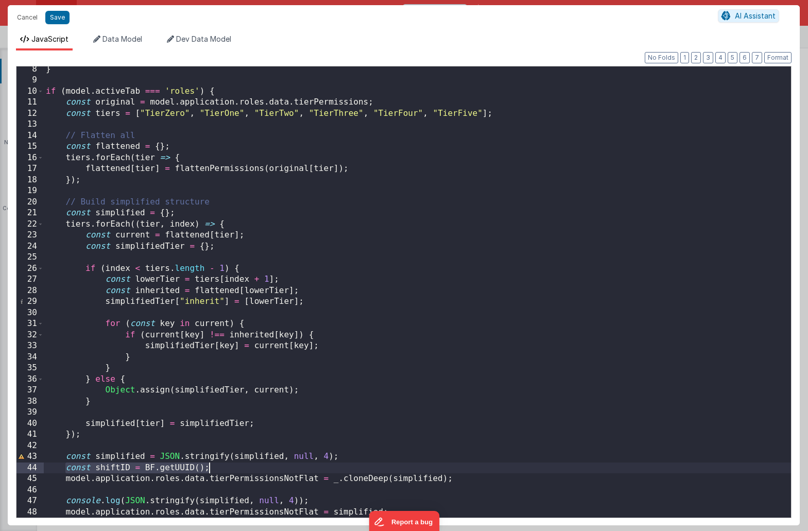
drag, startPoint x: 65, startPoint y: 469, endPoint x: 234, endPoint y: 469, distance: 168.9
click at [234, 469] on div "} if ( model . activeTab === 'roles' ) { const original = model . application .…" at bounding box center [417, 300] width 747 height 473
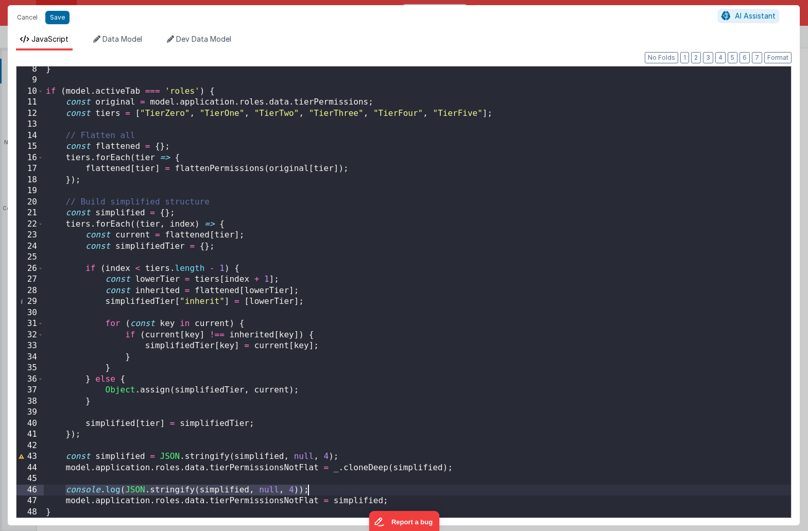
drag, startPoint x: 66, startPoint y: 490, endPoint x: 337, endPoint y: 492, distance: 271.3
click at [337, 492] on div "} if ( model . activeTab === 'roles' ) { const original = model . application .…" at bounding box center [417, 300] width 747 height 473
click at [346, 490] on div "} if ( model . activeTab === 'roles' ) { const original = model . application .…" at bounding box center [417, 300] width 747 height 473
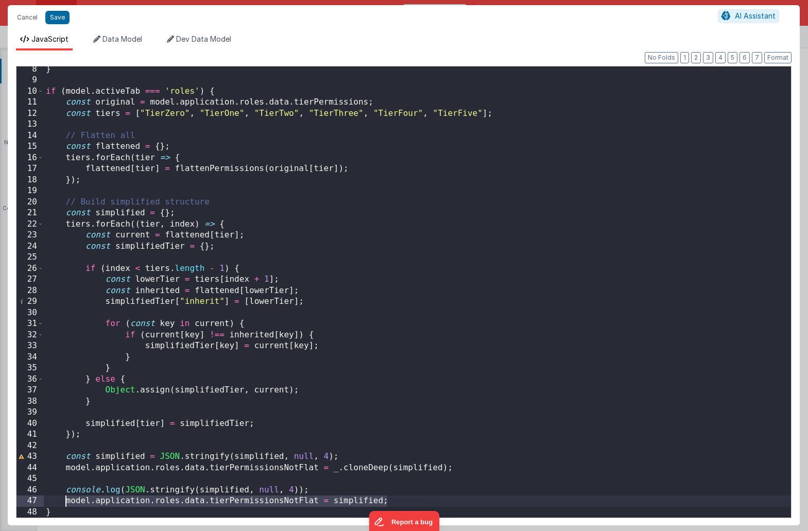
drag, startPoint x: 398, startPoint y: 499, endPoint x: 60, endPoint y: 497, distance: 338.2
click at [60, 497] on div "} if ( model . activeTab === 'roles' ) { const original = model . application .…" at bounding box center [417, 300] width 747 height 473
click at [319, 490] on div "} if ( model . activeTab === 'roles' ) { const original = model . application .…" at bounding box center [417, 300] width 747 height 473
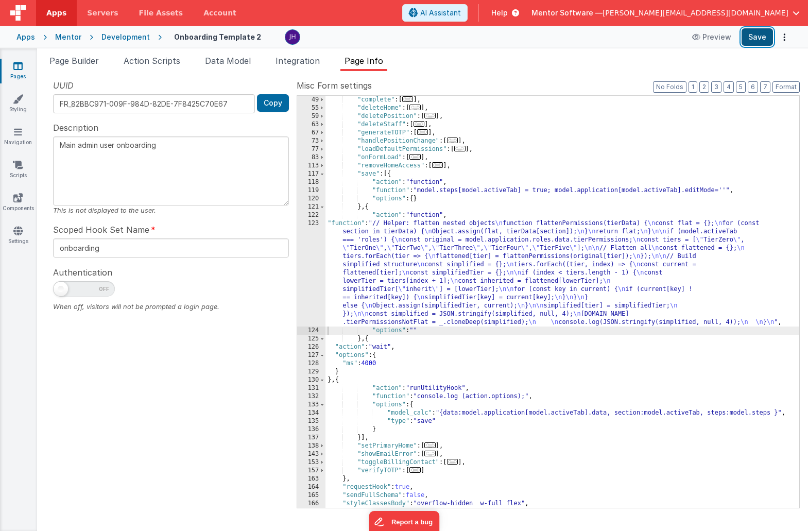
click at [751, 40] on button "Save" at bounding box center [756, 37] width 31 height 18
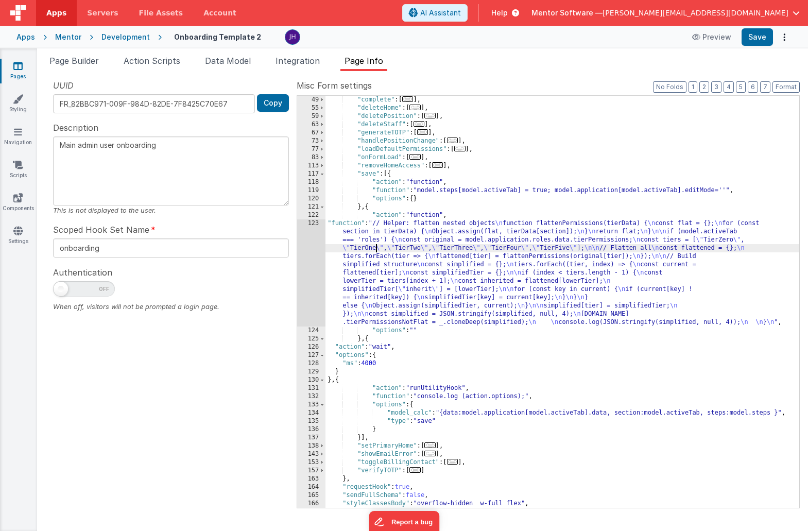
click at [377, 247] on div ""complete" : [ ... ] , "deleteHome" : [ ... ] , "deletePosition" : [ ... ] , "d…" at bounding box center [562, 310] width 474 height 428
click at [310, 251] on div "123" at bounding box center [311, 272] width 28 height 107
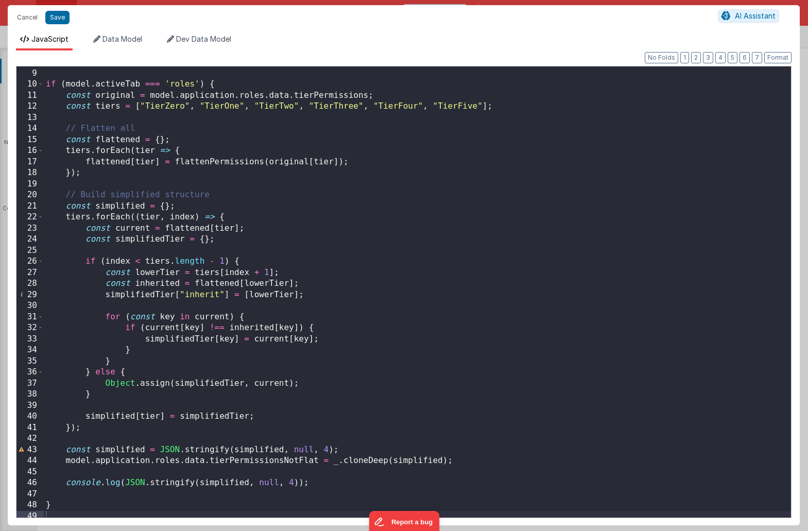
scroll to position [91, 0]
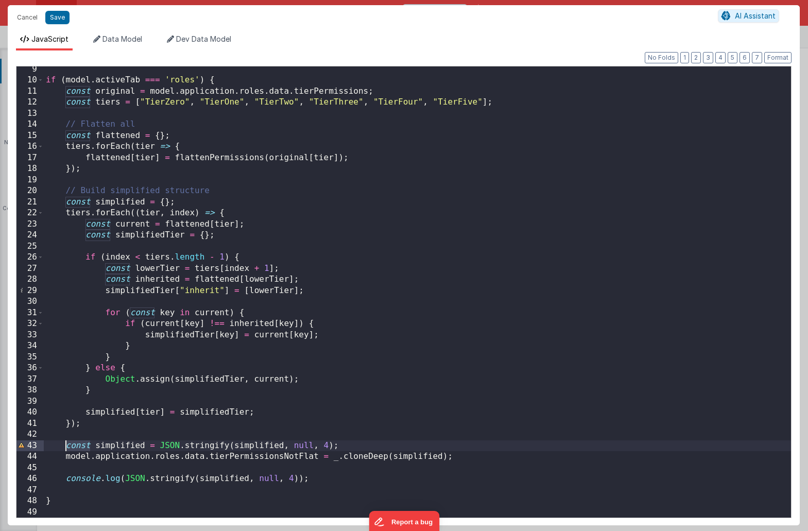
drag, startPoint x: 91, startPoint y: 443, endPoint x: 67, endPoint y: 446, distance: 23.9
click at [66, 445] on div "if ( model . activeTab === 'roles' ) { const original = model . application . r…" at bounding box center [417, 300] width 747 height 473
click at [56, 17] on button "Save" at bounding box center [57, 17] width 24 height 13
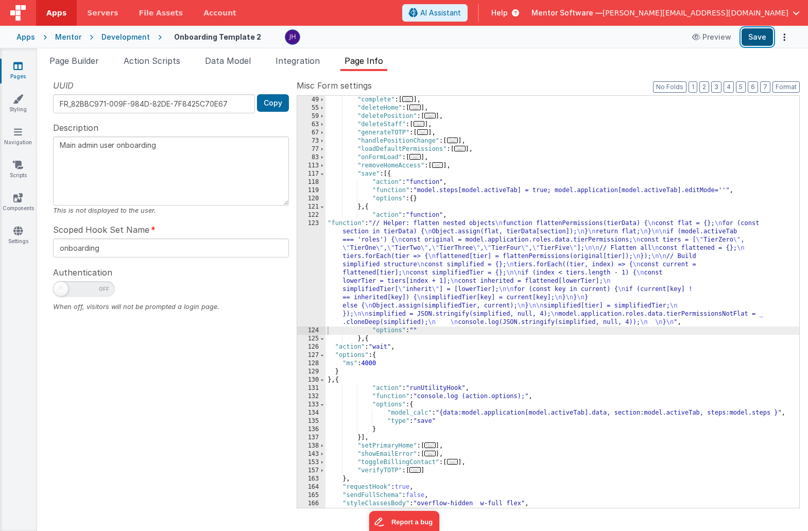
click at [753, 40] on button "Save" at bounding box center [756, 37] width 31 height 18
click at [762, 37] on button "Save" at bounding box center [756, 37] width 31 height 18
click at [409, 264] on div ""complete" : [ ... ] , "deleteHome" : [ ... ] , "deletePosition" : [ ... ] , "d…" at bounding box center [562, 310] width 474 height 428
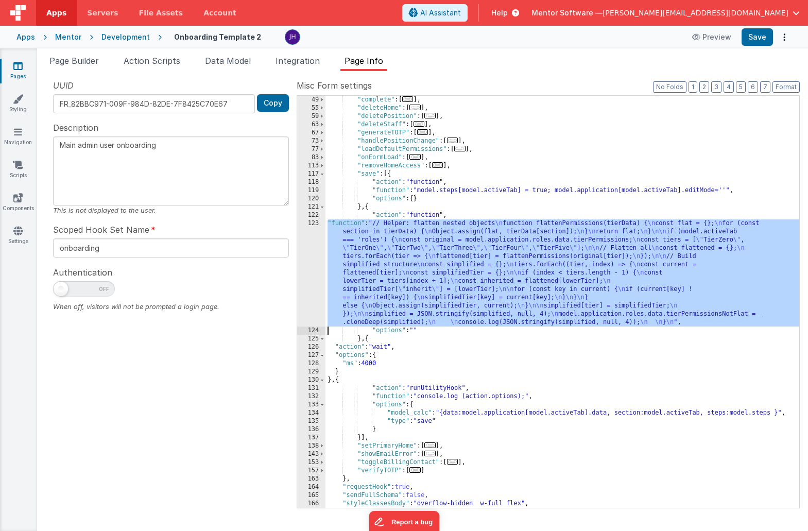
click at [309, 256] on div "123" at bounding box center [311, 272] width 28 height 107
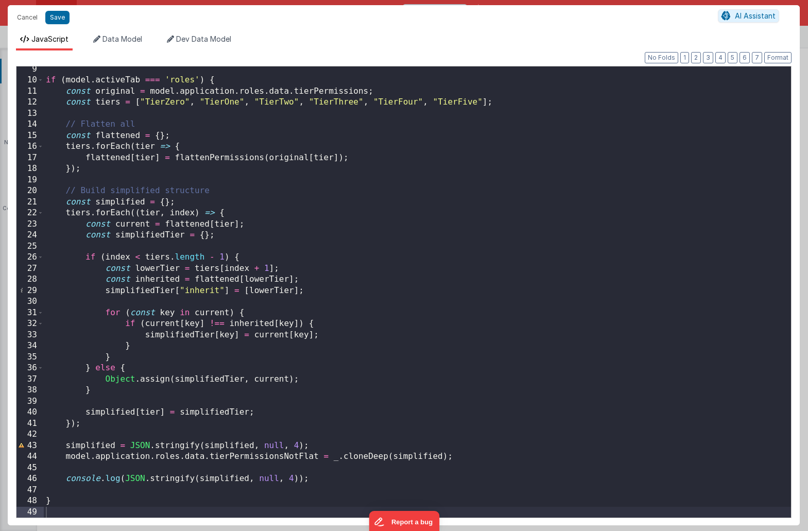
click at [79, 201] on div "if ( model . activeTab === 'roles' ) { const original = model . application . r…" at bounding box center [417, 300] width 747 height 473
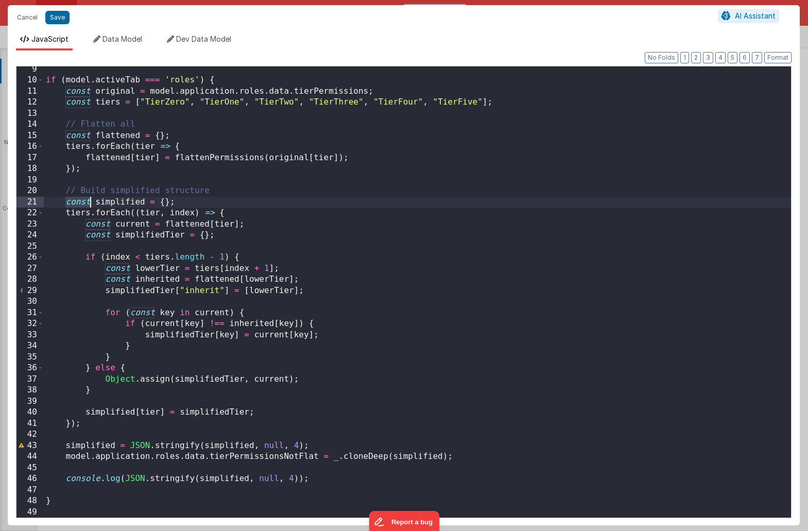
click at [79, 201] on div "if ( model . activeTab === 'roles' ) { const original = model . application . r…" at bounding box center [417, 300] width 747 height 473
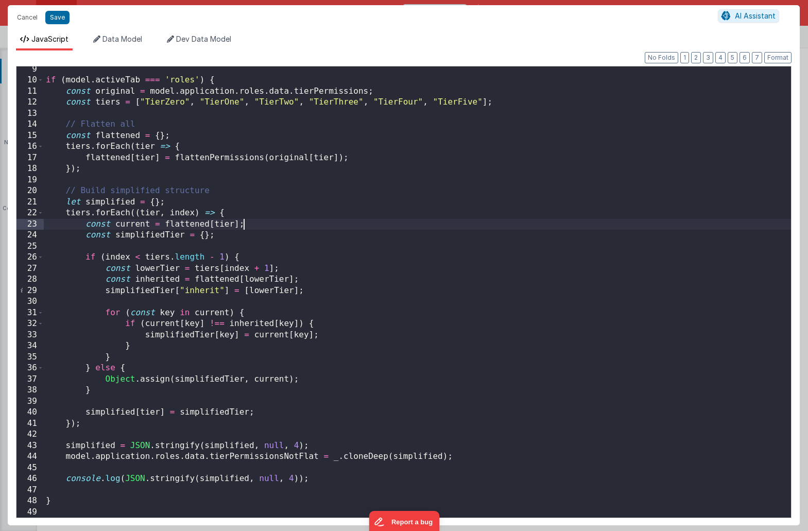
click at [320, 227] on div "if ( model . activeTab === 'roles' ) { const original = model . application . r…" at bounding box center [417, 300] width 747 height 473
click at [62, 16] on button "Save" at bounding box center [57, 17] width 24 height 13
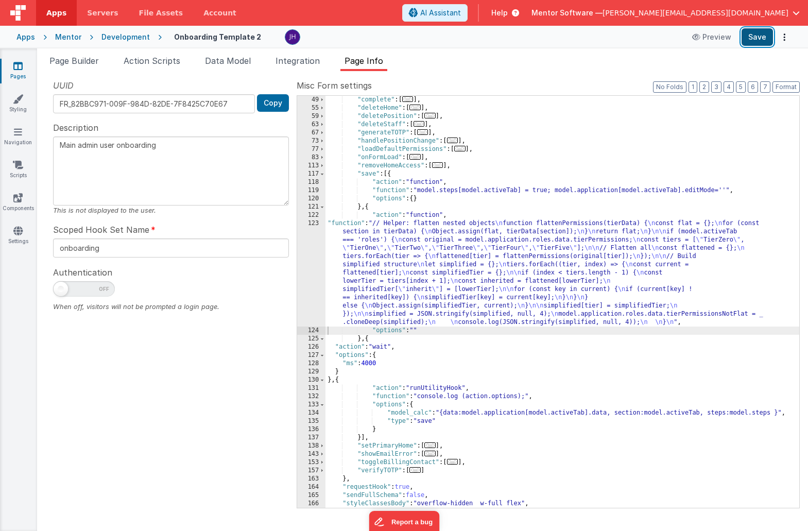
click at [760, 39] on button "Save" at bounding box center [756, 37] width 31 height 18
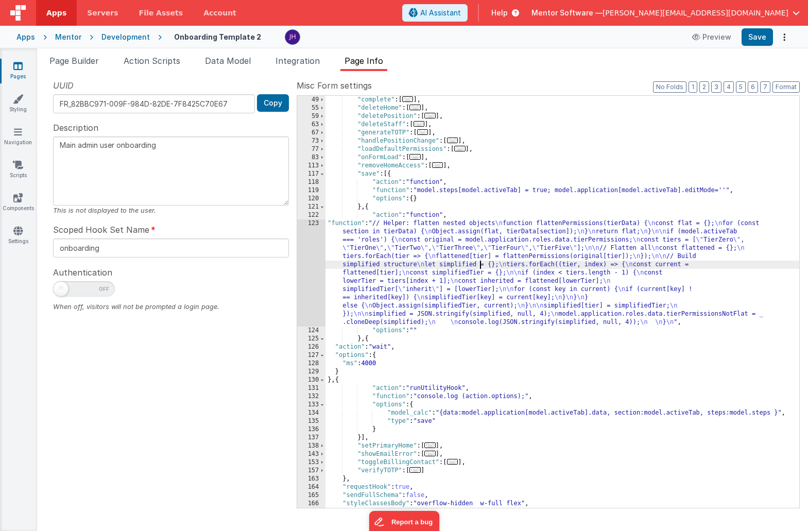
click at [478, 268] on div ""complete" : [ ... ] , "deleteHome" : [ ... ] , "deletePosition" : [ ... ] , "d…" at bounding box center [562, 310] width 474 height 428
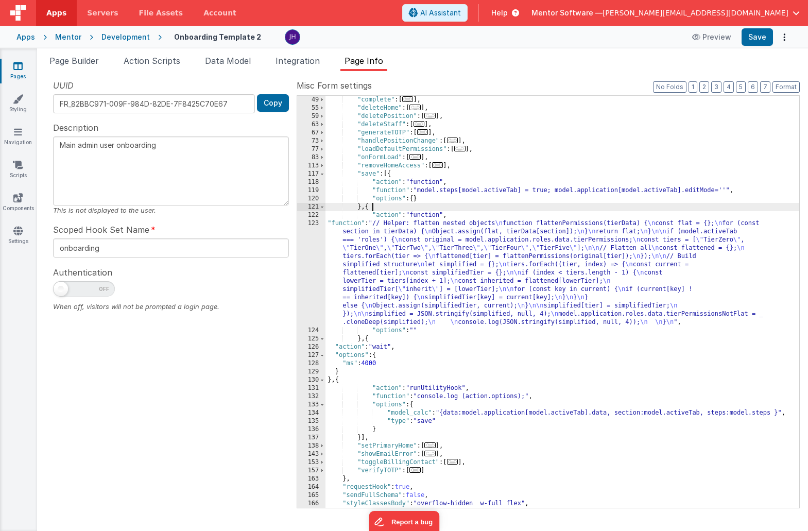
click at [372, 209] on div ""complete" : [ ... ] , "deleteHome" : [ ... ] , "deletePosition" : [ ... ] , "d…" at bounding box center [562, 310] width 474 height 428
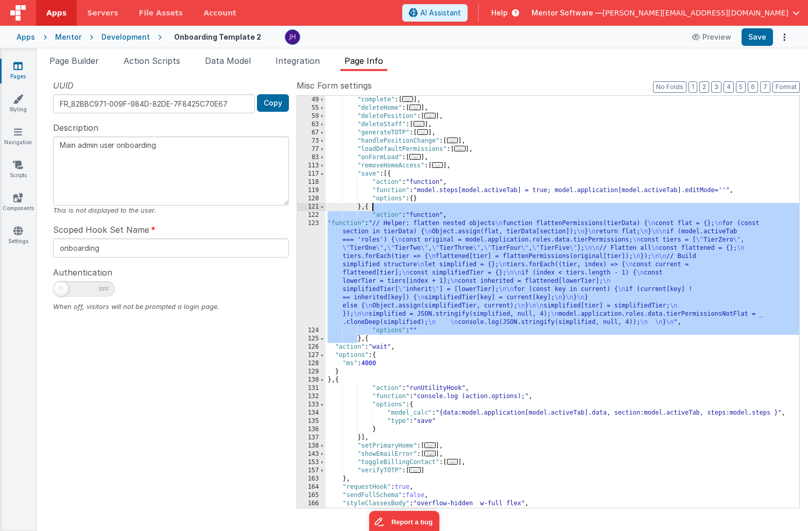
click at [372, 209] on div ""complete" : [ ... ] , "deleteHome" : [ ... ] , "deletePosition" : [ ... ] , "d…" at bounding box center [562, 310] width 474 height 428
click at [479, 165] on div ""complete" : [ ... ] , "deleteHome" : [ ... ] , "deletePosition" : [ ... ] , "d…" at bounding box center [562, 310] width 474 height 428
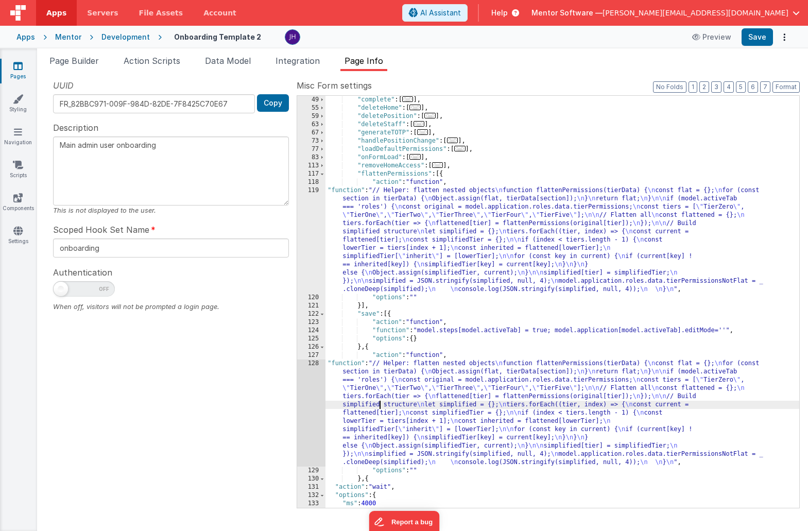
click at [379, 407] on div ""complete" : [ ... ] , "deleteHome" : [ ... ] , "deletePosition" : [ ... ] , "d…" at bounding box center [562, 310] width 474 height 428
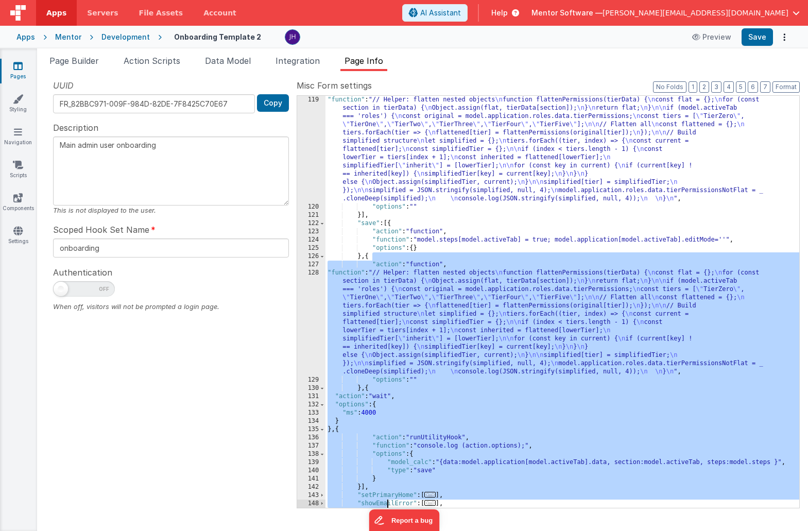
scroll to position [272, 0]
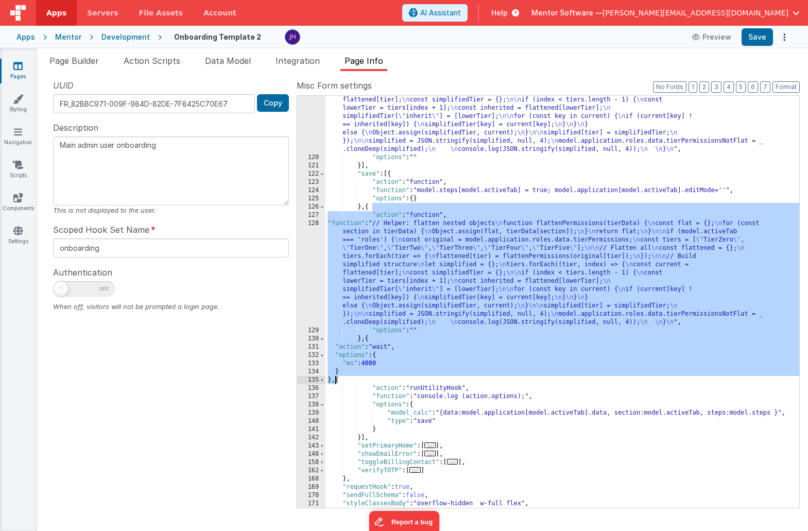
drag, startPoint x: 371, startPoint y: 348, endPoint x: 336, endPoint y: 378, distance: 46.3
click at [336, 378] on div ""function" : "// Helper: flatten nested objects \n function flattenPermissions(…" at bounding box center [562, 309] width 474 height 527
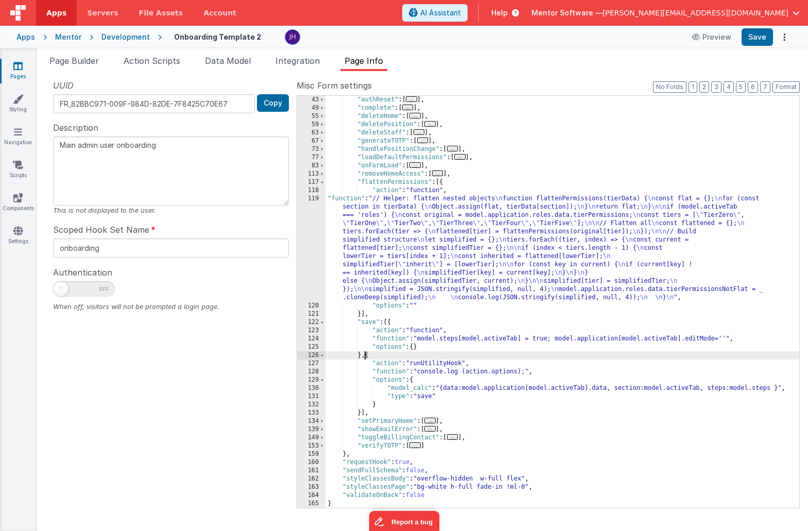
click at [387, 183] on div ""authReset" : [ ... ] , "complete" : [ ... ] , "deleteHome" : [ ... ] , "delete…" at bounding box center [562, 310] width 474 height 428
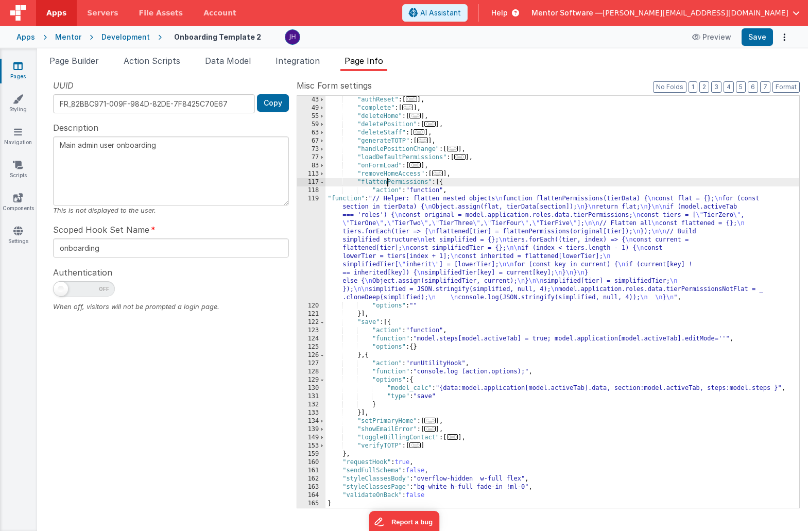
click at [387, 183] on div ""authReset" : [ ... ] , "complete" : [ ... ] , "deleteHome" : [ ... ] , "delete…" at bounding box center [562, 310] width 474 height 428
click at [323, 181] on span at bounding box center [322, 182] width 6 height 8
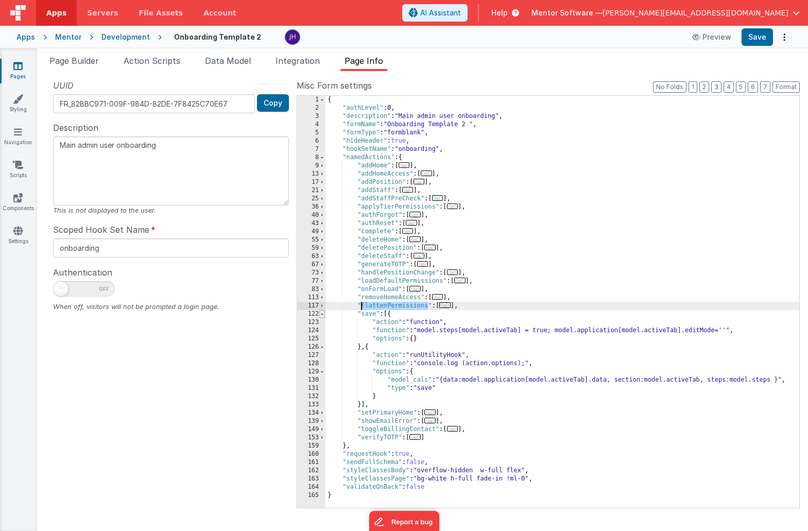
click at [323, 315] on span at bounding box center [322, 314] width 6 height 8
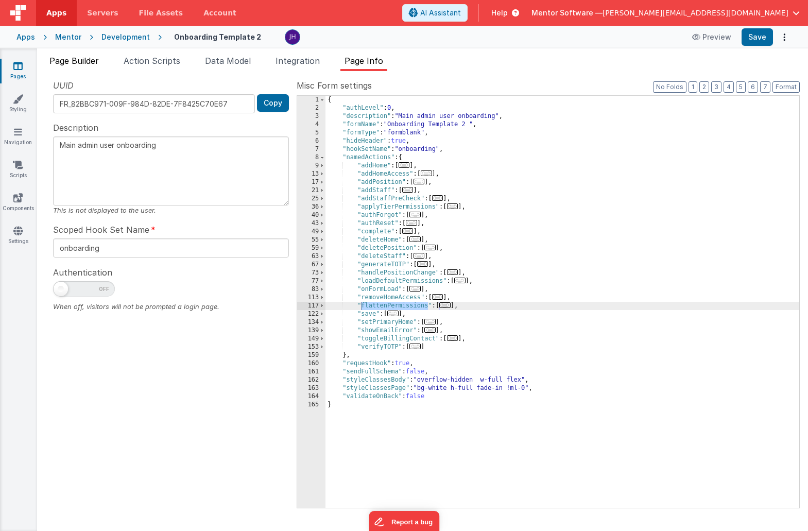
click at [65, 59] on span "Page Builder" at bounding box center [73, 61] width 49 height 10
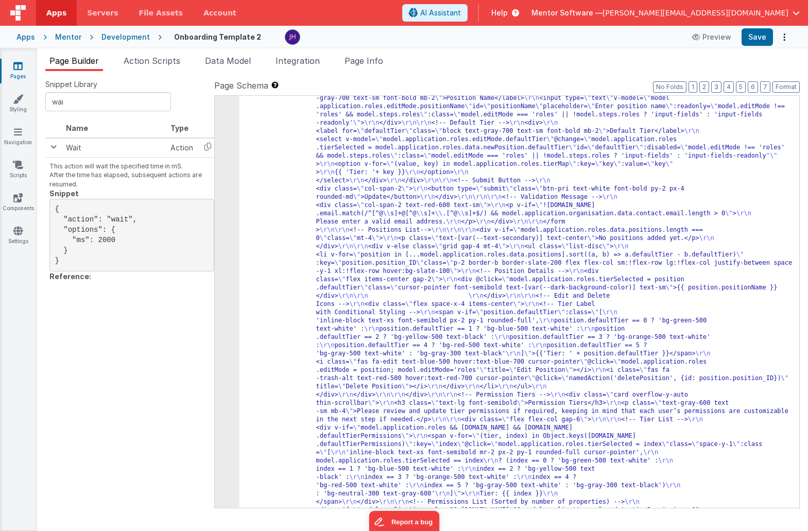
scroll to position [4319, 0]
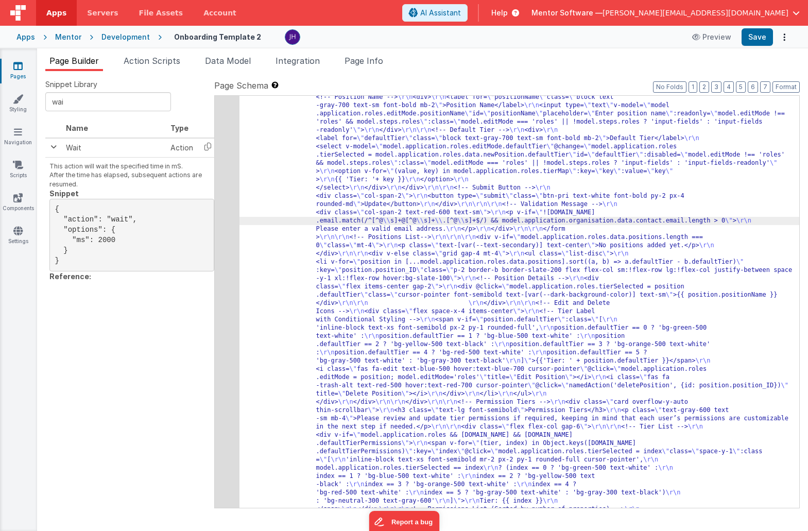
click at [218, 214] on div "57" at bounding box center [227, 348] width 25 height 955
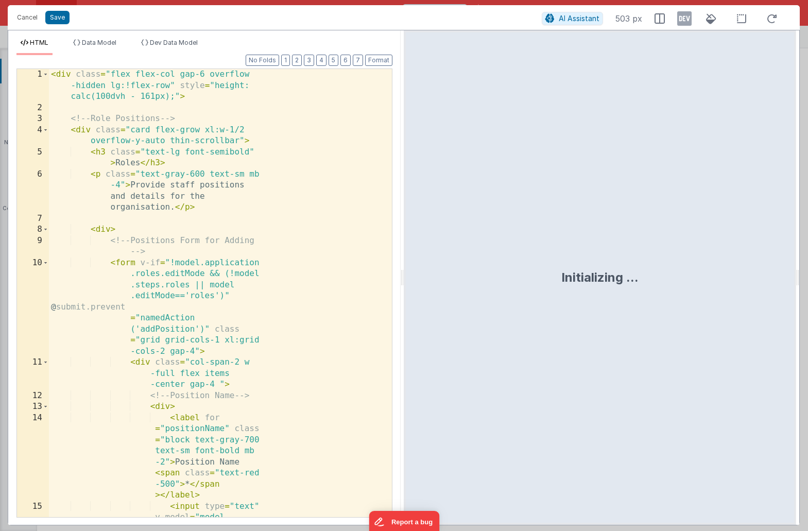
scroll to position [4646, 0]
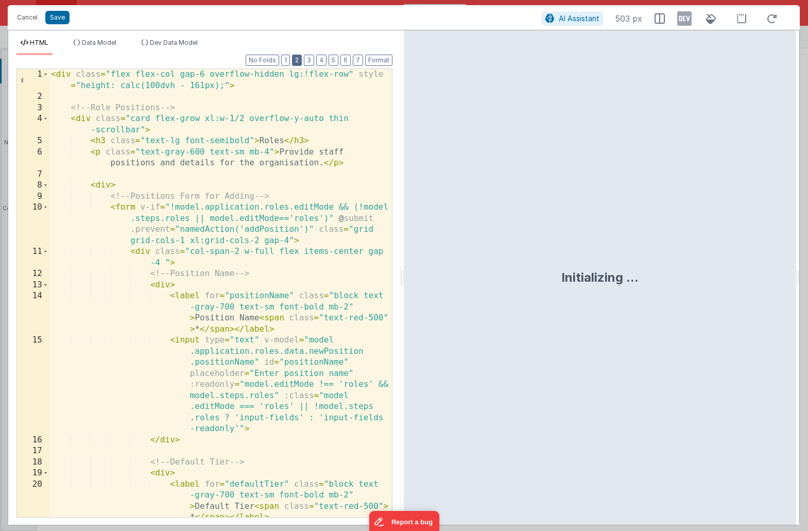
click at [299, 55] on button "2" at bounding box center [297, 60] width 10 height 11
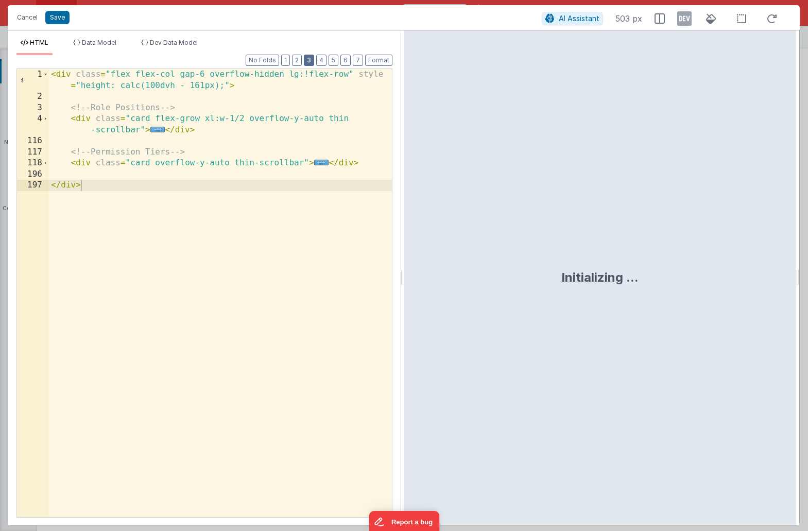
click at [311, 58] on button "3" at bounding box center [309, 60] width 10 height 11
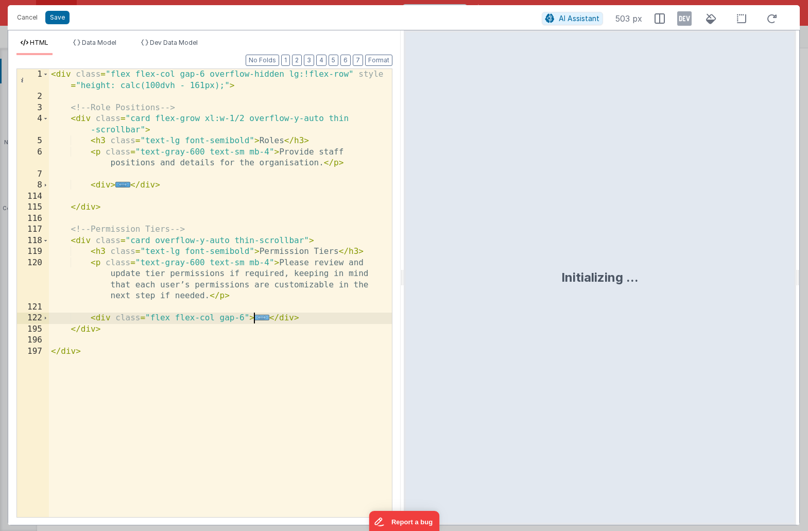
click at [259, 318] on span "..." at bounding box center [261, 318] width 15 height 6
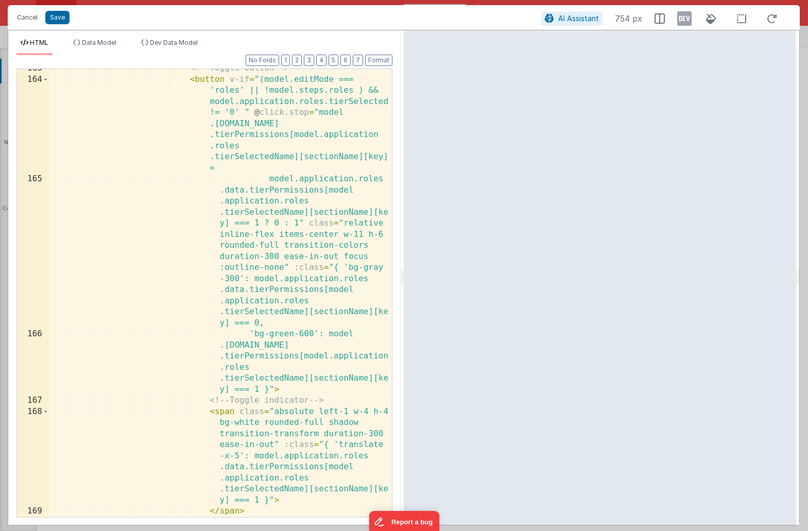
scroll to position [1035, 0]
click at [320, 110] on div "<!-- Toggle button --> < button v-if = "(model.editMode === 'roles' || !model.s…" at bounding box center [220, 298] width 343 height 470
click at [299, 222] on div "<!-- Toggle button --> < button v-if = "(model.editMode === 'roles' || !model.s…" at bounding box center [220, 298] width 343 height 470
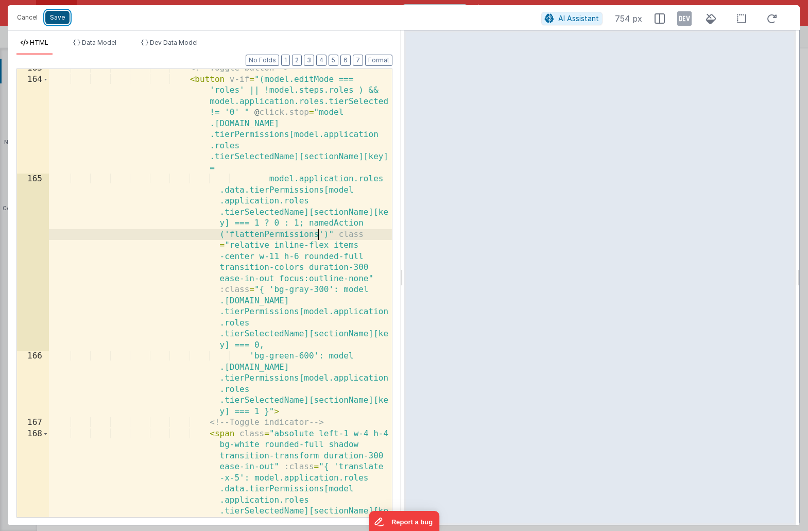
click at [60, 20] on button "Save" at bounding box center [57, 17] width 24 height 13
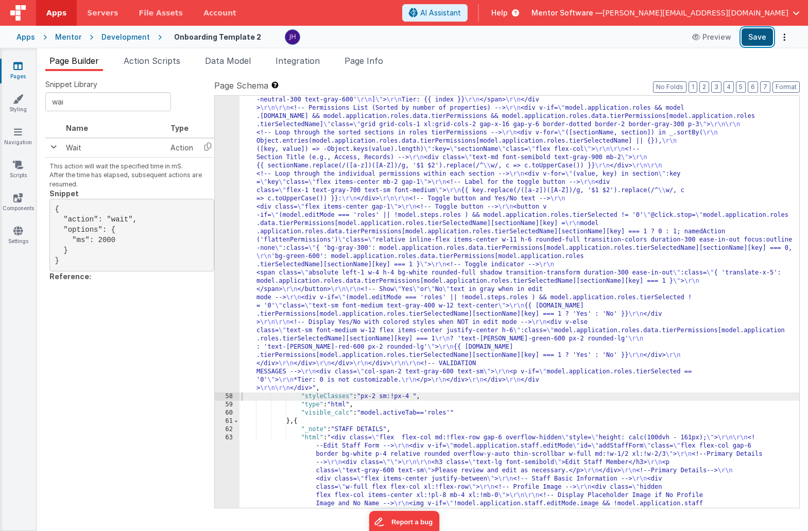
click at [758, 40] on button "Save" at bounding box center [756, 37] width 31 height 18
click at [373, 66] on li "Page Info" at bounding box center [363, 63] width 47 height 16
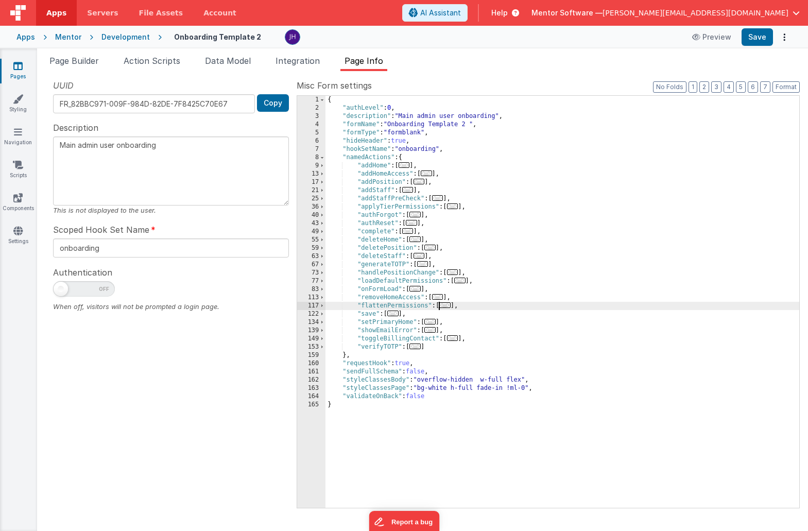
click at [445, 305] on span "..." at bounding box center [444, 305] width 11 height 6
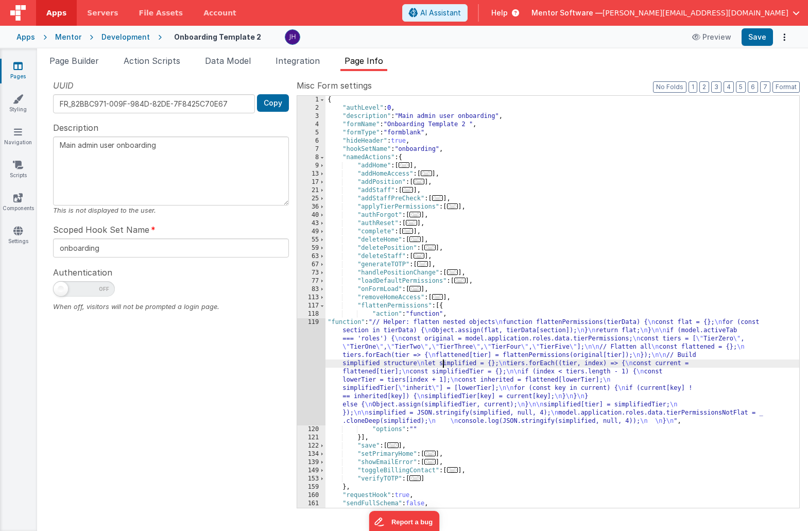
click at [442, 362] on div "{ "authLevel" : 0 , "description" : "Main admin user onboarding" , "formName" :…" at bounding box center [562, 310] width 474 height 428
click at [309, 358] on div "119" at bounding box center [311, 371] width 28 height 107
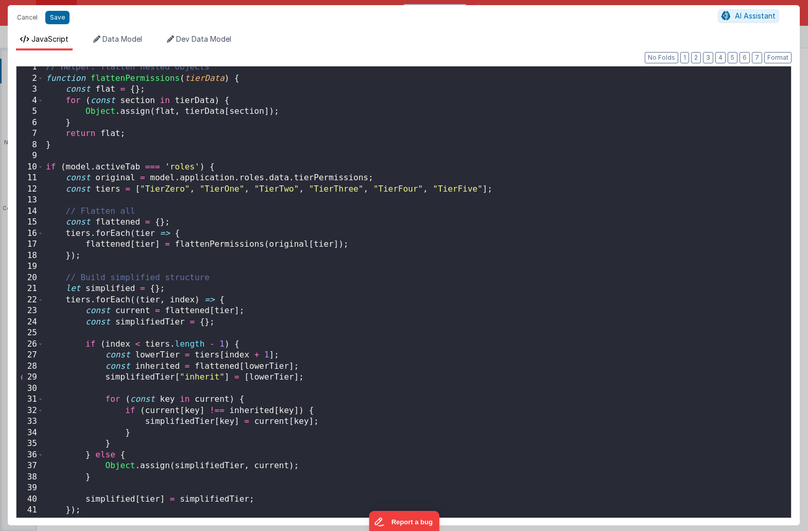
scroll to position [91, 0]
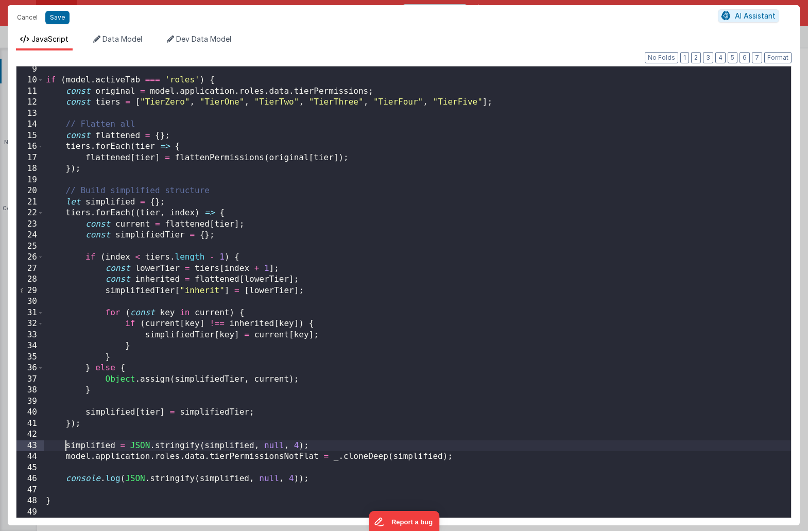
click at [65, 447] on div "if ( model . activeTab === 'roles' ) { const original = model . application . r…" at bounding box center [417, 300] width 747 height 473
click at [59, 19] on button "Save" at bounding box center [57, 17] width 24 height 13
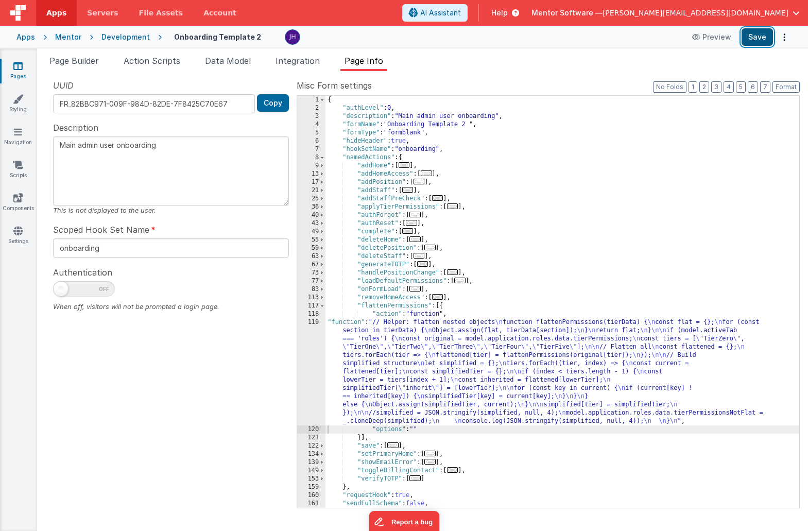
click at [756, 38] on button "Save" at bounding box center [756, 37] width 31 height 18
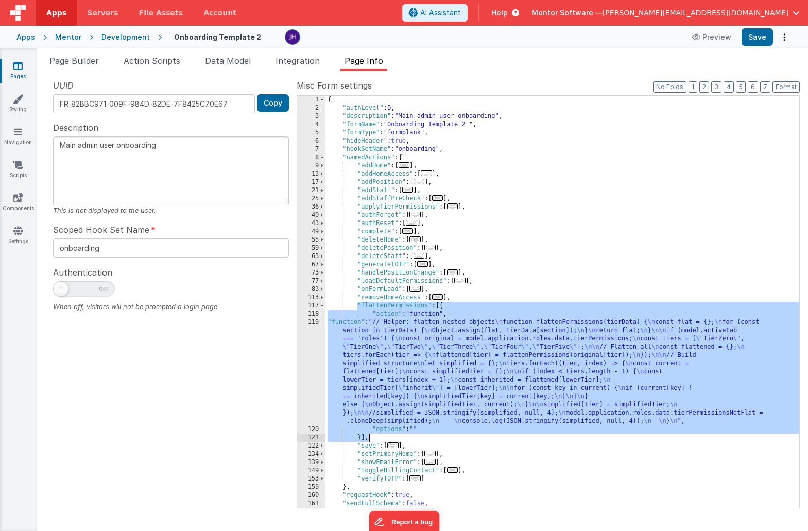
drag, startPoint x: 357, startPoint y: 304, endPoint x: 367, endPoint y: 437, distance: 133.2
click at [367, 437] on div "{ "authLevel" : 0 , "description" : "Main admin user onboarding" , "formName" :…" at bounding box center [562, 310] width 474 height 428
click at [264, 65] on ul "Page Builder Action Scripts Data Model Integration Page Info" at bounding box center [422, 63] width 771 height 16
click at [197, 67] on ul "Page Builder Action Scripts Data Model Integration Page Info" at bounding box center [422, 63] width 771 height 16
click at [69, 62] on span "Page Builder" at bounding box center [73, 61] width 49 height 10
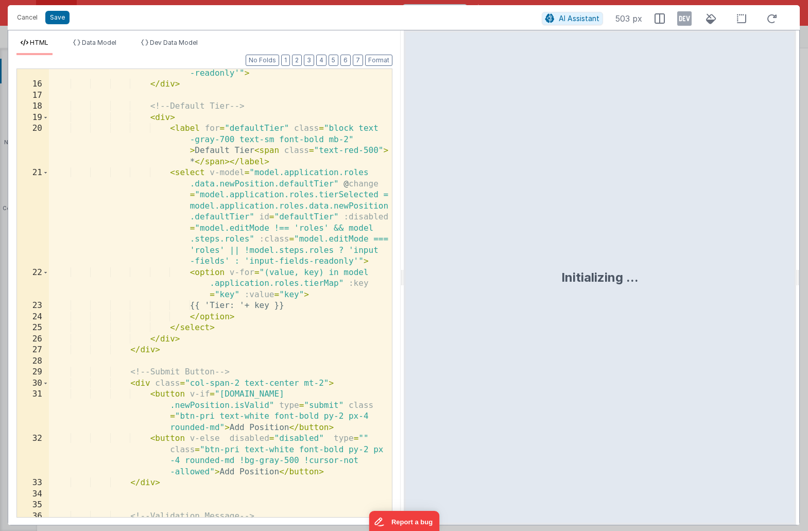
scroll to position [483, 0]
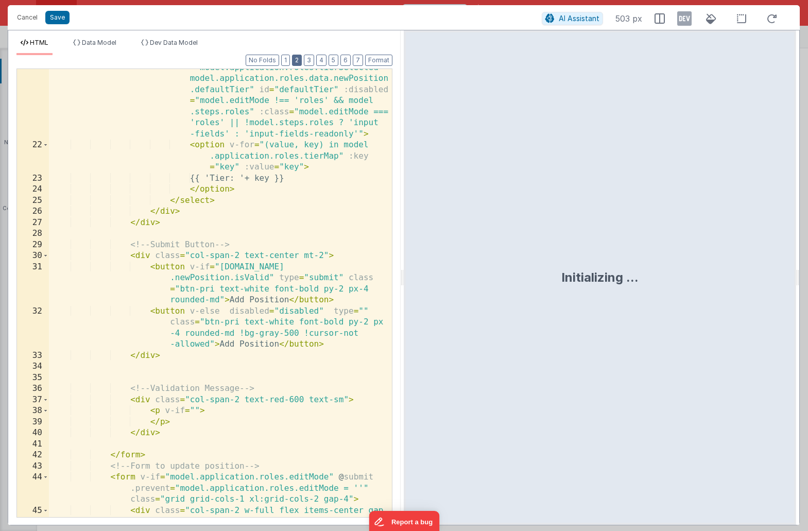
click at [299, 59] on button "2" at bounding box center [297, 60] width 10 height 11
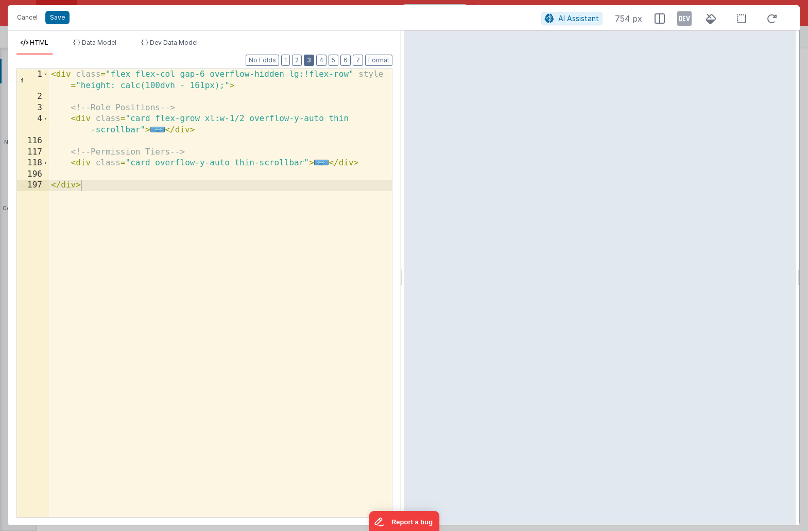
click at [310, 59] on button "3" at bounding box center [309, 60] width 10 height 11
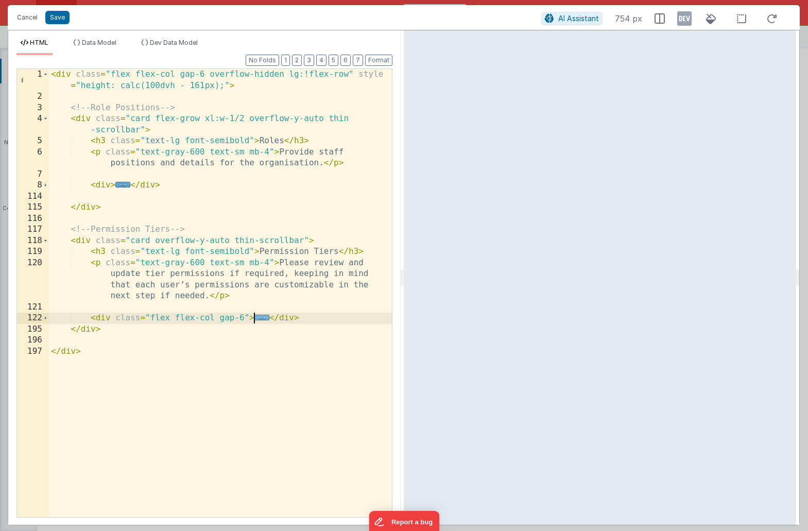
click at [260, 317] on span "..." at bounding box center [261, 318] width 15 height 6
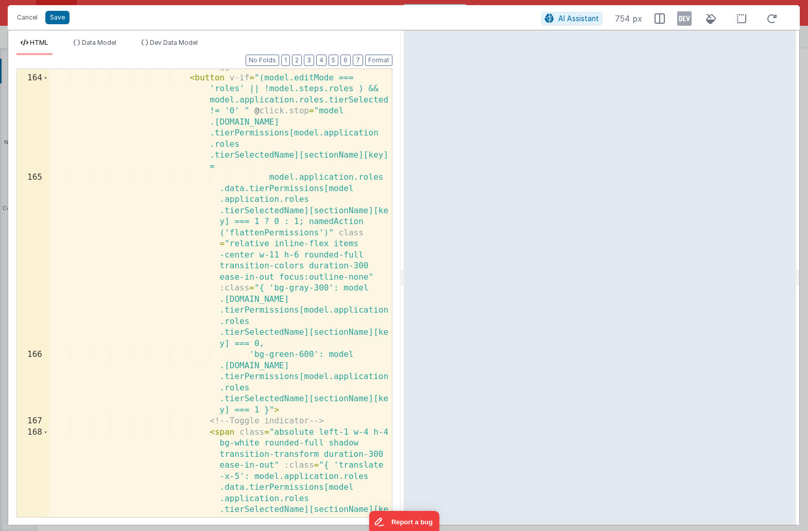
scroll to position [1035, 0]
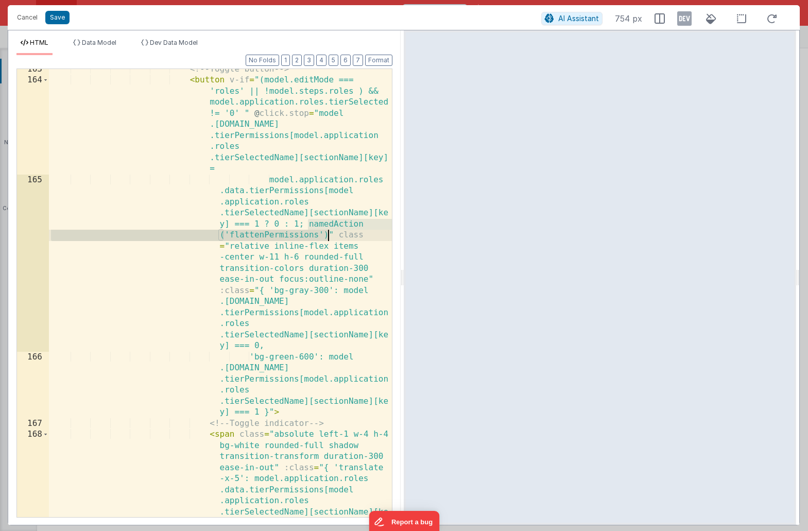
drag, startPoint x: 306, startPoint y: 224, endPoint x: 327, endPoint y: 235, distance: 23.7
click at [327, 235] on div "<!-- Toggle button --> < button v-if = "(model.editMode === 'roles' || !model.s…" at bounding box center [220, 343] width 343 height 559
drag, startPoint x: 299, startPoint y: 224, endPoint x: 327, endPoint y: 236, distance: 31.4
click at [327, 236] on div "<!-- Toggle button --> < button v-if = "(model.editMode === 'roles' || !model.s…" at bounding box center [220, 343] width 343 height 559
click at [56, 18] on button "Save" at bounding box center [57, 17] width 24 height 13
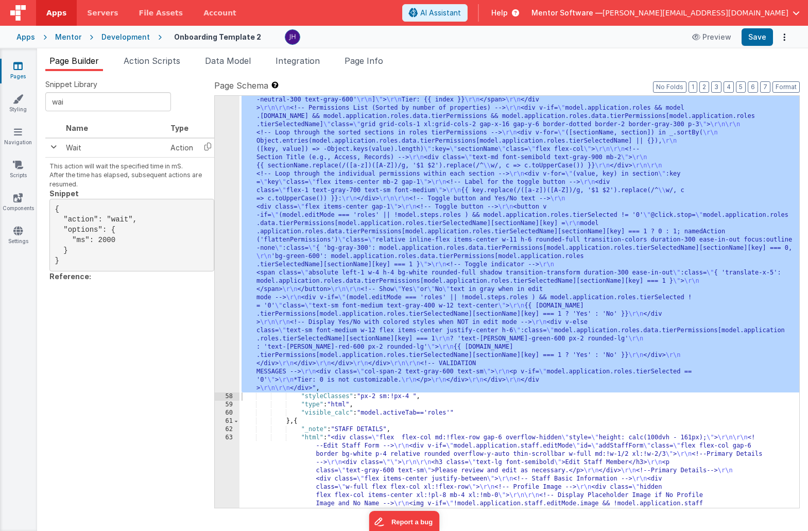
click at [18, 66] on icon at bounding box center [17, 66] width 9 height 10
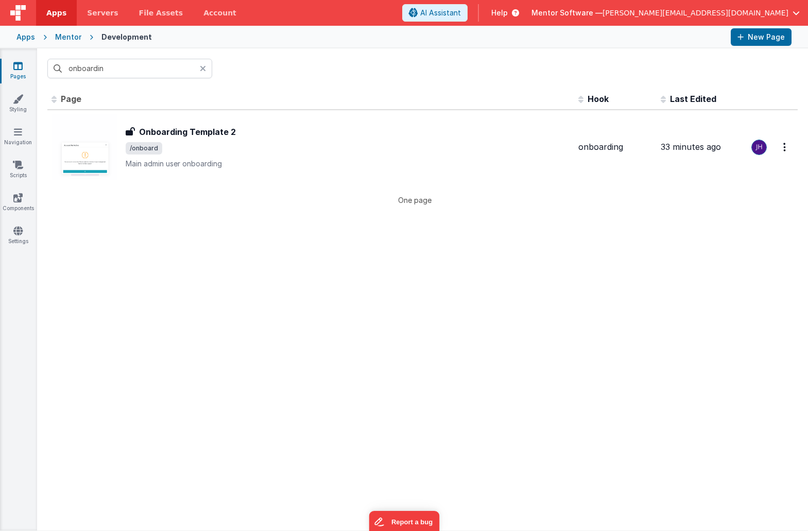
click at [68, 33] on div "Mentor" at bounding box center [68, 37] width 26 height 10
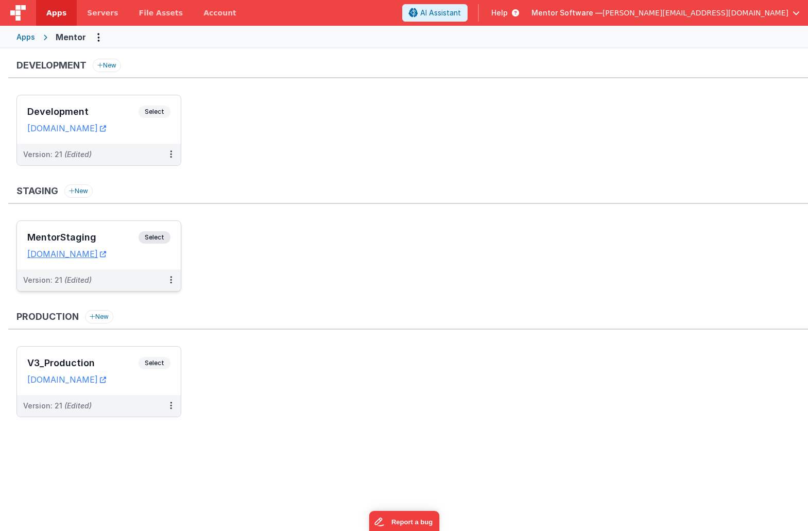
click at [115, 239] on h3 "MentorStaging" at bounding box center [82, 237] width 111 height 10
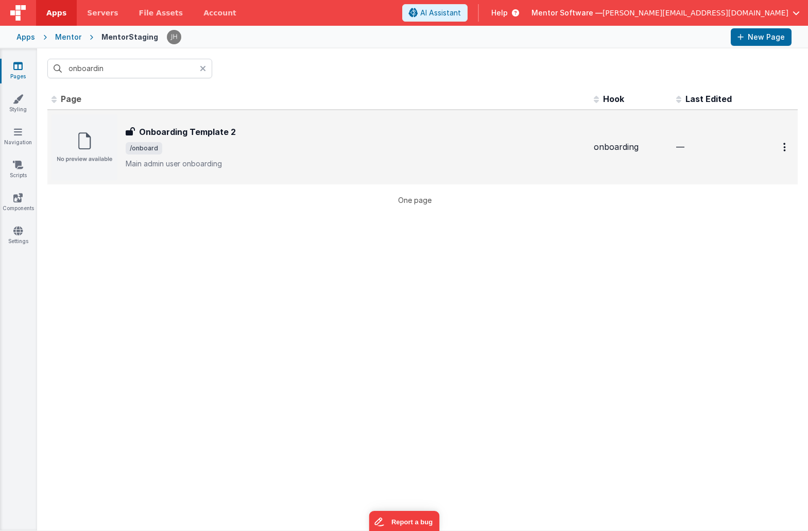
click at [170, 140] on div "Onboarding Template 2 Onboarding Template 2 /onboard Main admin user onboarding" at bounding box center [356, 147] width 460 height 43
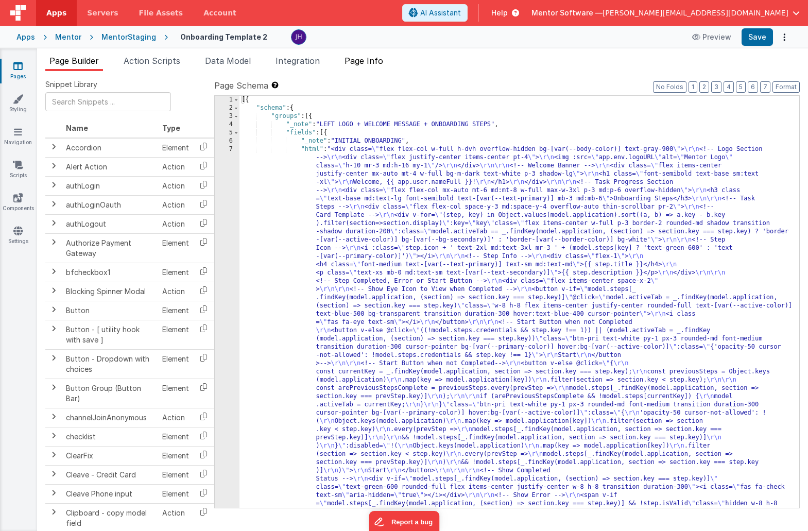
click at [370, 62] on span "Page Info" at bounding box center [363, 61] width 39 height 10
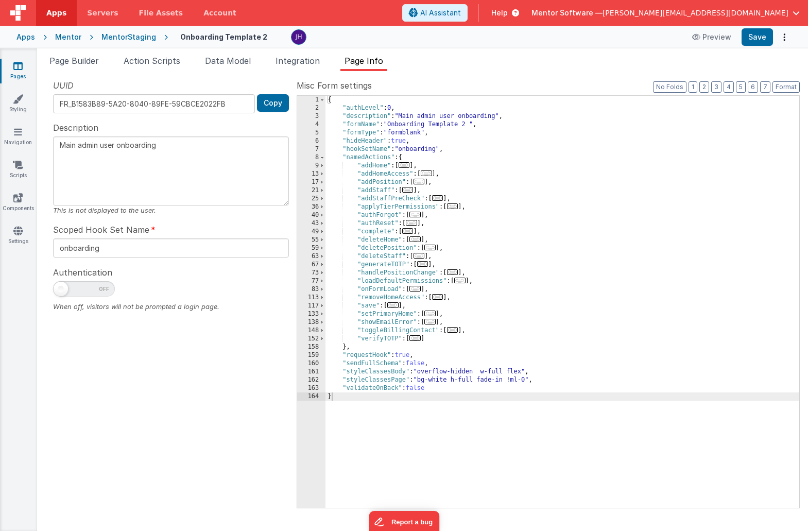
click at [467, 300] on div "{ "authLevel" : 0 , "description" : "Main admin user onboarding" , "formName" :…" at bounding box center [562, 310] width 474 height 428
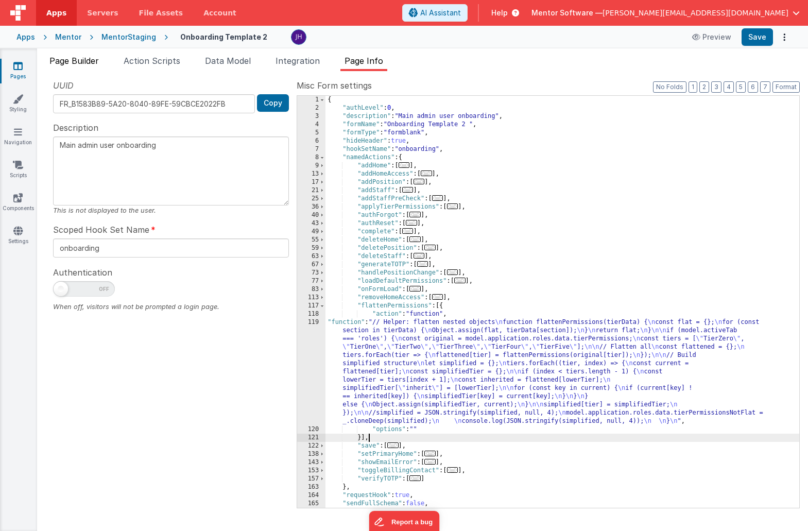
click at [71, 65] on li "Page Builder" at bounding box center [74, 63] width 58 height 16
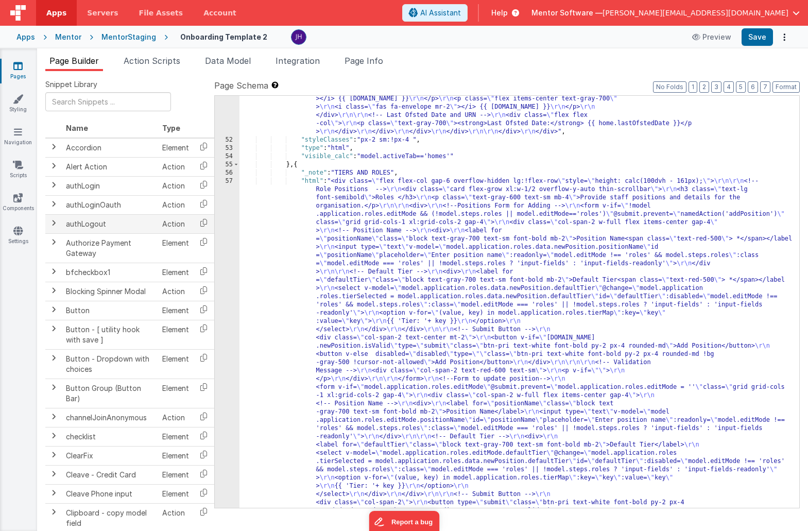
scroll to position [4028, 0]
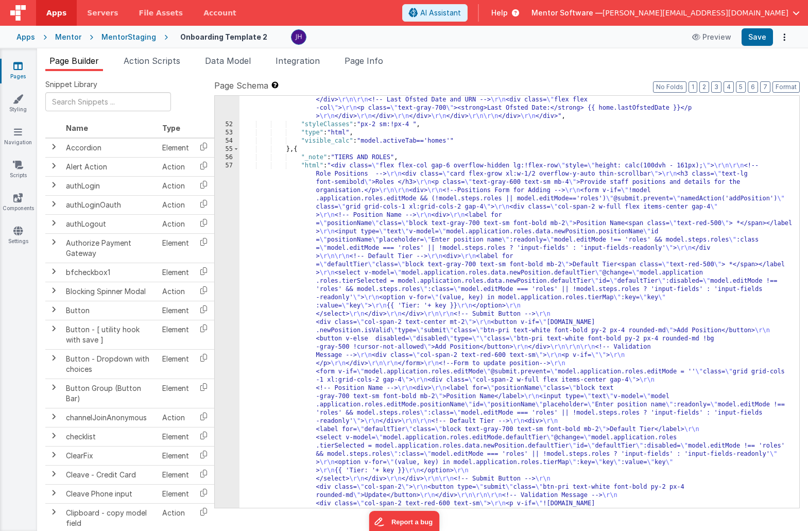
click at [300, 283] on div ""html" : "<div class= \" flex flex-col justify-between lg:!flex-row gap-6 overf…" at bounding box center [519, 219] width 560 height 2537
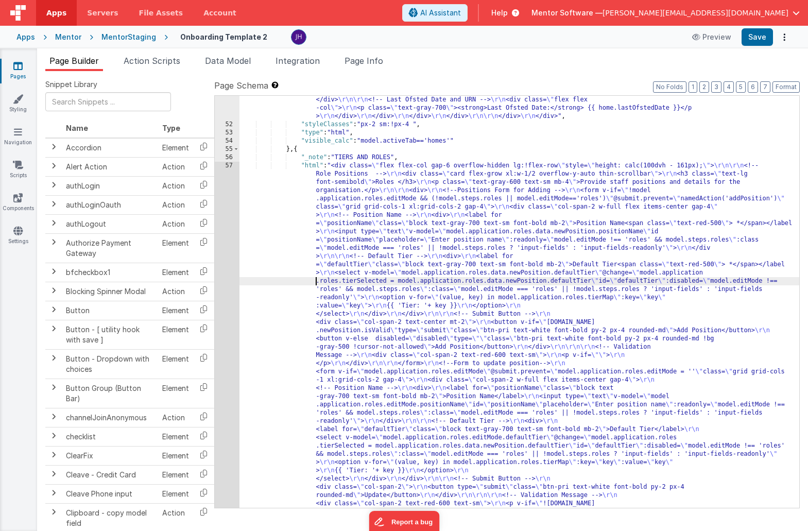
click at [228, 276] on div "51 52 53 54 55 56 57 58 59 60 61 62 63 64 65 66 67 68 69 70 71 72 73 74 75 76 7…" at bounding box center [227, 219] width 25 height 2537
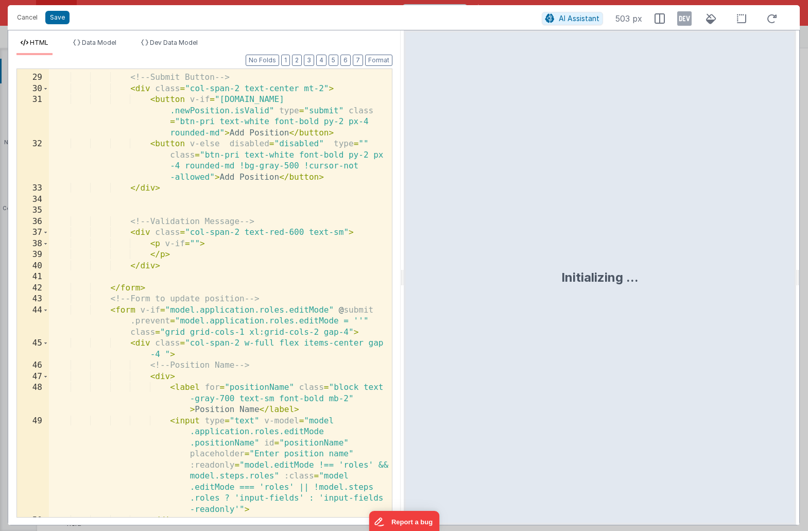
scroll to position [665, 0]
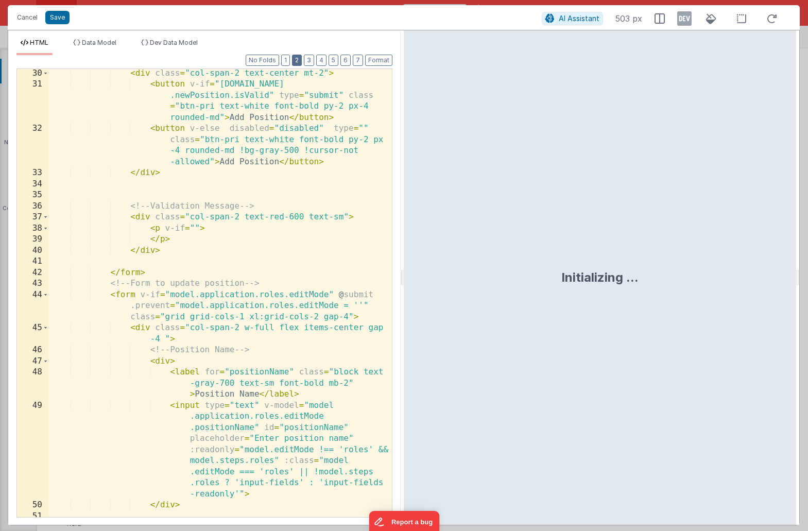
click at [300, 62] on button "2" at bounding box center [297, 60] width 10 height 11
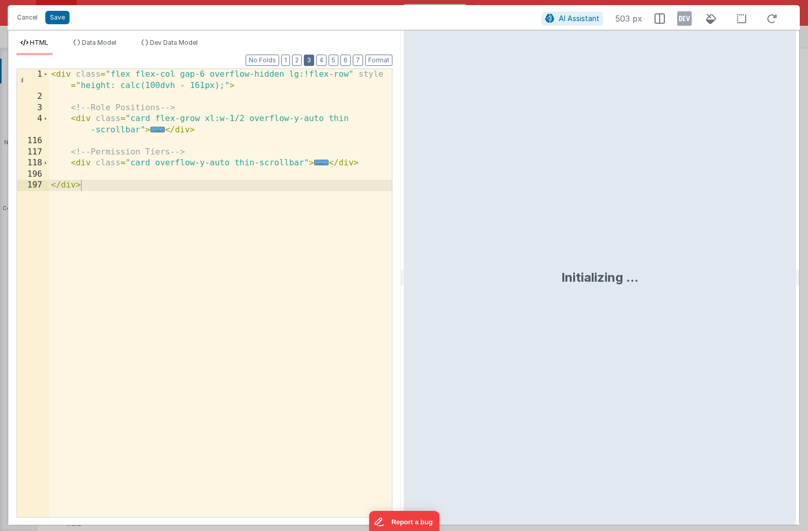
click at [308, 61] on button "3" at bounding box center [309, 60] width 10 height 11
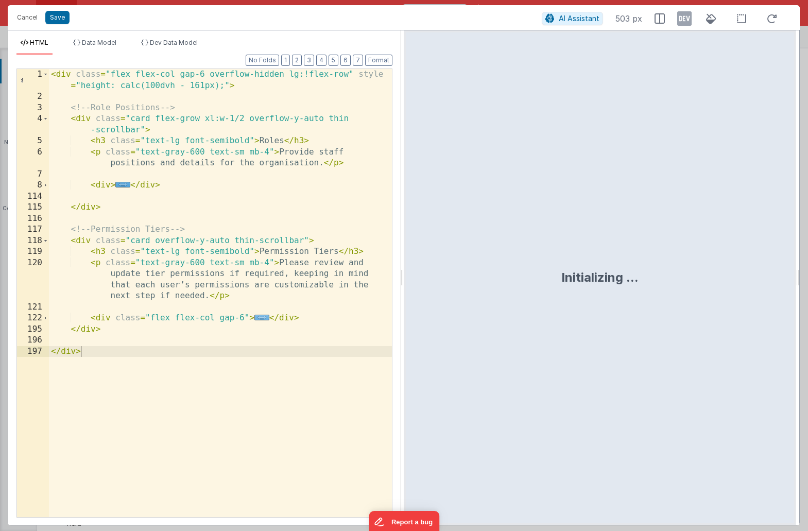
click at [261, 319] on span "..." at bounding box center [261, 318] width 15 height 6
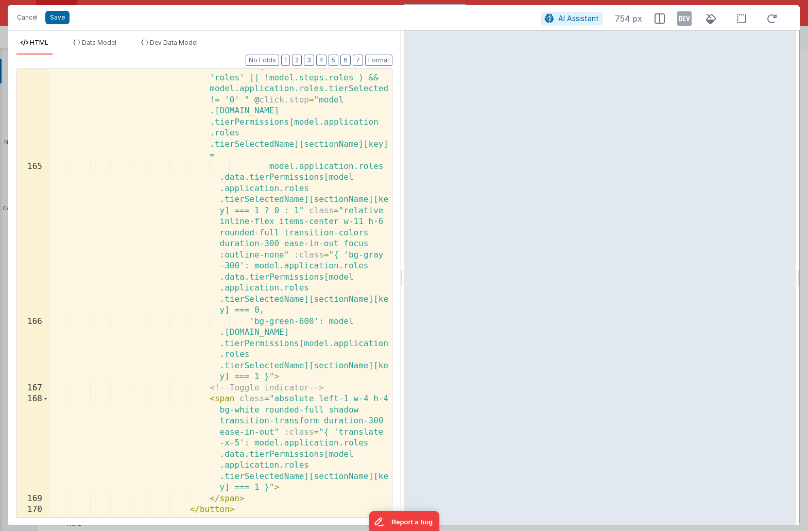
scroll to position [1063, 0]
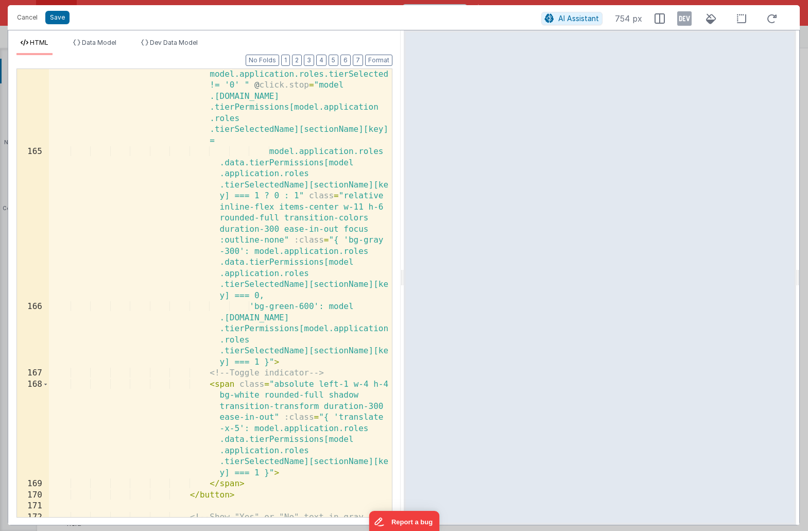
click at [298, 193] on div "< button v-if = "(model.editMode === 'roles' || !model.steps.roles ) && model.a…" at bounding box center [220, 332] width 343 height 570
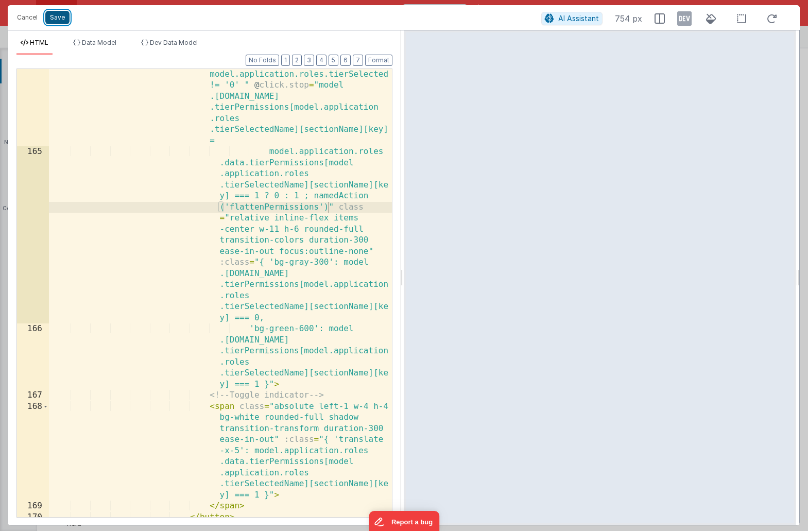
click at [55, 19] on button "Save" at bounding box center [57, 17] width 24 height 13
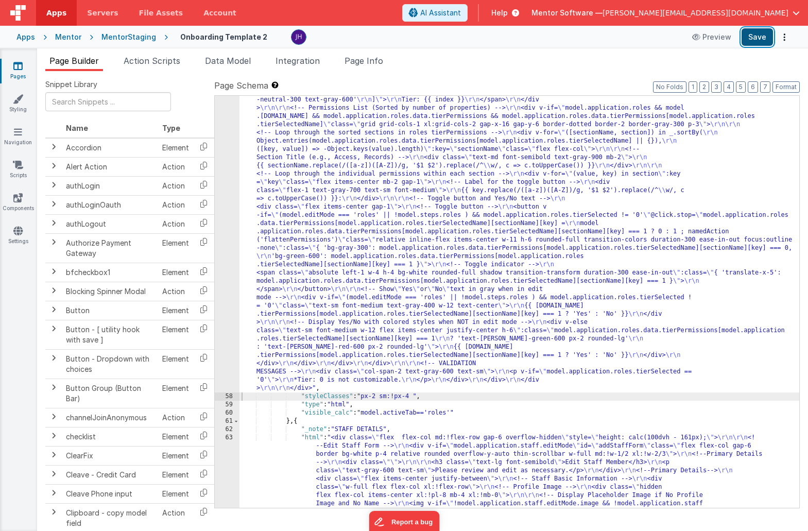
click at [760, 38] on button "Save" at bounding box center [756, 37] width 31 height 18
click at [64, 37] on div "Mentor" at bounding box center [68, 37] width 26 height 10
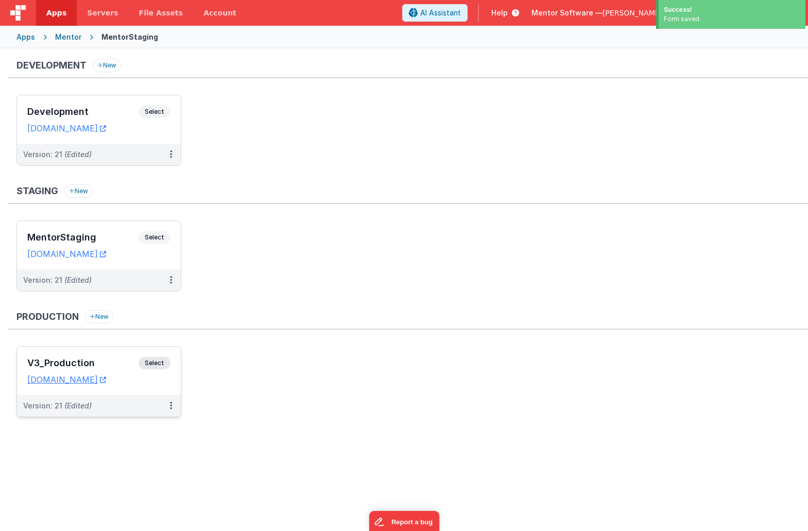
click at [109, 356] on div "V3_Production Select URLs homes.mentorsoftware.co.uk" at bounding box center [99, 370] width 164 height 48
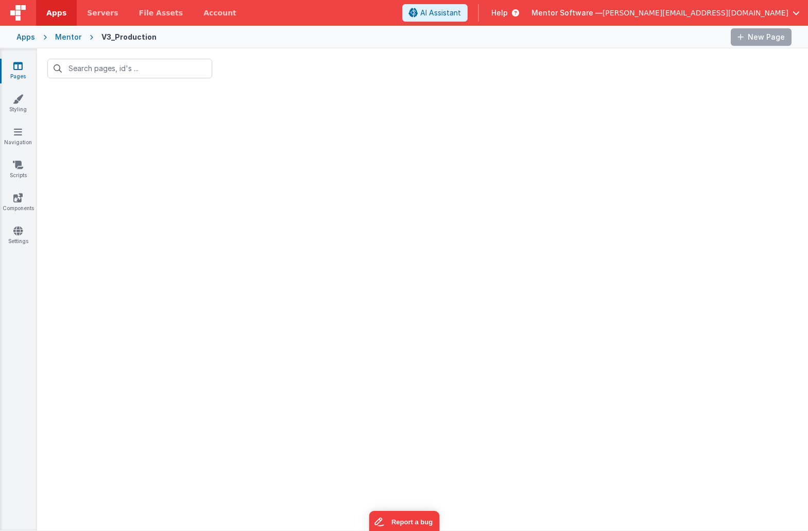
type input "onboardin"
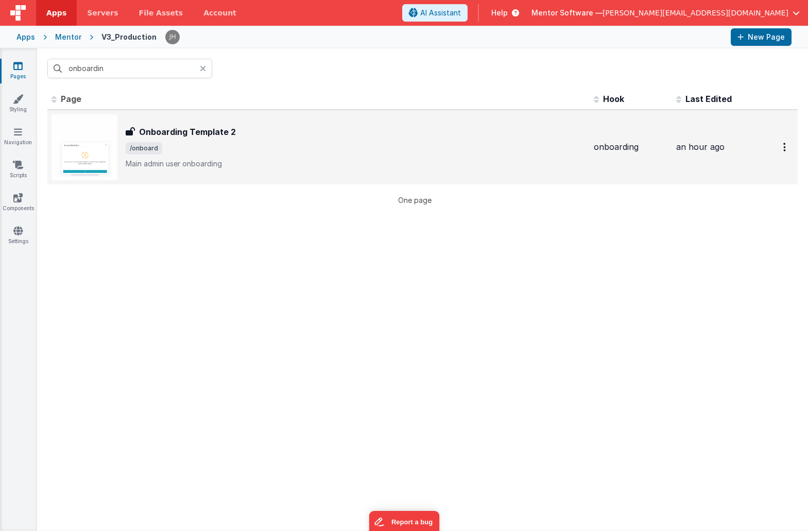
click at [252, 152] on span "/onboard" at bounding box center [356, 148] width 460 height 12
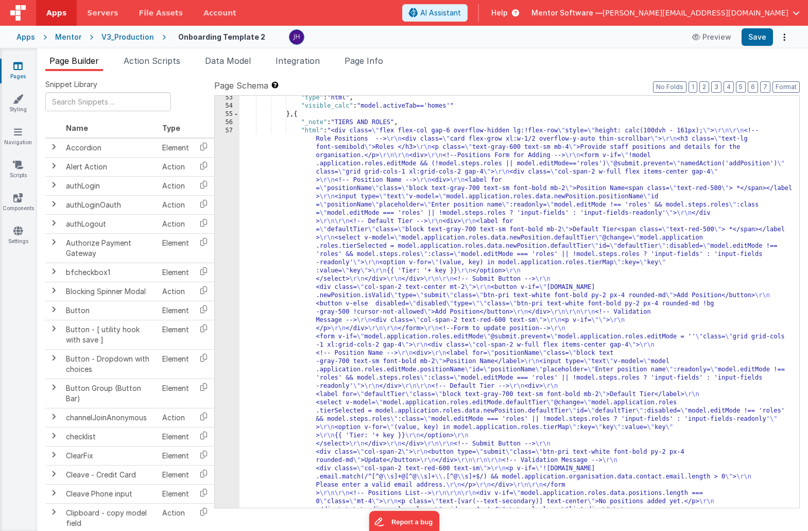
scroll to position [4063, 0]
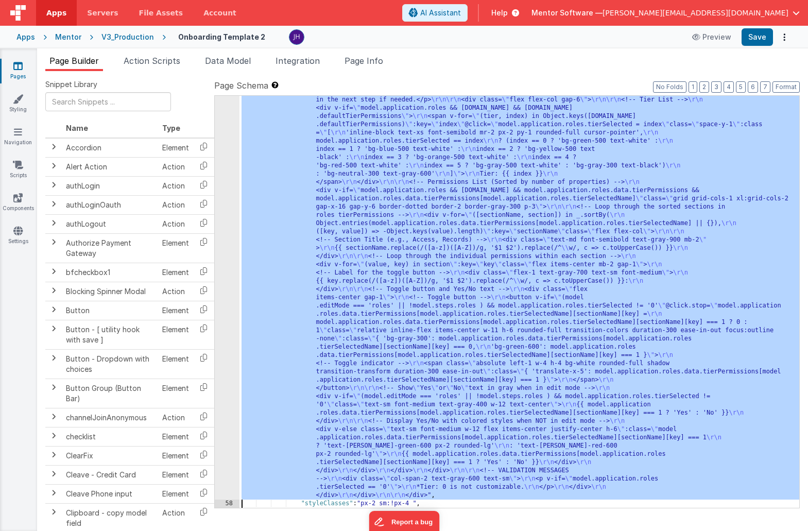
click at [223, 276] on div "57 58 59 60 61 62 63 64 65 66 67 68 69 70 71 72 73 74 75 76 77 78 79 80 81 82 8…" at bounding box center [227, 232] width 25 height 1376
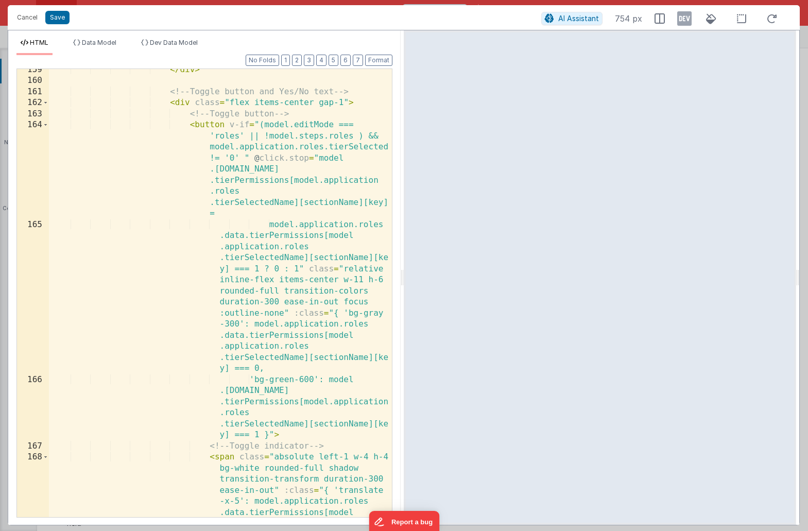
scroll to position [3204, 0]
click at [300, 268] on div "</ div > <!-- Toggle button and Yes/No text --> < div class = "flex items-cente…" at bounding box center [220, 343] width 343 height 559
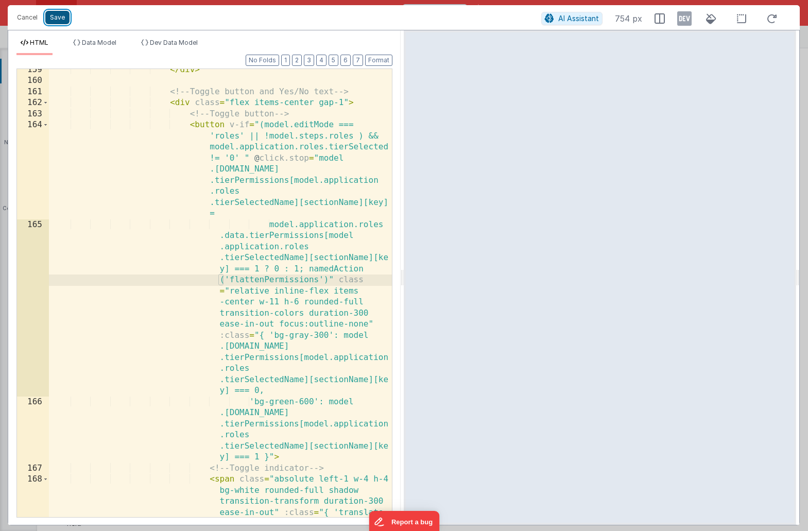
click at [59, 22] on button "Save" at bounding box center [57, 17] width 24 height 13
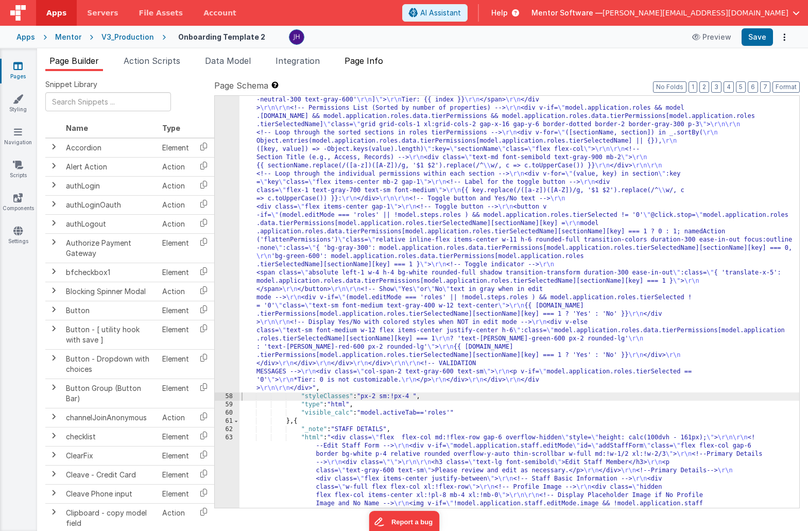
click at [376, 62] on span "Page Info" at bounding box center [363, 61] width 39 height 10
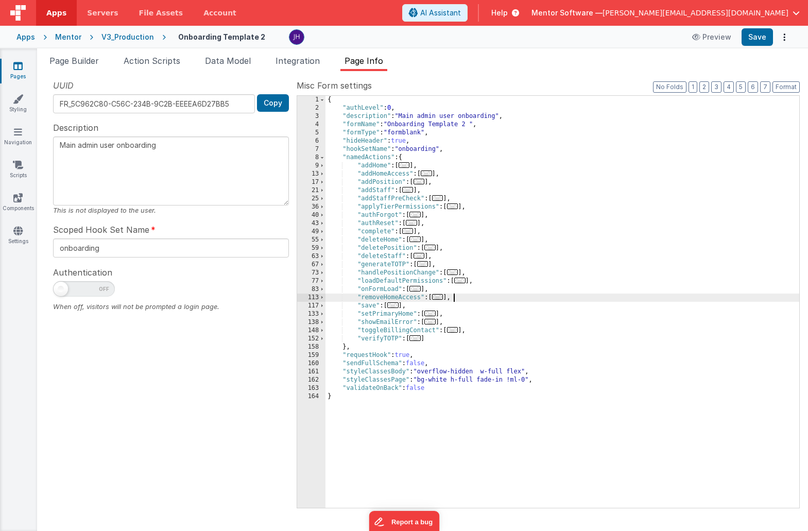
click at [477, 298] on div "{ "authLevel" : 0 , "description" : "Main admin user onboarding" , "formName" :…" at bounding box center [562, 310] width 474 height 428
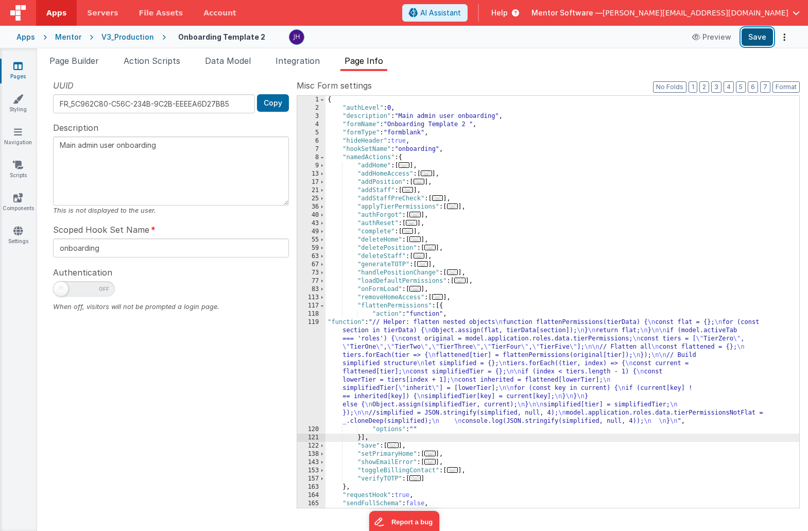
click at [758, 36] on button "Save" at bounding box center [756, 37] width 31 height 18
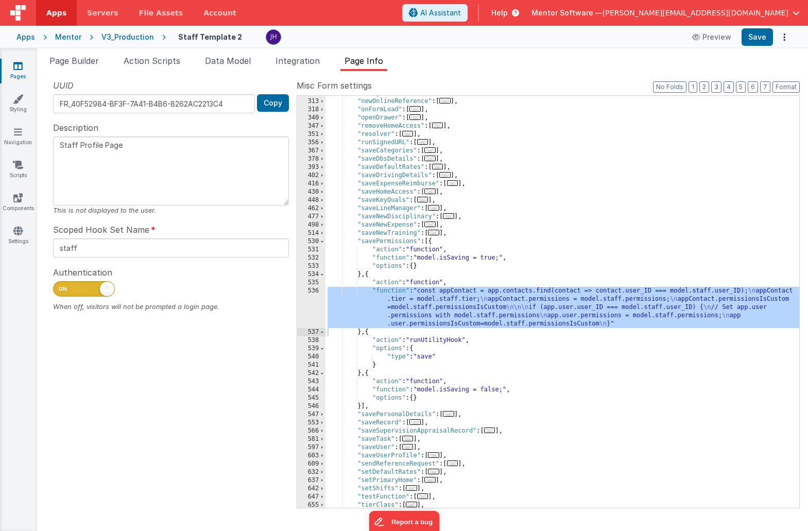
scroll to position [369, 0]
click at [65, 36] on div "Mentor" at bounding box center [68, 37] width 26 height 10
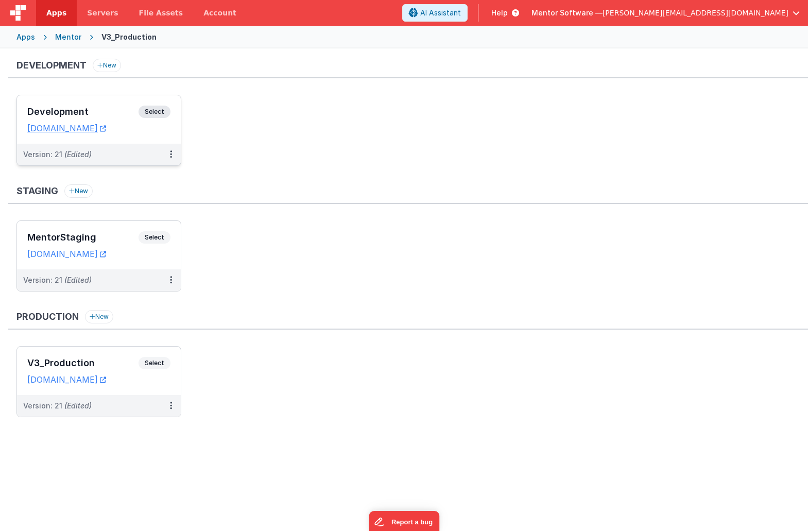
click at [101, 106] on div "Development Select" at bounding box center [98, 115] width 143 height 18
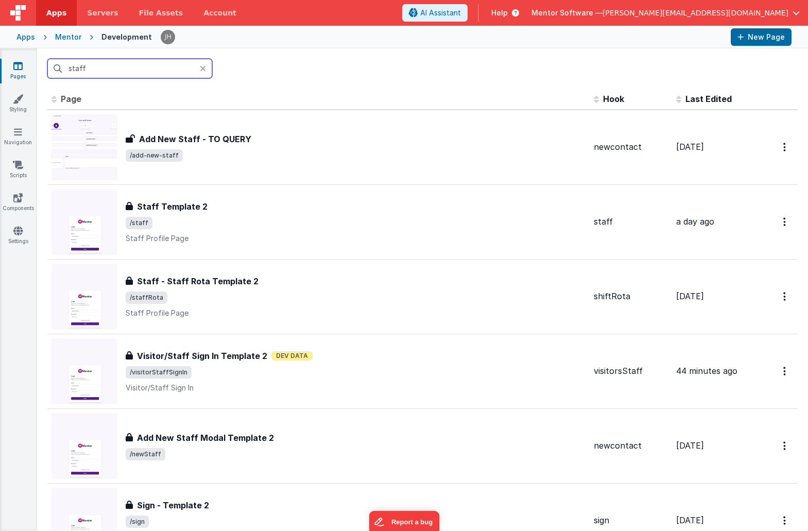
click at [125, 69] on input "staff" at bounding box center [129, 69] width 165 height 20
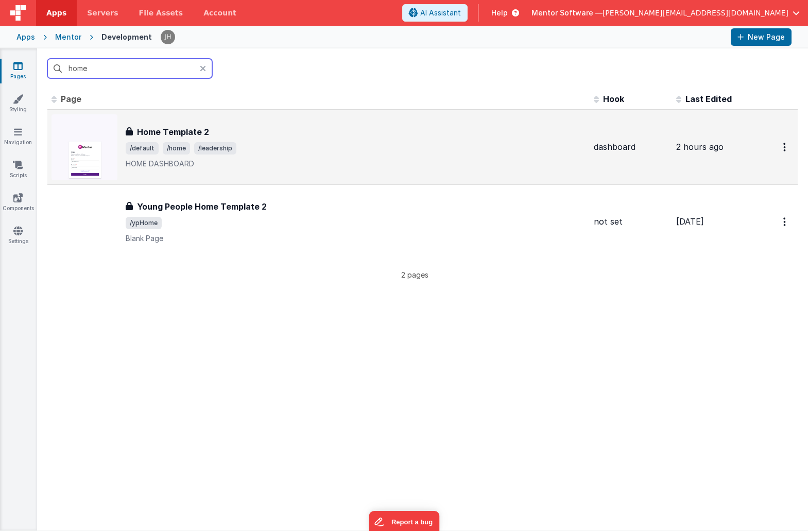
type input "home"
click at [319, 152] on span "/default /home /leadership" at bounding box center [356, 148] width 460 height 12
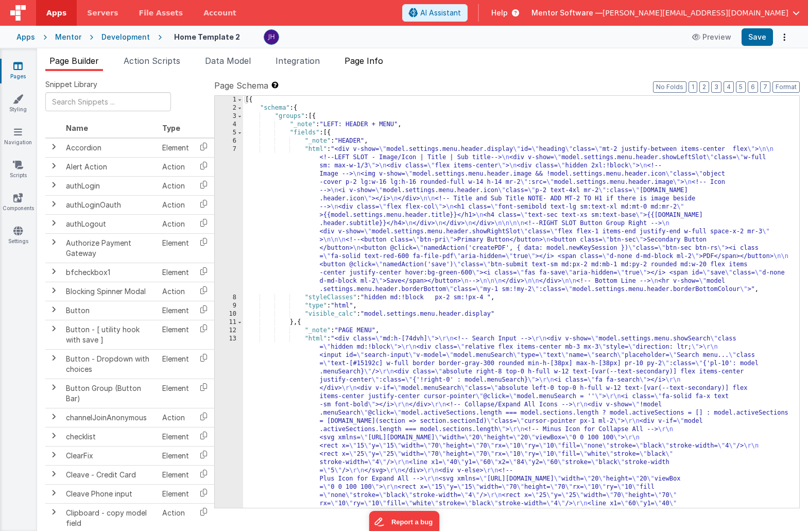
click at [375, 65] on span "Page Info" at bounding box center [363, 61] width 39 height 10
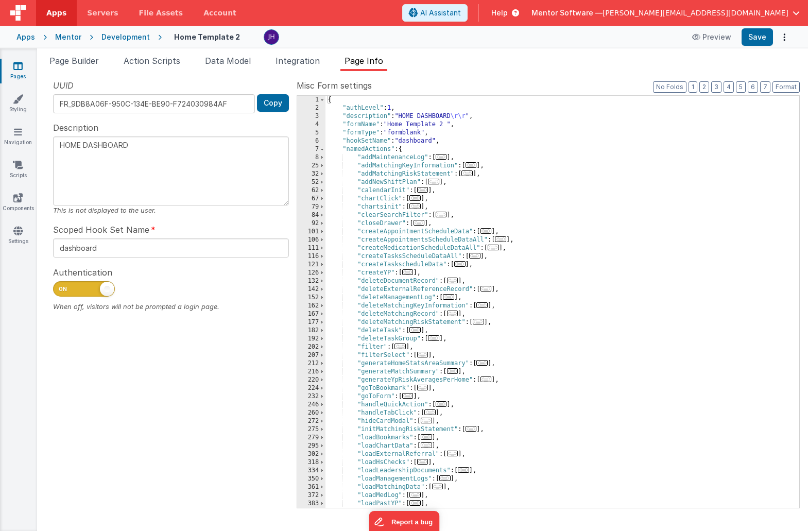
click at [574, 221] on div "{ "authLevel" : 1 , "description" : "HOME DASHBOARD \r\r " , "formName" : "Home…" at bounding box center [562, 310] width 474 height 428
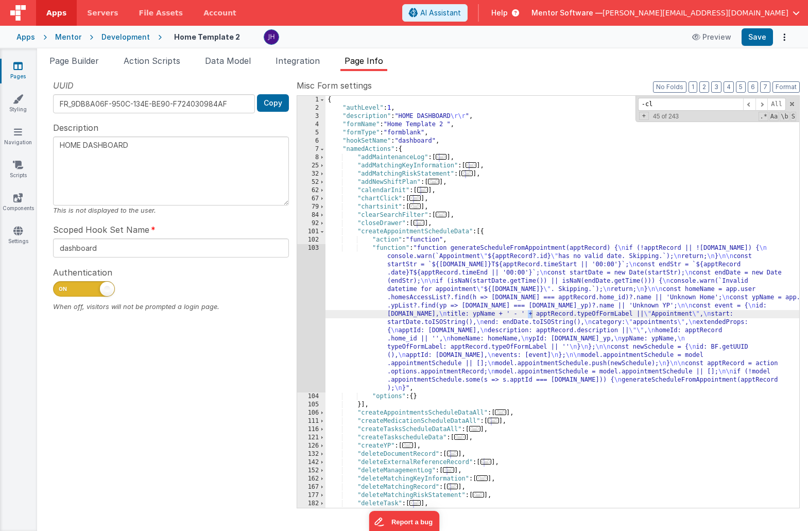
scroll to position [684, 0]
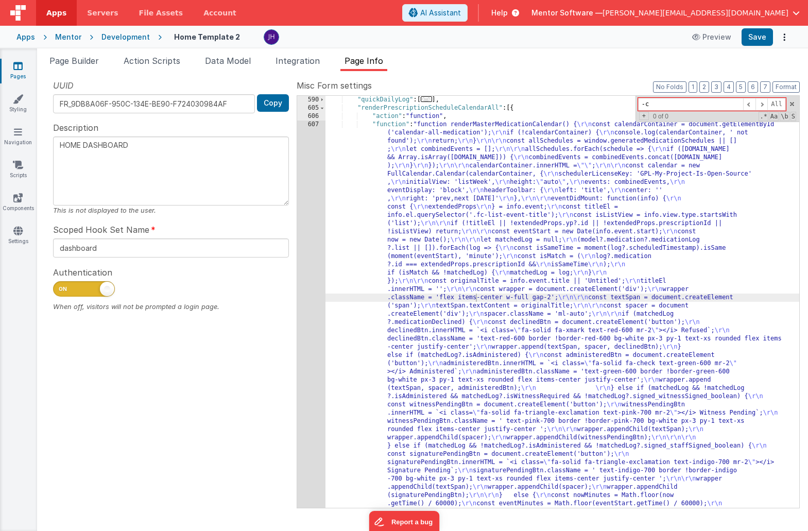
type input "-"
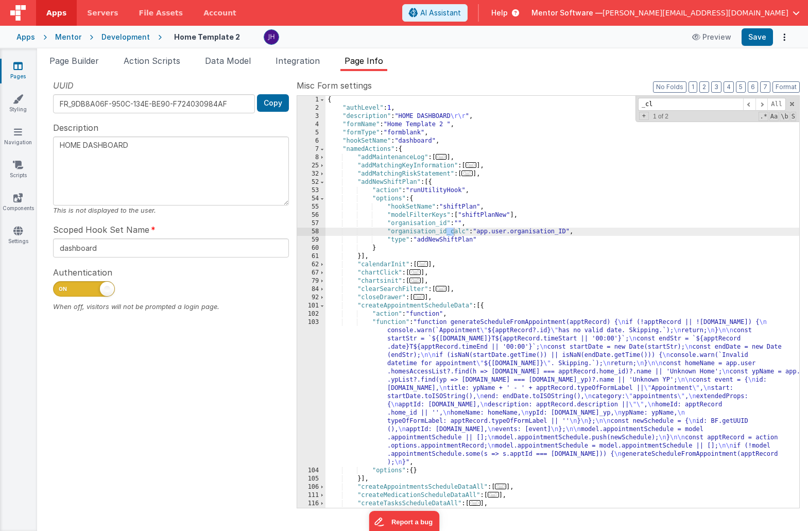
scroll to position [0, 0]
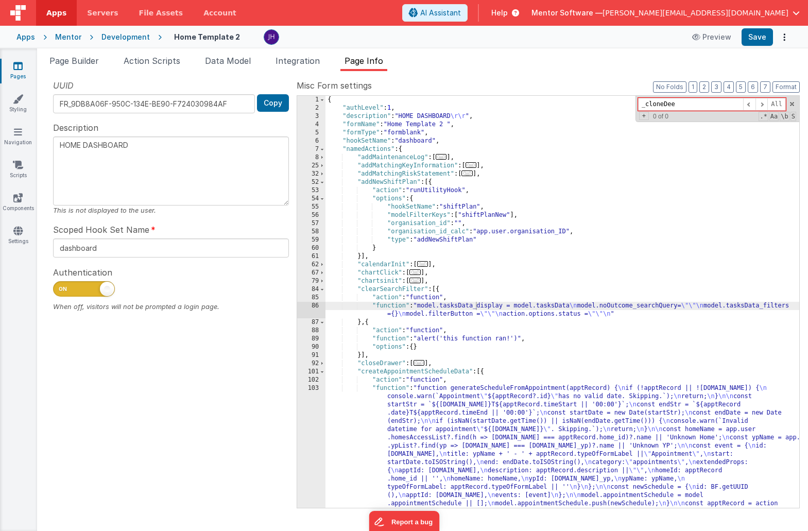
type input "_cloneDeep"
click at [794, 102] on span at bounding box center [791, 103] width 7 height 7
click at [719, 90] on button "3" at bounding box center [716, 86] width 10 height 11
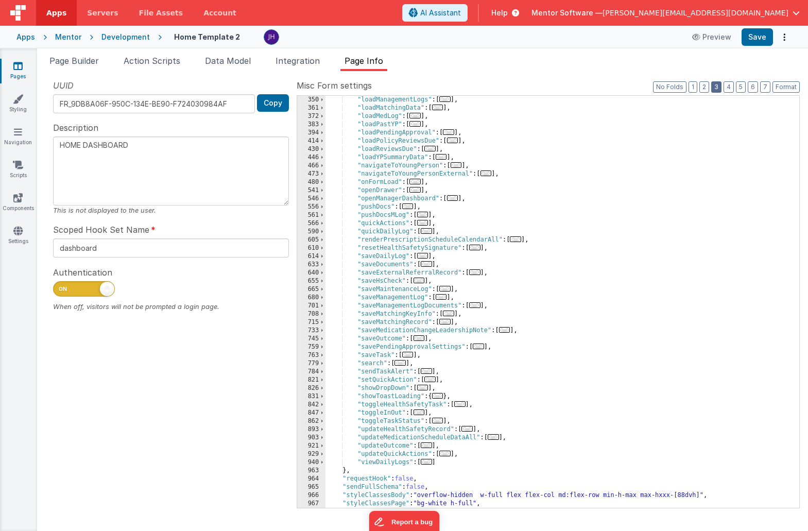
scroll to position [395, 0]
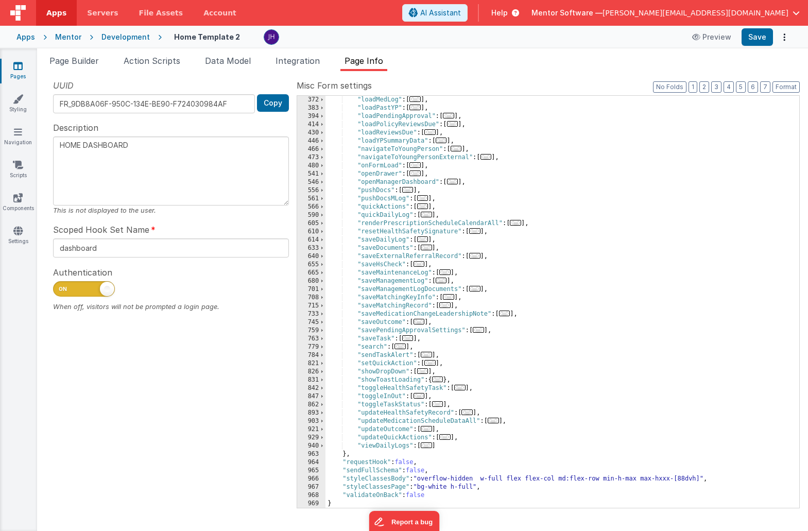
click at [478, 289] on span "..." at bounding box center [474, 289] width 11 height 6
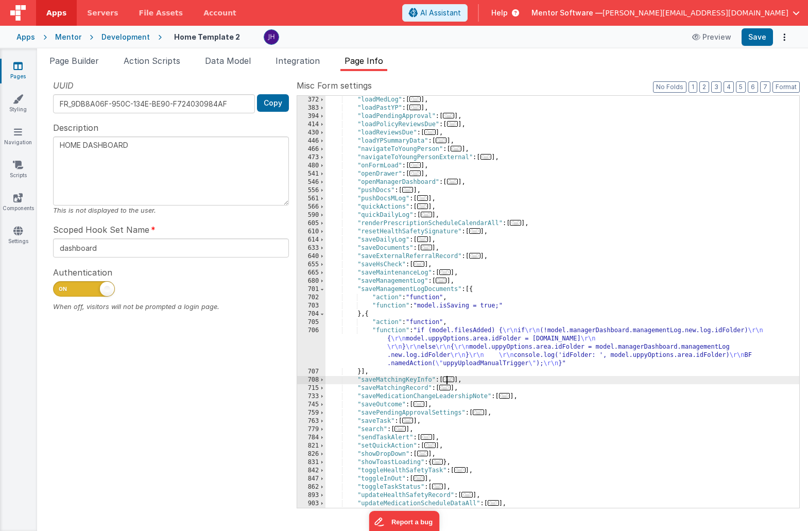
click at [453, 381] on span "..." at bounding box center [448, 379] width 11 height 6
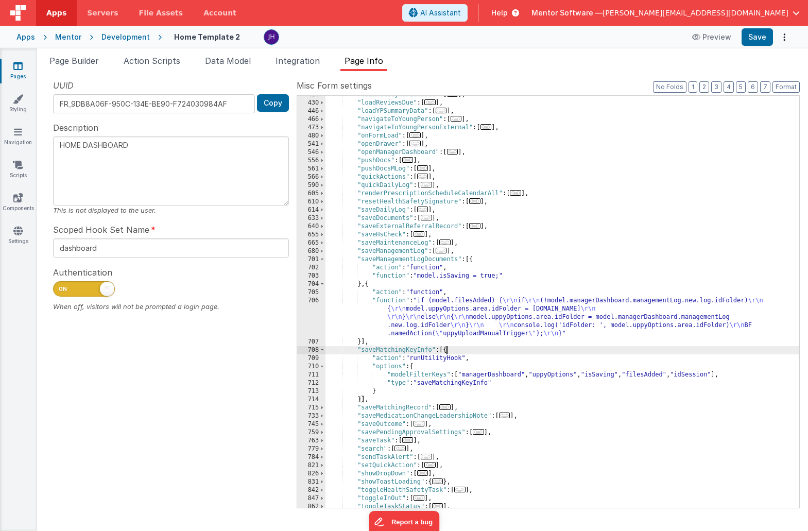
scroll to position [430, 0]
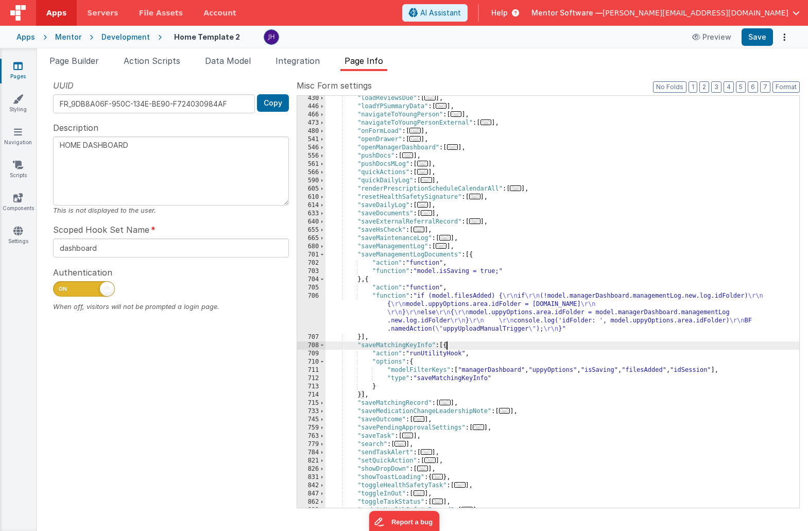
click at [447, 401] on span "..." at bounding box center [444, 402] width 11 height 6
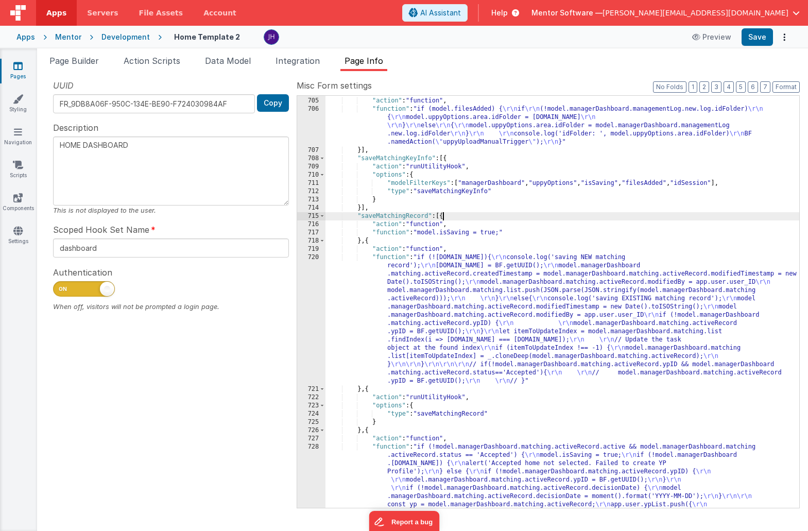
scroll to position [617, 0]
click at [466, 315] on div "} , { "action" : "function" , "function" : "if (model.filesAdded) { \r\n if \r\…" at bounding box center [562, 361] width 474 height 544
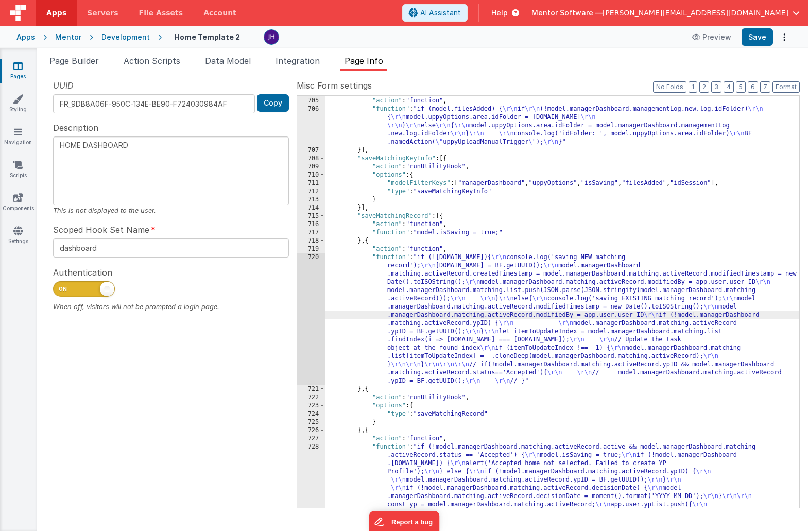
click at [303, 318] on div "720" at bounding box center [311, 319] width 28 height 132
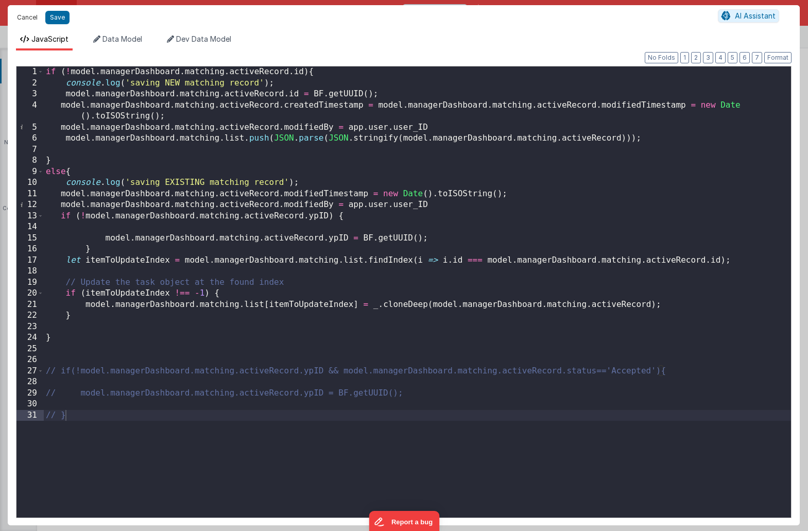
click at [29, 18] on button "Cancel" at bounding box center [27, 17] width 31 height 14
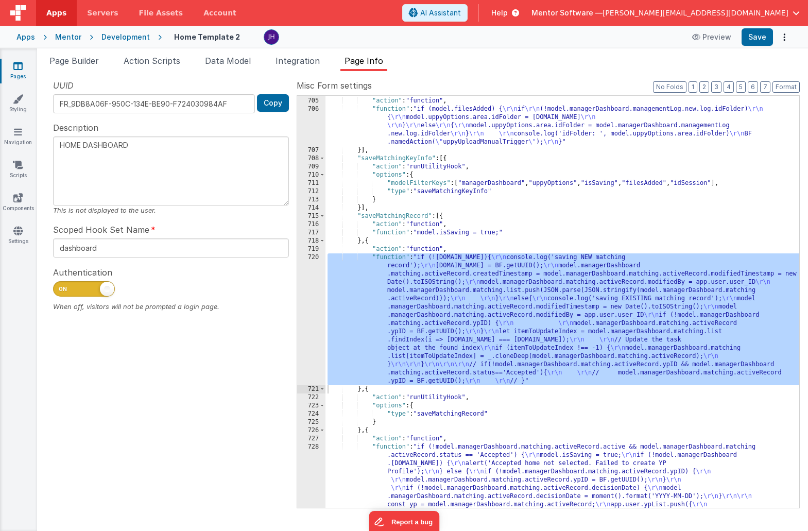
click at [562, 236] on div "} , { "action" : "function" , "function" : "if (model.filesAdded) { \r\n if \r\…" at bounding box center [562, 361] width 474 height 544
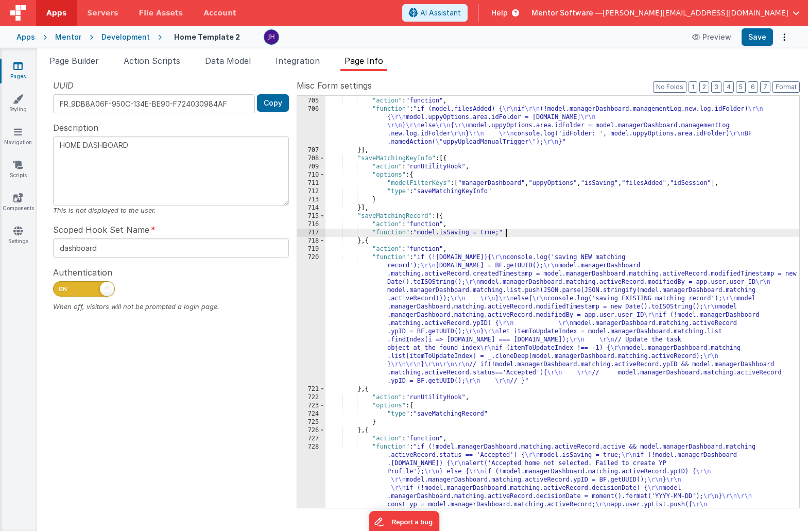
click at [510, 353] on div "} , { "action" : "function" , "function" : "if (model.filesAdded) { \r\n if \r\…" at bounding box center [562, 361] width 474 height 544
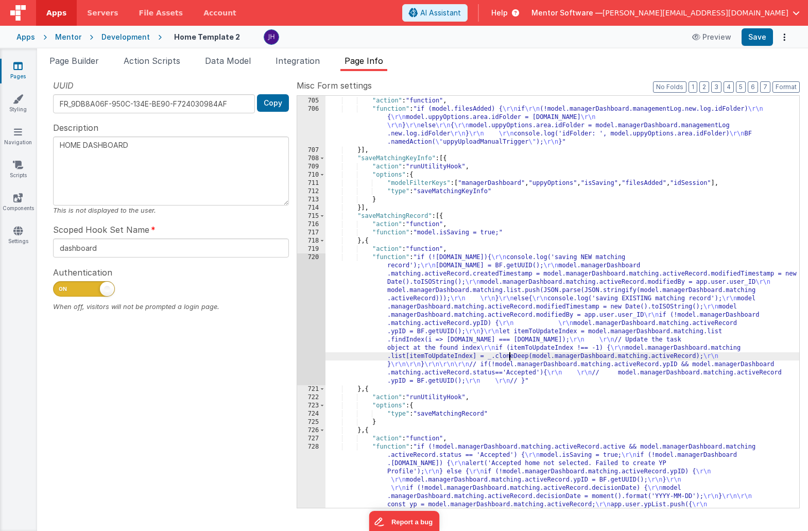
click at [304, 327] on div "720" at bounding box center [311, 319] width 28 height 132
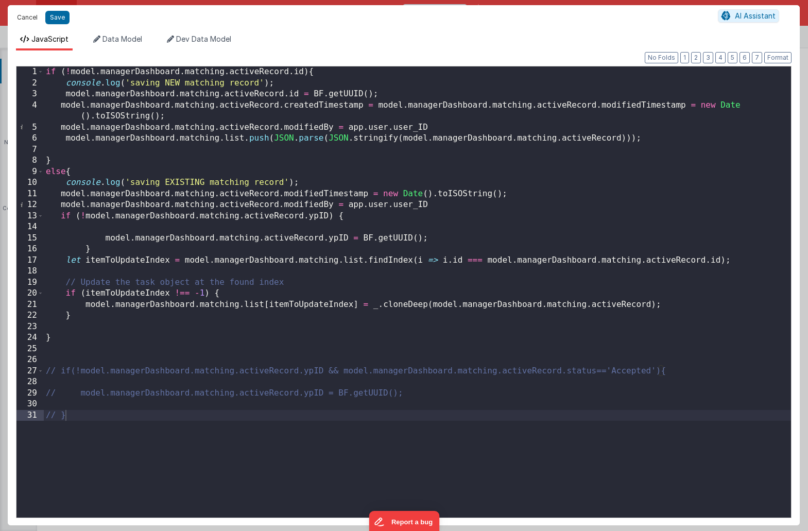
click at [25, 15] on button "Cancel" at bounding box center [27, 17] width 31 height 14
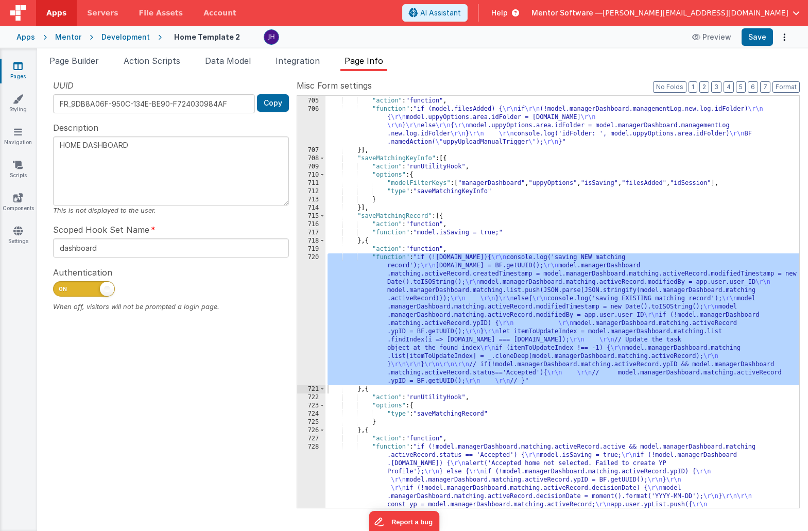
click at [27, 66] on link "Pages" at bounding box center [17, 71] width 37 height 21
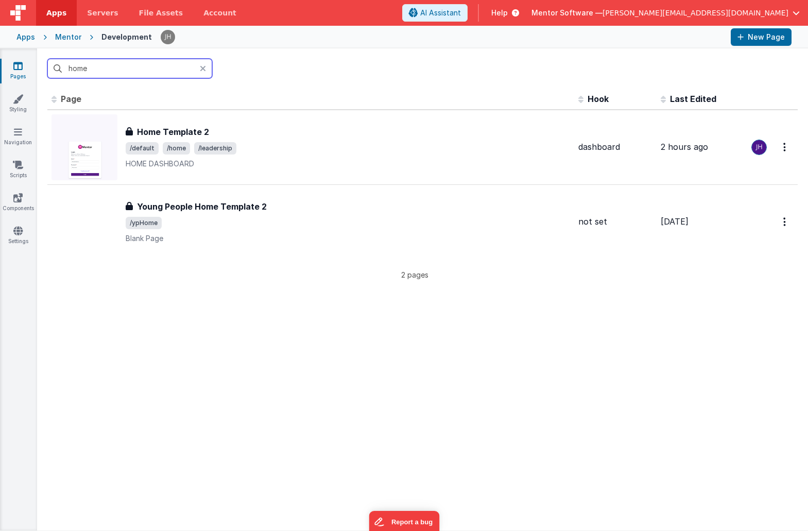
click at [99, 73] on input "home" at bounding box center [129, 69] width 165 height 20
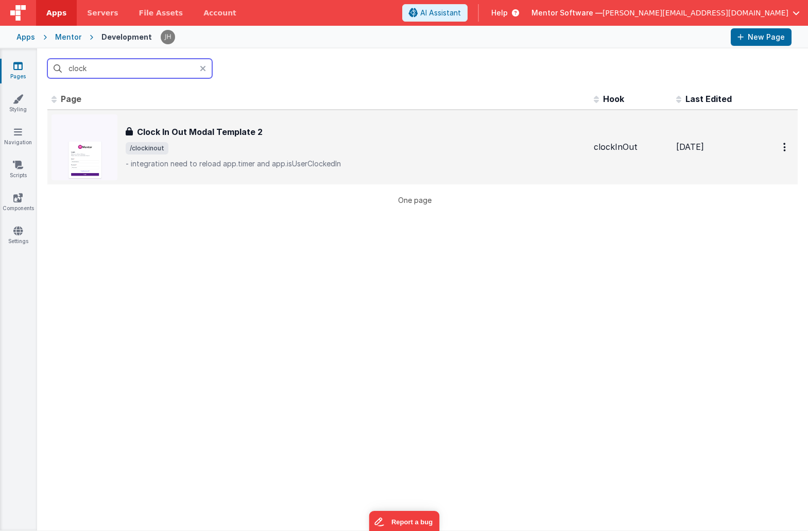
type input "clock"
click at [205, 154] on div "Clock In Out Modal Template 2 Clock In Out Modal Template 2 /clockinout - integ…" at bounding box center [356, 147] width 460 height 43
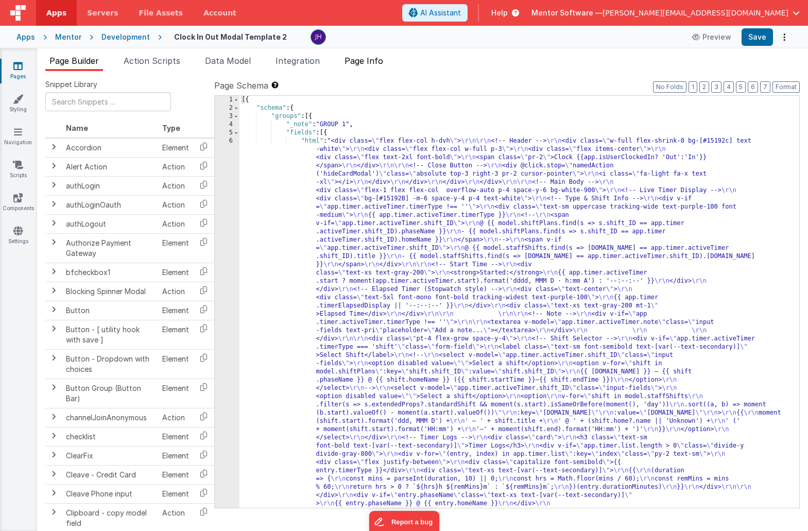
click at [372, 60] on span "Page Info" at bounding box center [363, 61] width 39 height 10
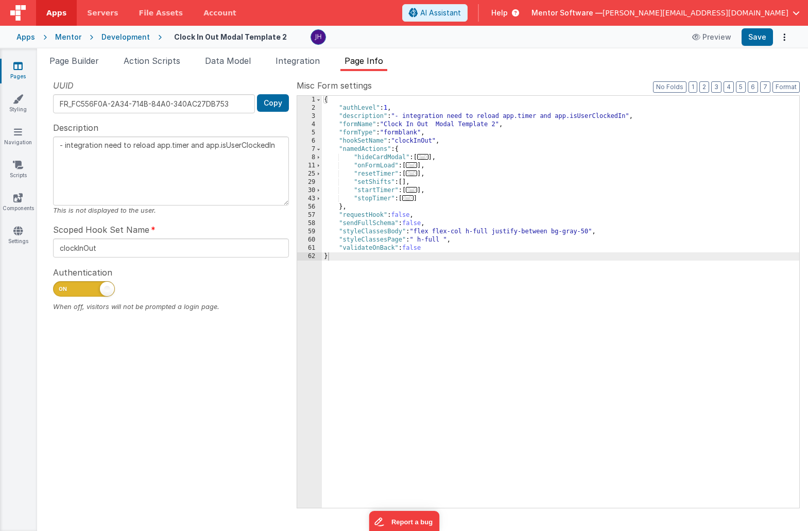
click at [411, 199] on span "..." at bounding box center [407, 198] width 11 height 6
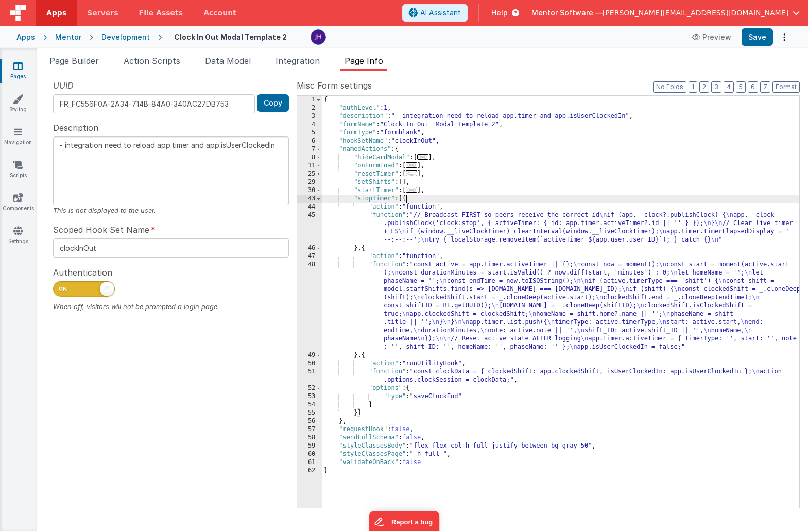
click at [471, 317] on div "{ "authLevel" : 1 , "description" : "- integration need to reload app.timer and…" at bounding box center [560, 310] width 477 height 428
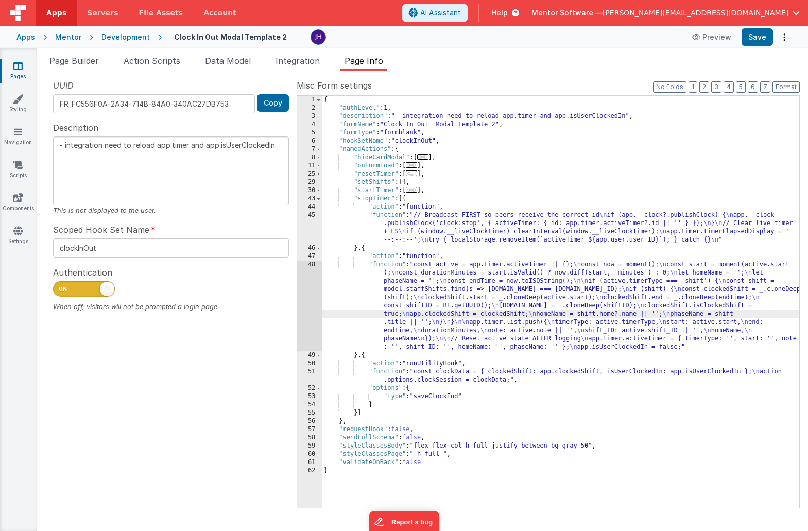
click at [303, 301] on div "48" at bounding box center [309, 305] width 25 height 91
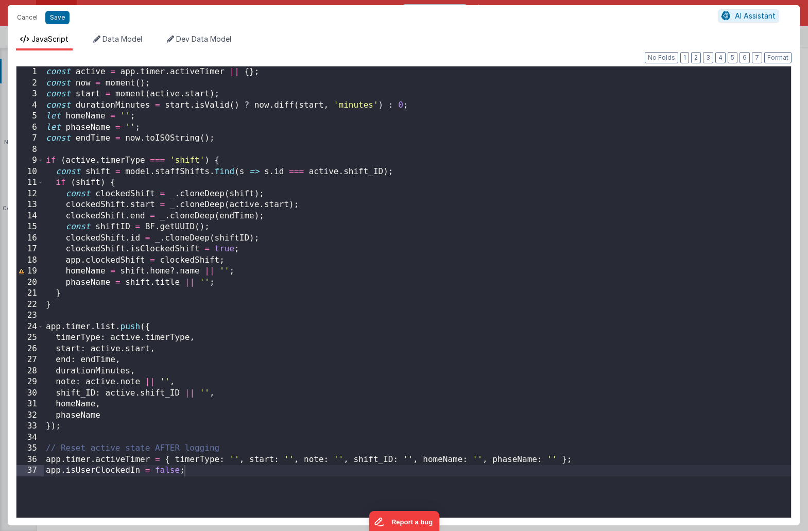
click at [284, 239] on div "const active = app . timer . activeTimer || { } ; const now = moment ( ) ; cons…" at bounding box center [417, 302] width 747 height 473
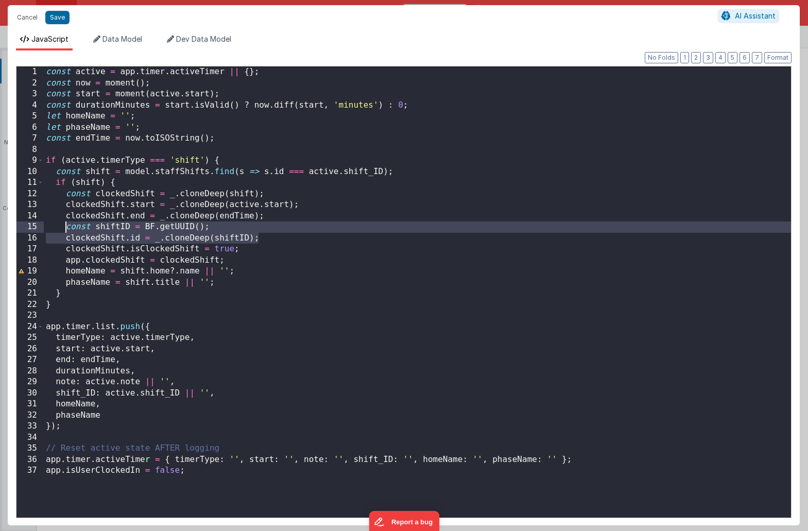
drag, startPoint x: 261, startPoint y: 238, endPoint x: 66, endPoint y: 229, distance: 195.3
click at [66, 229] on div "const active = app . timer . activeTimer || { } ; const now = moment ( ) ; cons…" at bounding box center [417, 302] width 747 height 473
